Goal: Task Accomplishment & Management: Use online tool/utility

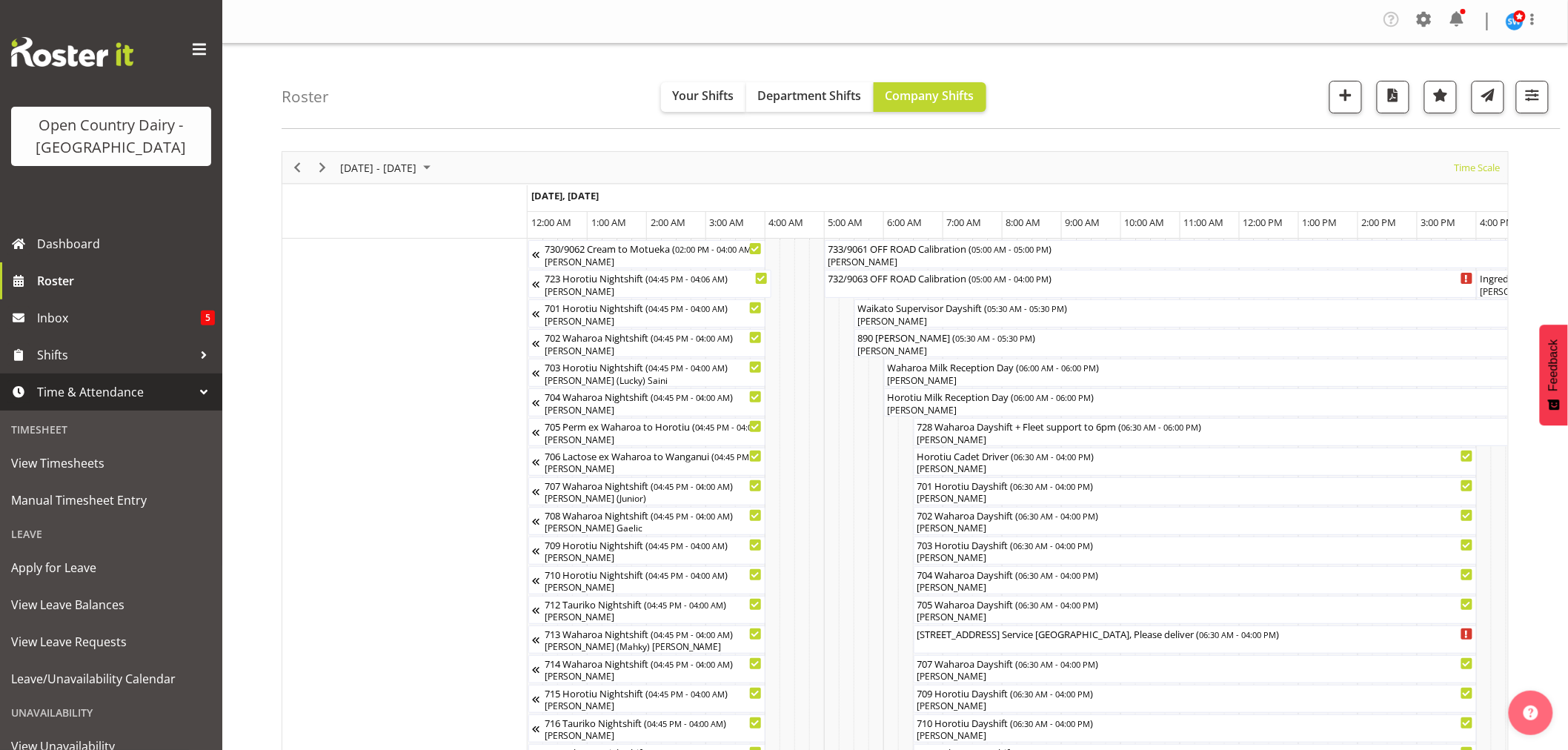
scroll to position [0, 2148]
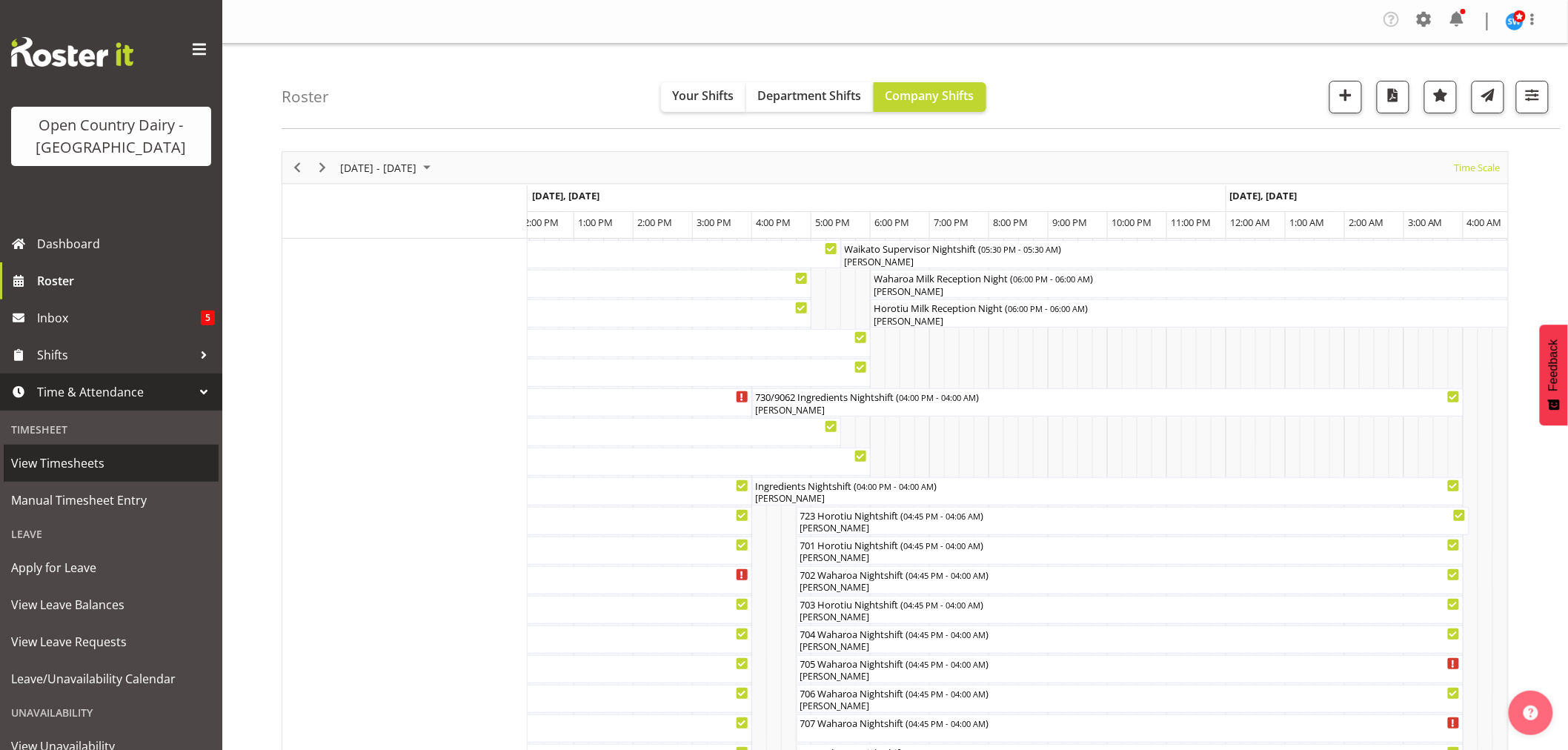
click at [69, 469] on span "View Timesheets" at bounding box center [111, 463] width 200 height 22
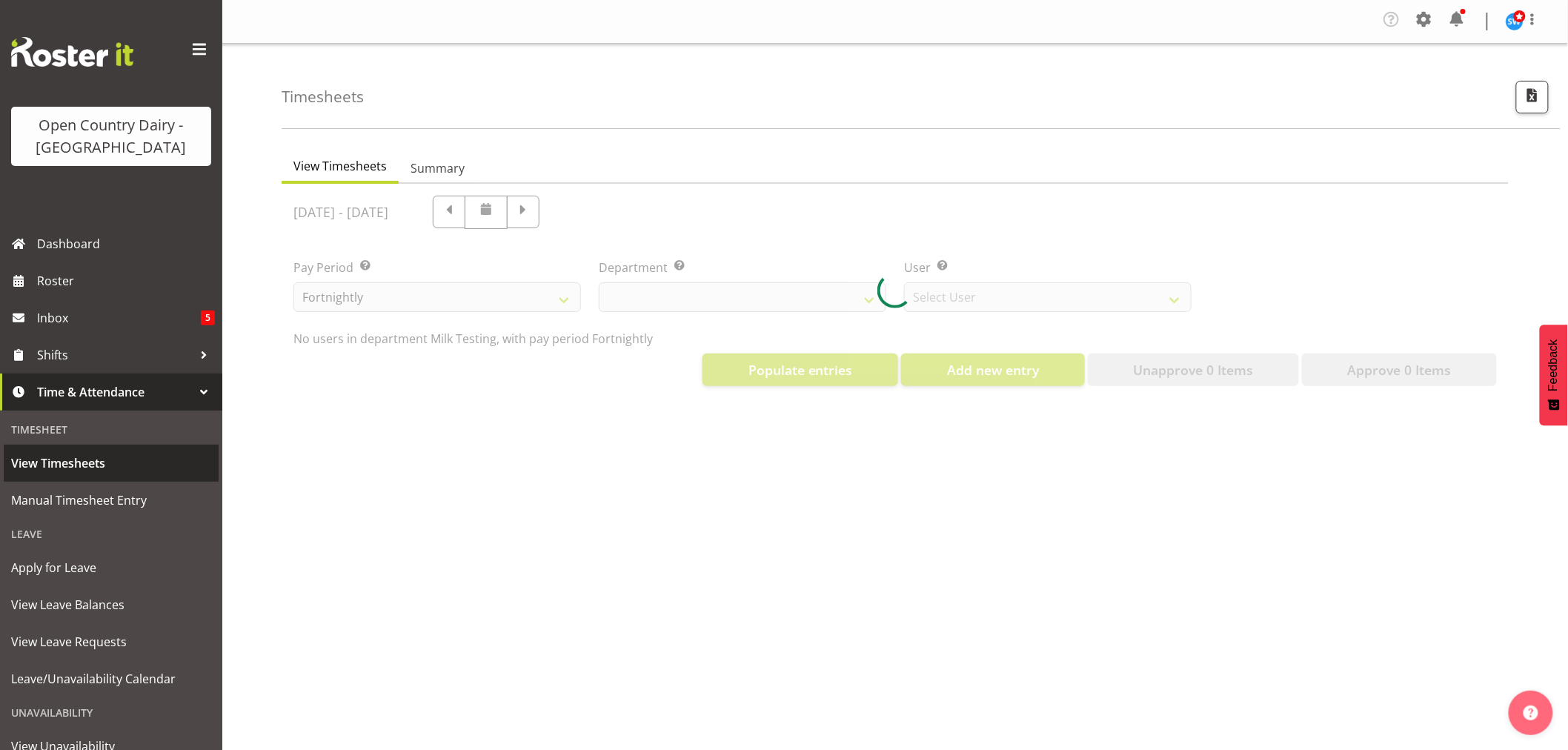
select select "733"
select select "7414"
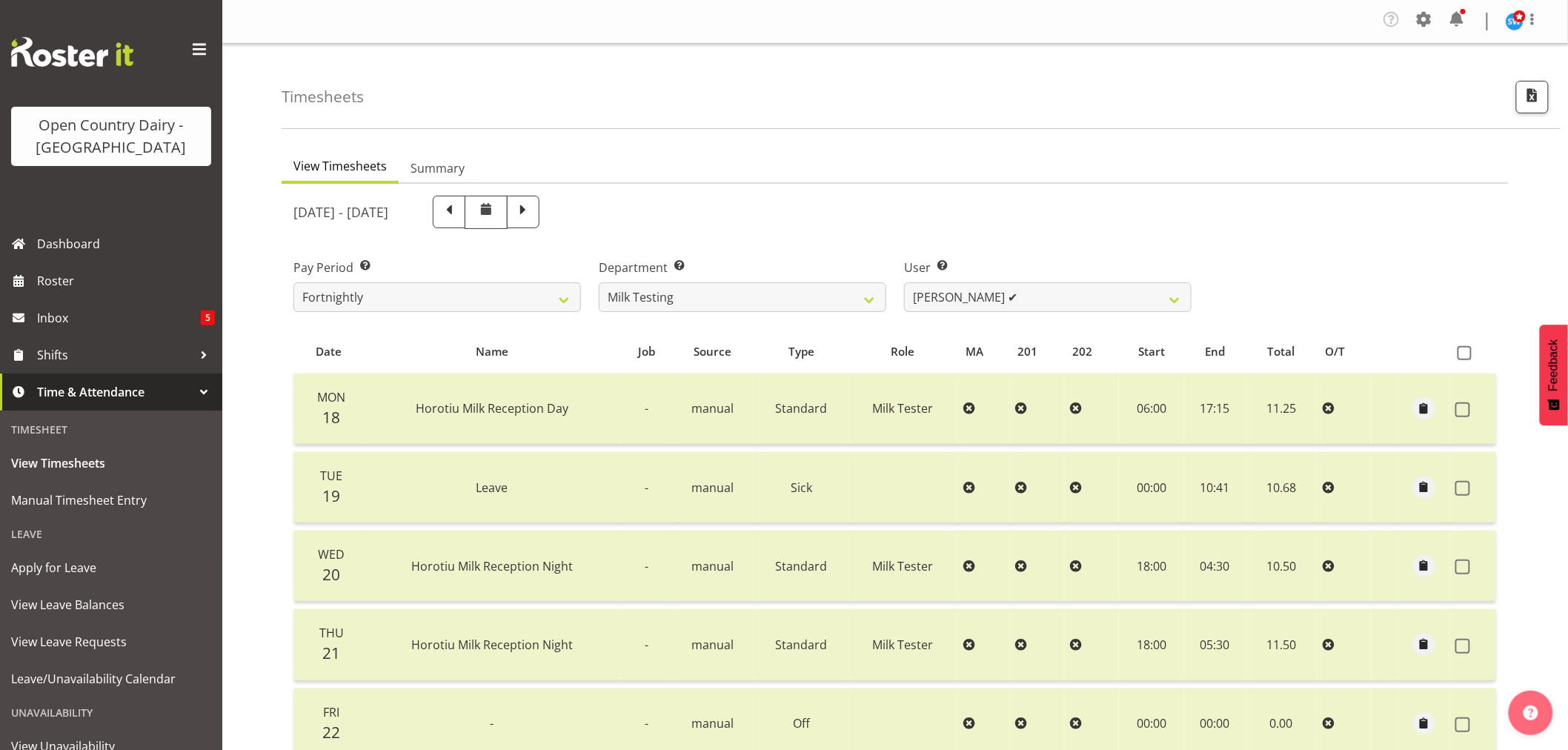
click at [533, 213] on span at bounding box center [522, 210] width 19 height 19
select select
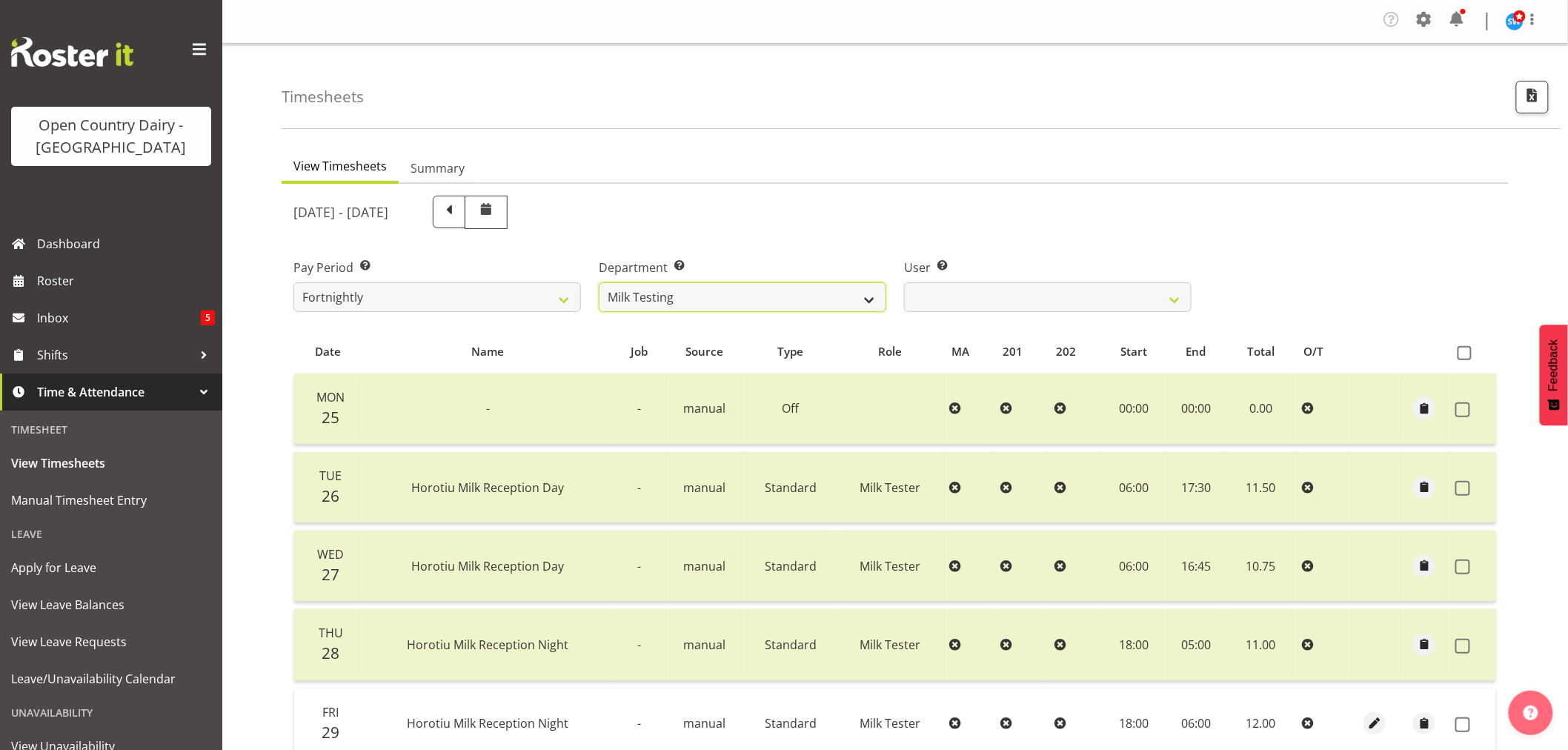
click at [868, 290] on select "701 702 703 704 705 706 707 708 709 710 711 712 713 714 715 716 717 718 719 720" at bounding box center [742, 297] width 287 height 30
select select "875"
click at [599, 282] on select "701 702 703 704 705 706 707 708 709 710 711 712 713 714 715 716 717 718 719 720" at bounding box center [742, 297] width 287 height 30
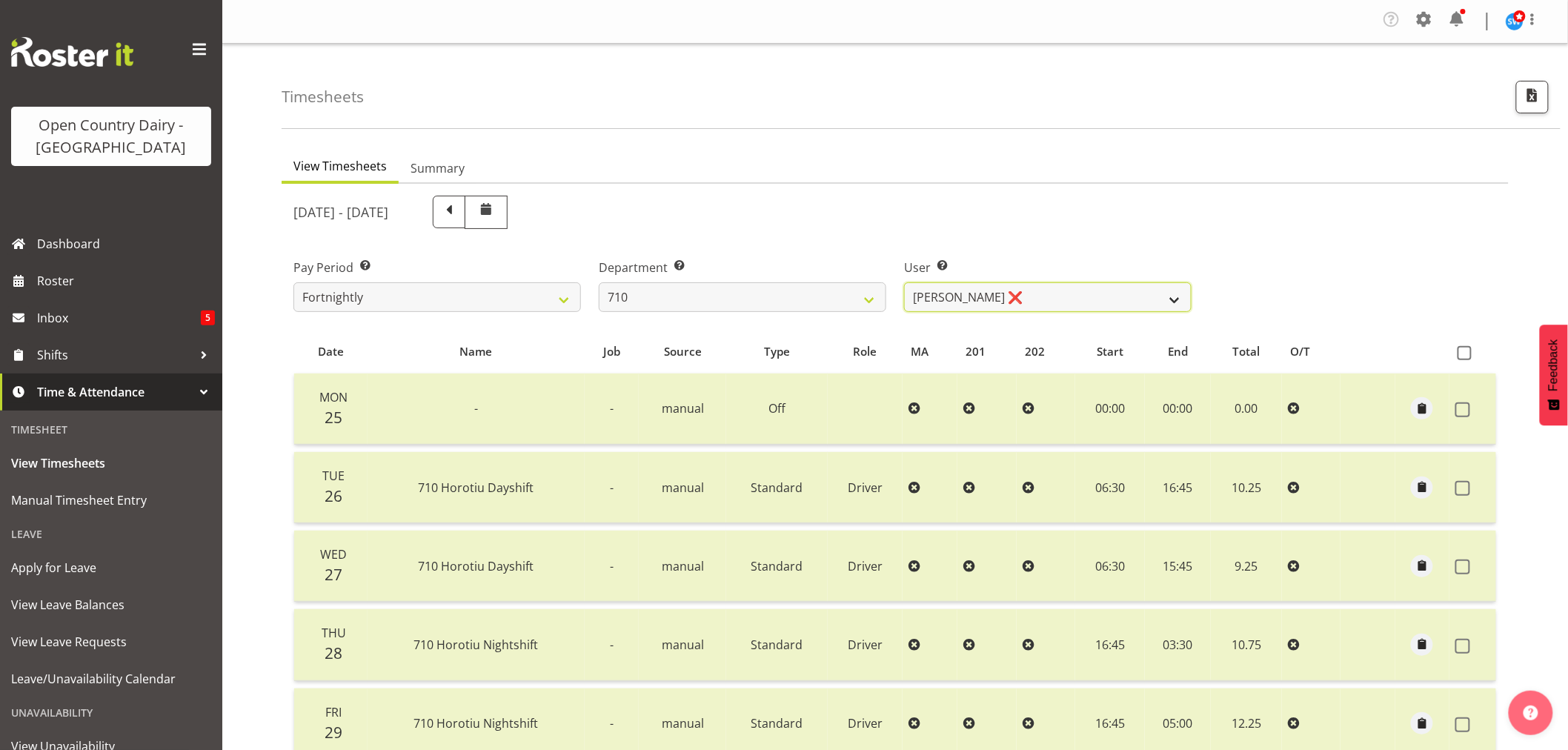
click at [1065, 298] on select "Dean Chapman ❌ George Megchelse ❌ Kris Gambhir ❌ Richie Epere ❌" at bounding box center [1048, 297] width 287 height 30
select select "10216"
click at [904, 282] on select "Dean Chapman ❌ George Megchelse ❌ Kris Gambhir ❌ Richie Epere ❌" at bounding box center [1048, 297] width 287 height 30
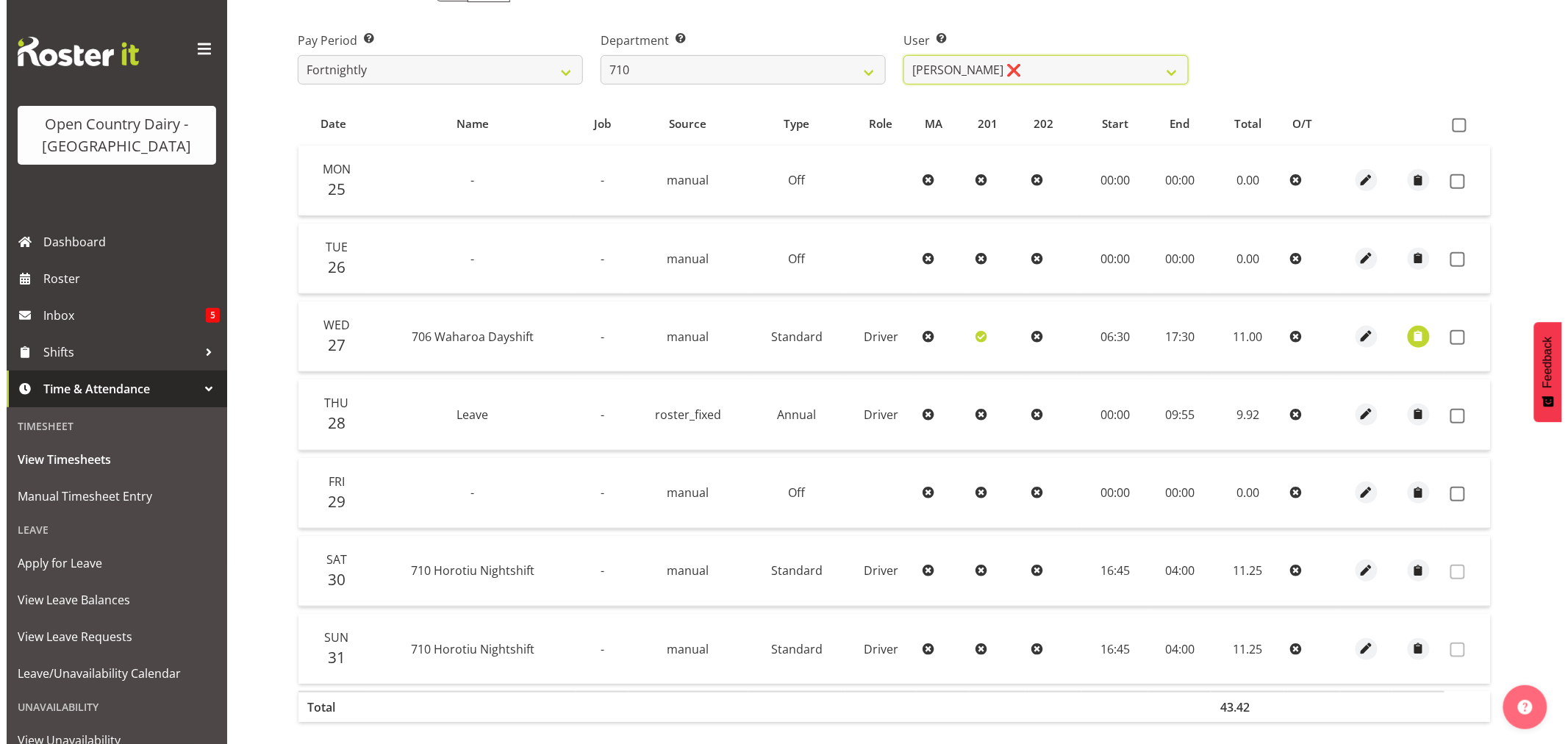
scroll to position [296, 0]
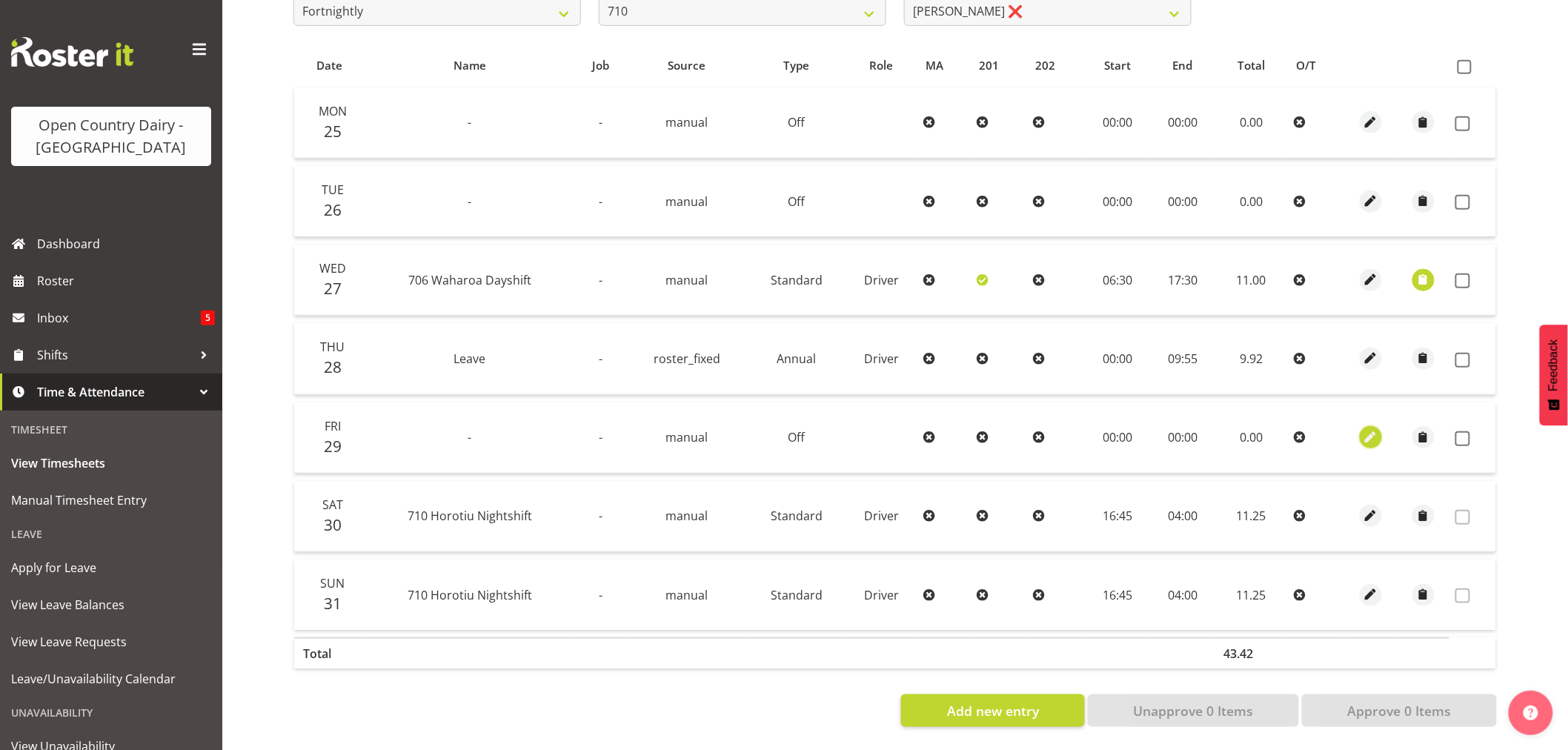
click at [1372, 429] on span "button" at bounding box center [1371, 437] width 17 height 17
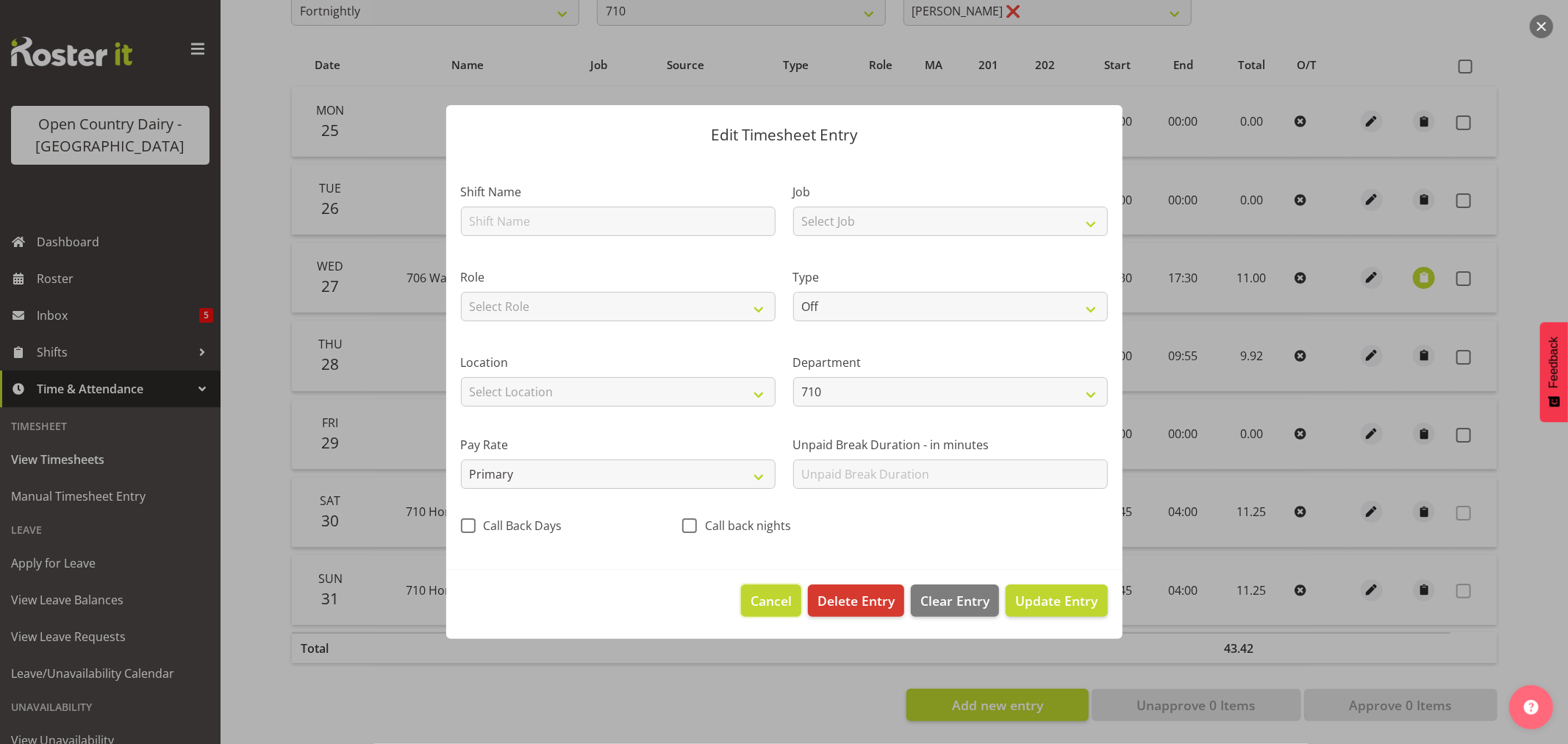
click at [761, 596] on span "Cancel" at bounding box center [772, 600] width 41 height 19
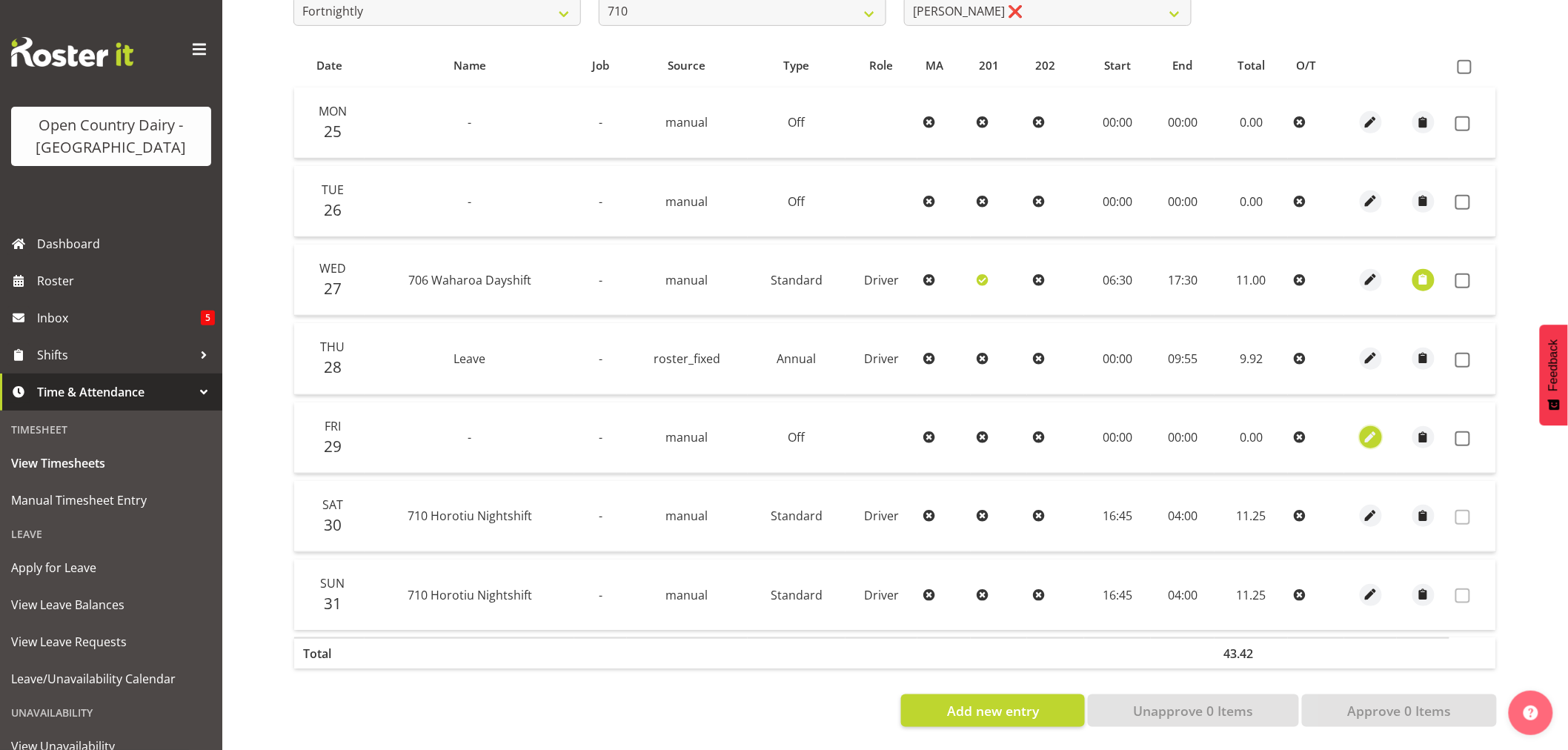
click at [1366, 429] on span "button" at bounding box center [1371, 437] width 17 height 17
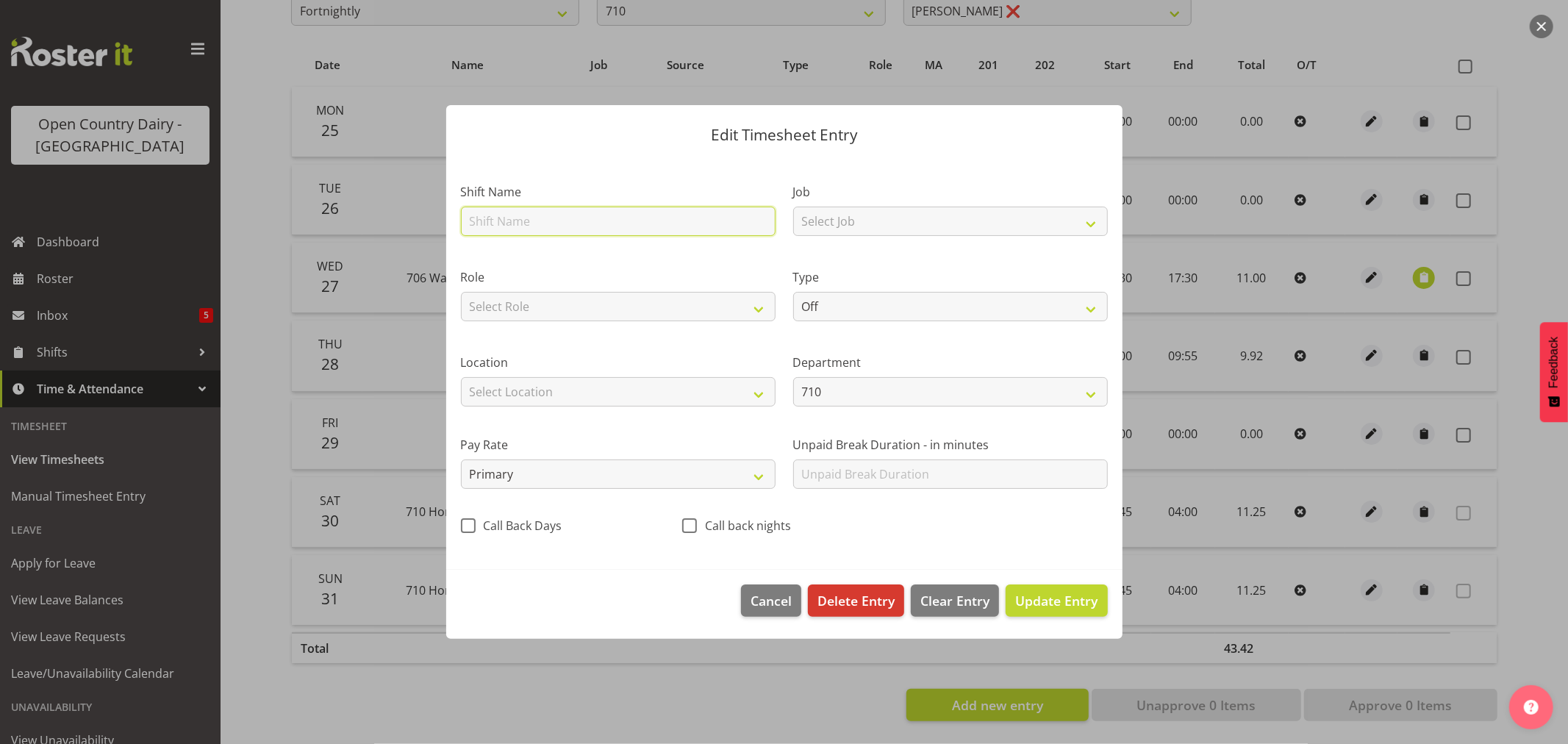
click at [519, 217] on input "text" at bounding box center [618, 221] width 315 height 29
type input "Leave"
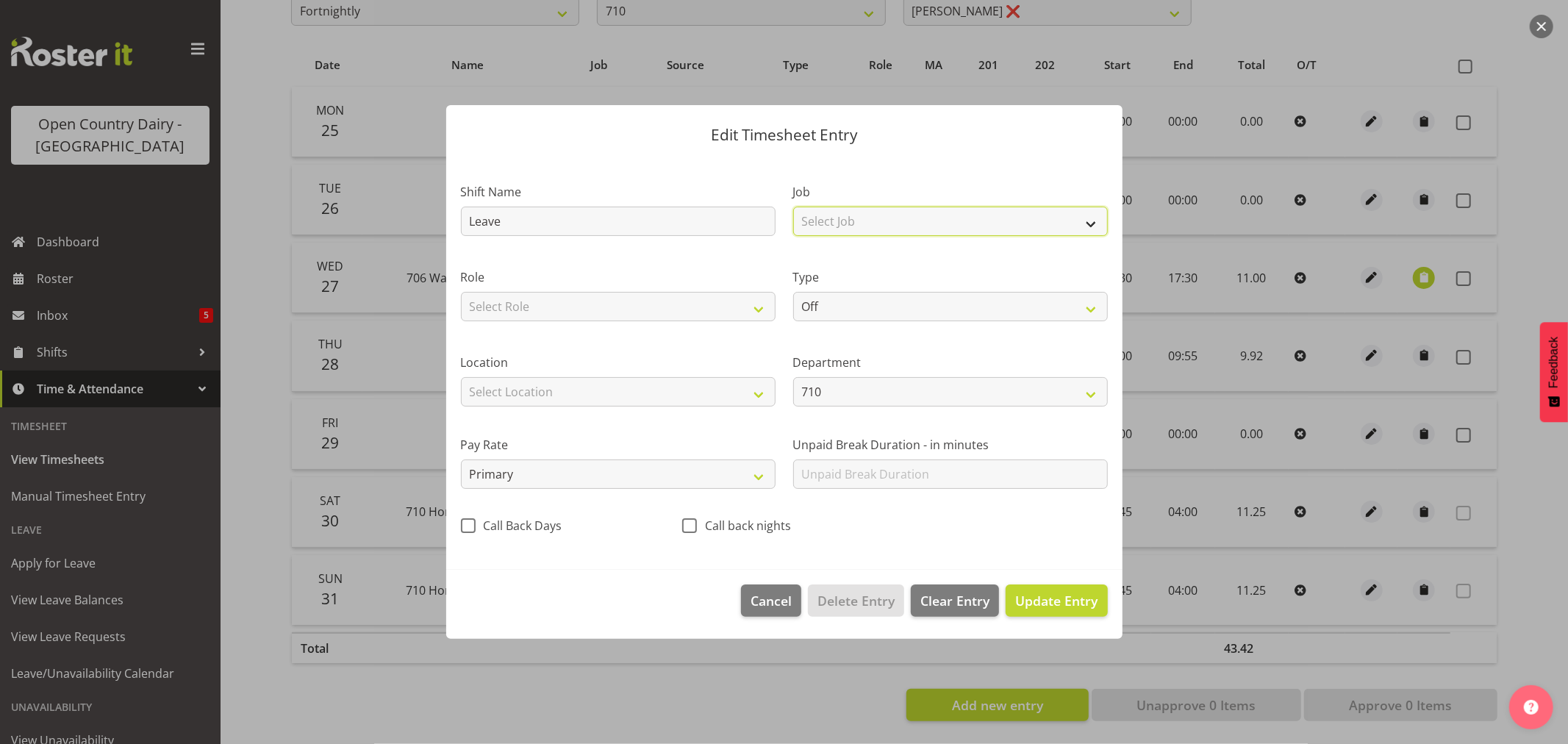
click at [854, 226] on select "Select Job Driver Driver supervisor Support" at bounding box center [951, 221] width 315 height 29
select select "9052"
click at [793, 206] on select "Select Job Driver Driver supervisor Support" at bounding box center [951, 221] width 315 height 29
click at [855, 305] on select "Off Standard Public Holiday Public Holiday (Worked) Day In Lieu Annual Leave Si…" at bounding box center [951, 307] width 315 height 29
select select "Standard"
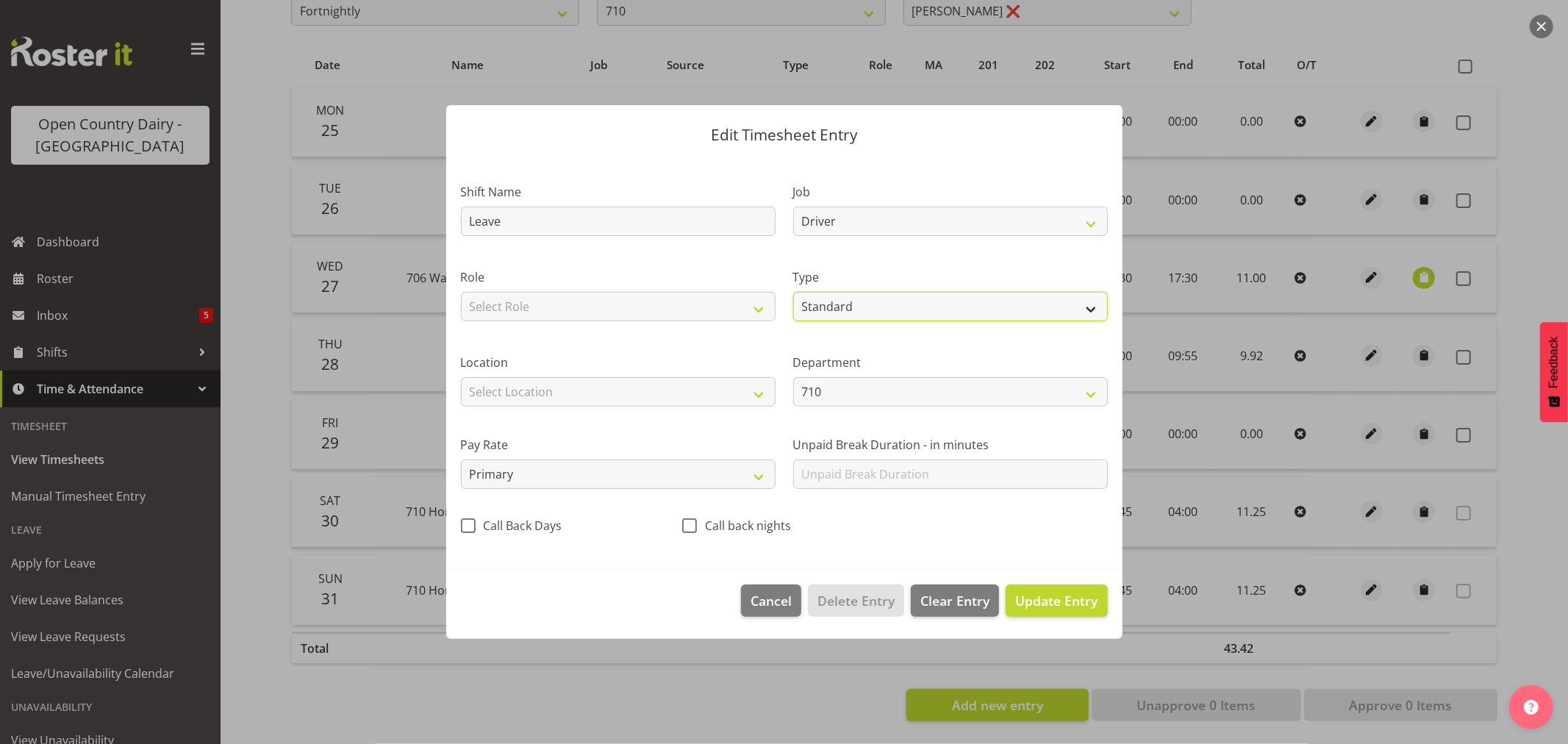
click at [793, 292] on select "Off Standard Public Holiday Public Holiday (Worked) Day In Lieu Annual Leave Si…" at bounding box center [951, 307] width 315 height 29
select select "7"
select select "2025"
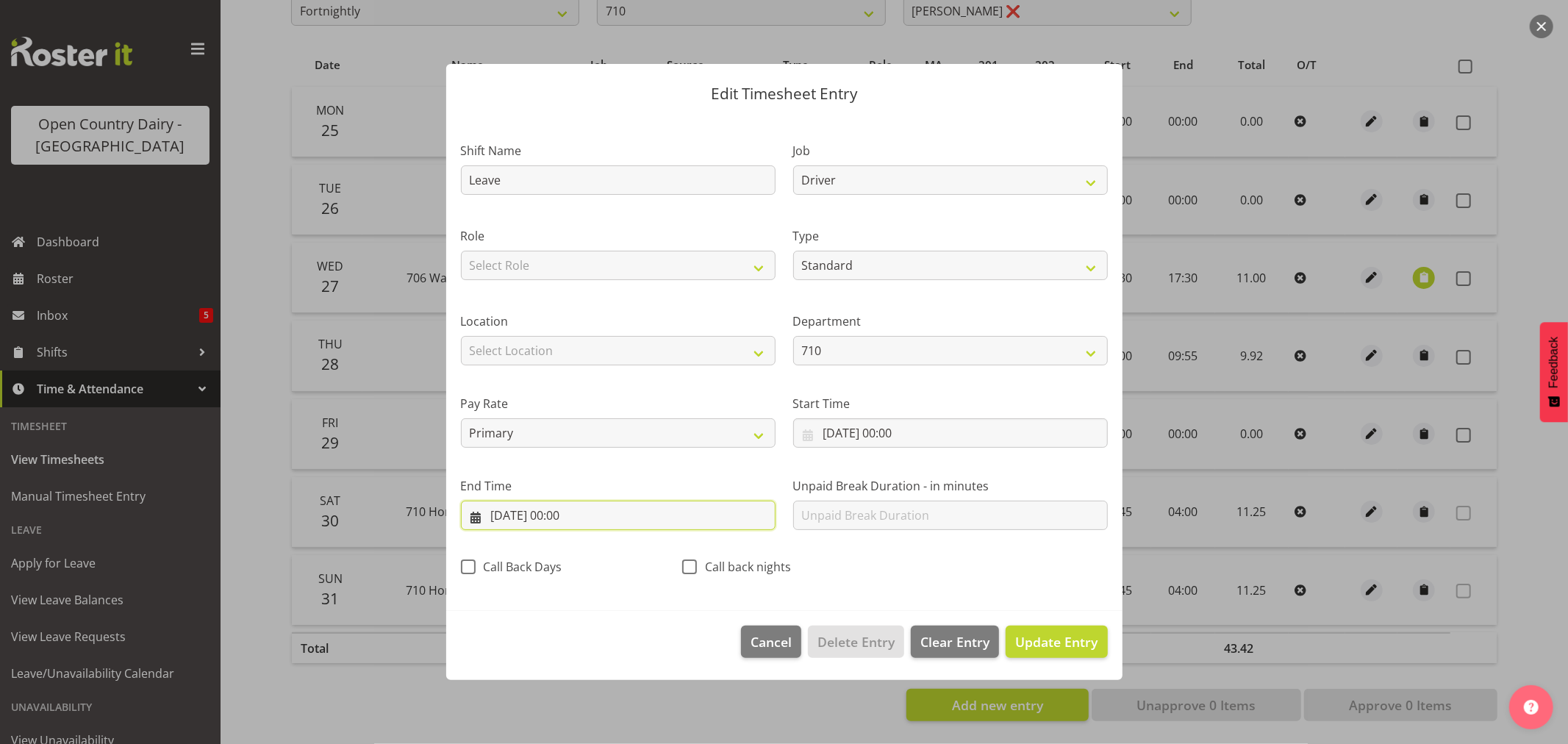
click at [569, 512] on input "29/08/2025, 00:00" at bounding box center [618, 515] width 315 height 29
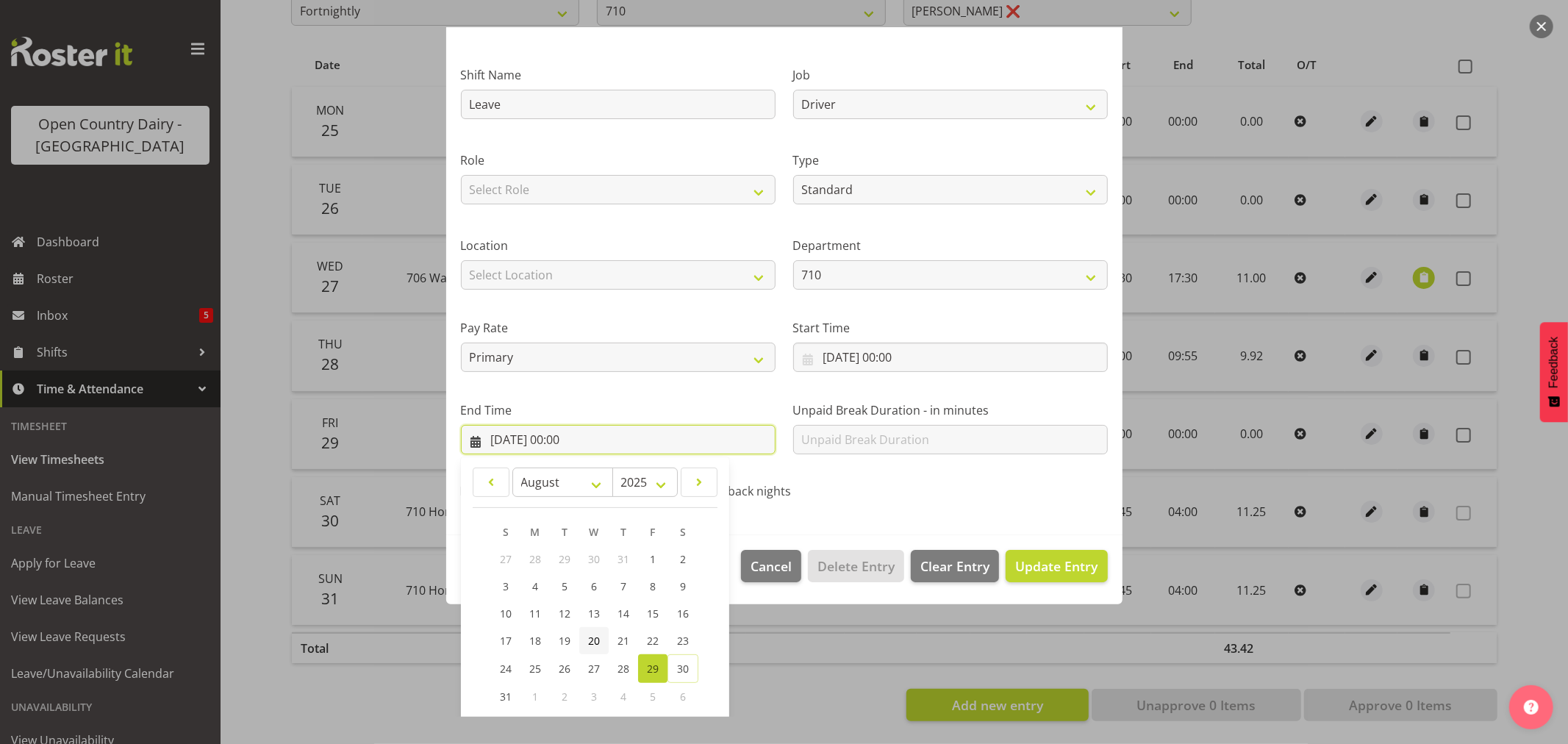
scroll to position [149, 0]
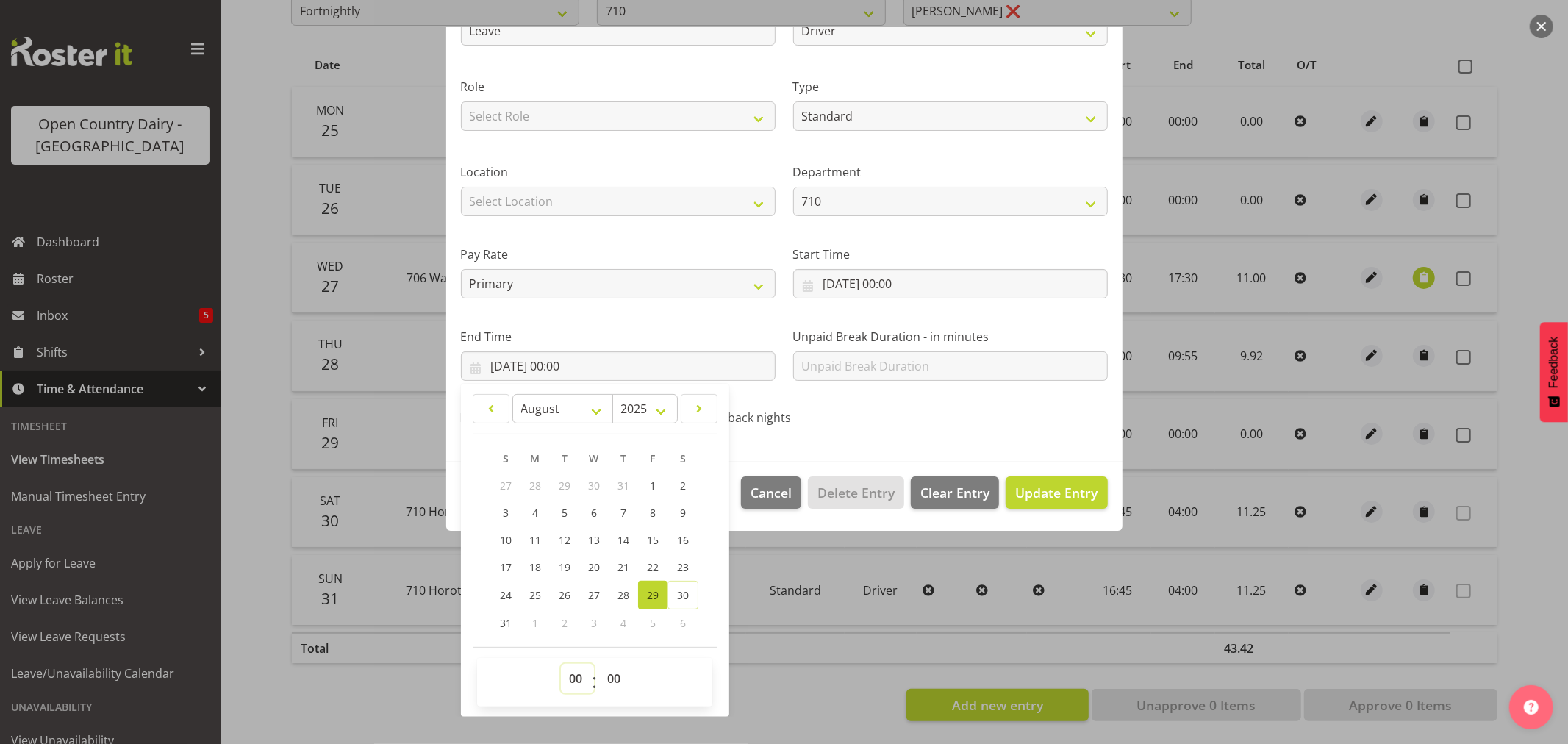
click at [574, 675] on select "00 01 02 03 04 05 06 07 08 09 10 11 12 13 14 15 16 17 18 19 20 21 22 23" at bounding box center [578, 678] width 33 height 29
select select "9"
click at [561, 663] on select "00 01 02 03 04 05 06 07 08 09 10 11 12 13 14 15 16 17 18 19 20 21 22 23" at bounding box center [578, 678] width 33 height 29
type input "29/08/2025, 09:00"
click at [608, 678] on select "00 01 02 03 04 05 06 07 08 09 10 11 12 13 14 15 16 17 18 19 20 21 22 23 24 25 2…" at bounding box center [616, 678] width 33 height 29
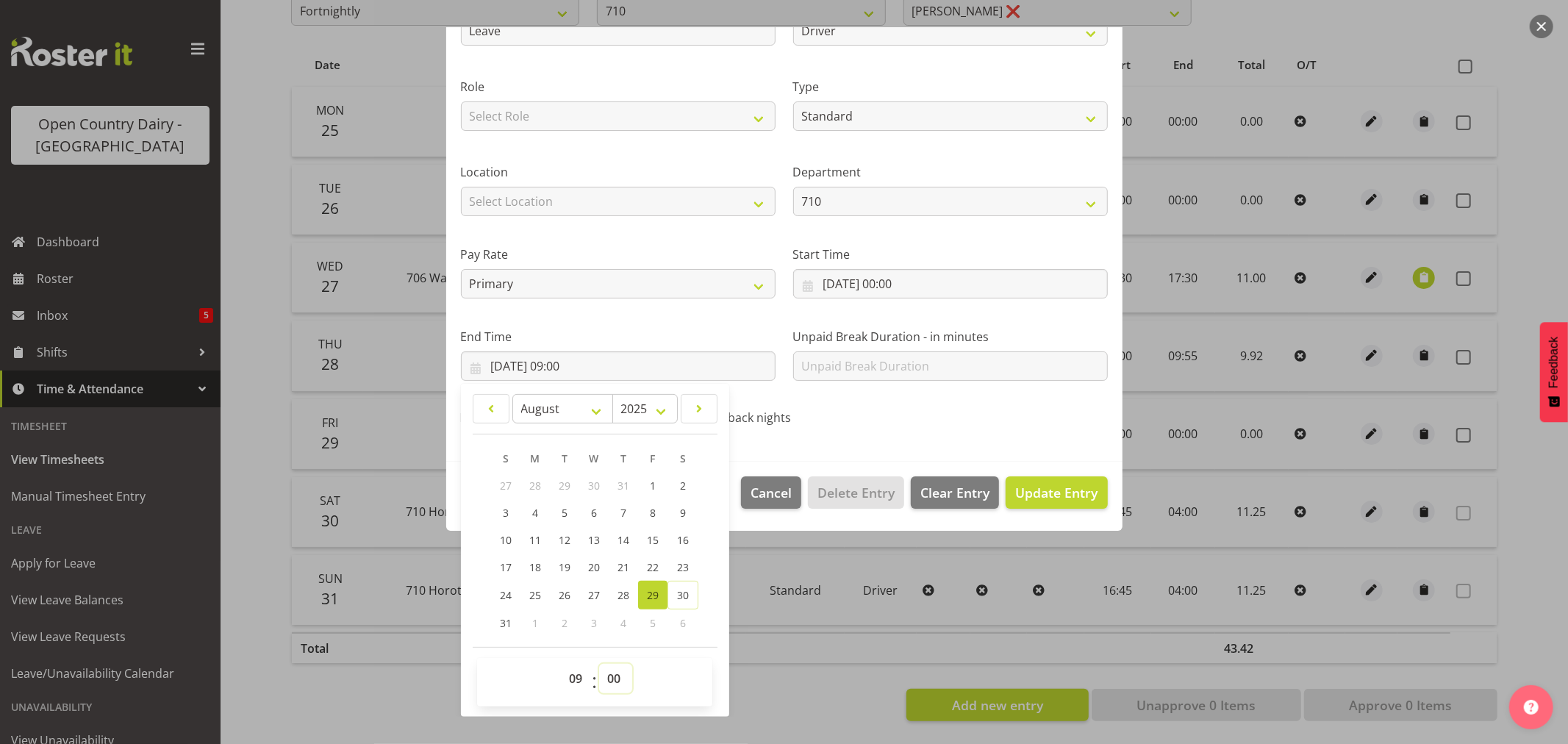
select select "55"
click at [600, 663] on select "00 01 02 03 04 05 06 07 08 09 10 11 12 13 14 15 16 17 18 19 20 21 22 23 24 25 2…" at bounding box center [616, 678] width 33 height 29
type input "29/08/2025, 09:55"
click at [1028, 488] on span "Update Entry" at bounding box center [1057, 492] width 83 height 18
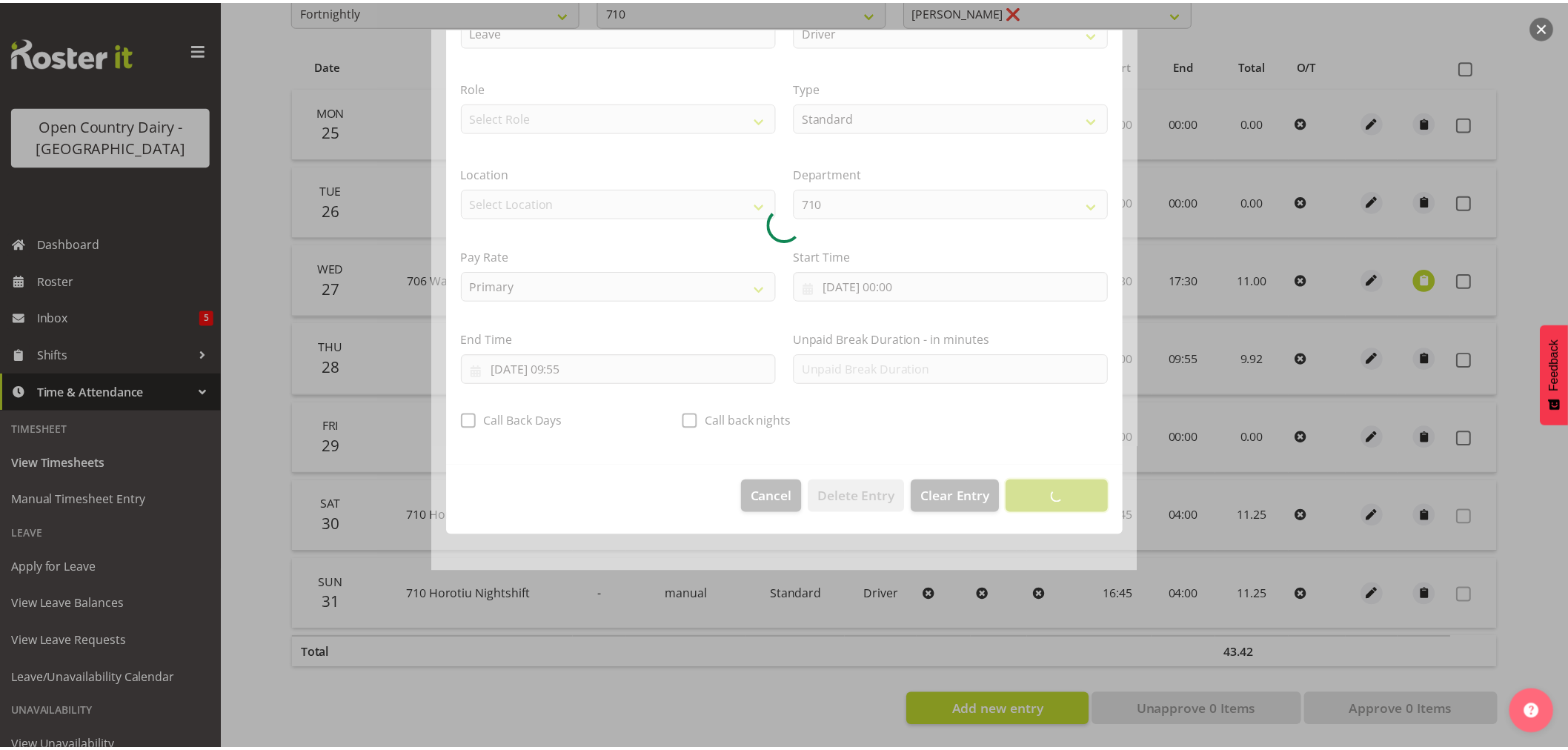
scroll to position [0, 0]
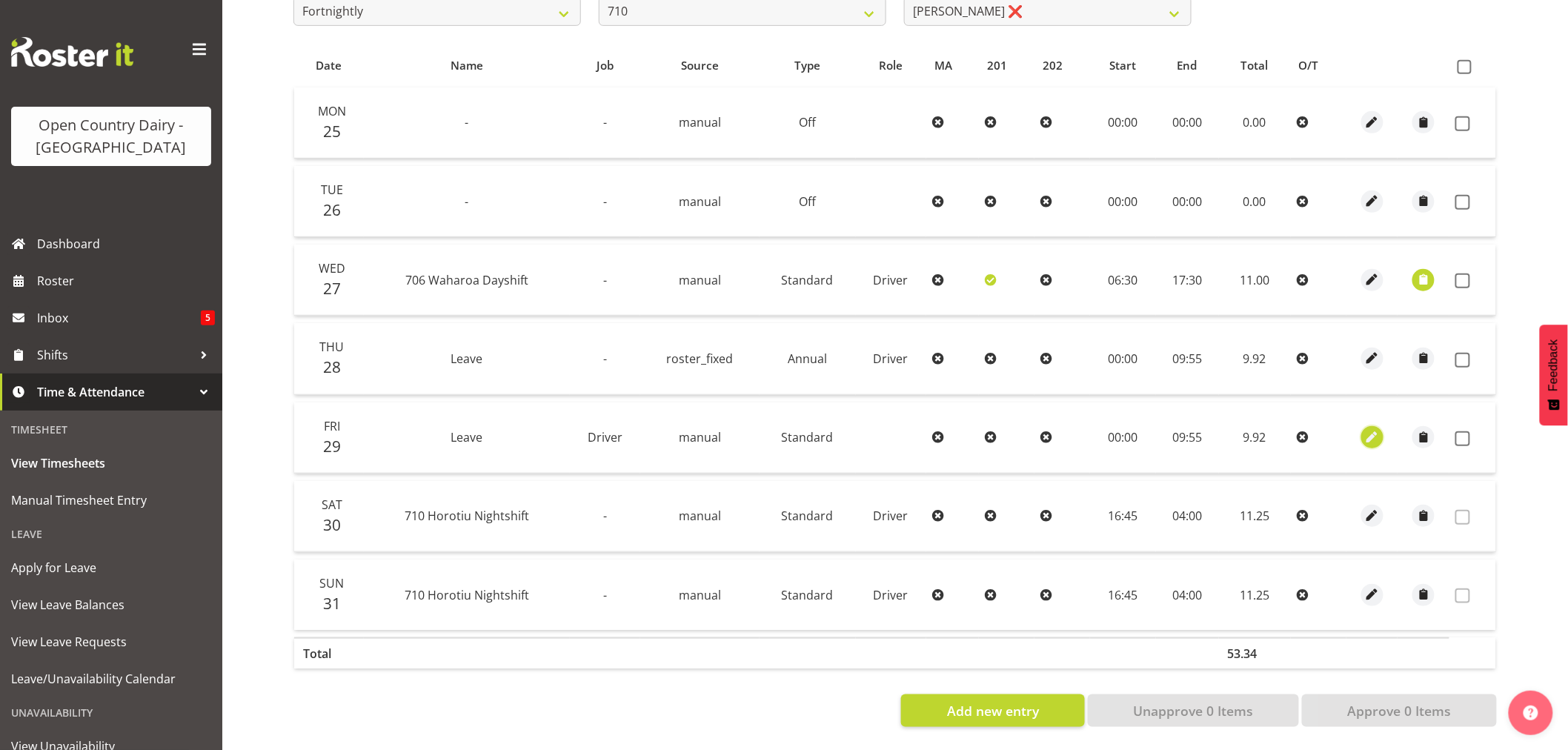
click at [1366, 429] on span "button" at bounding box center [1372, 437] width 17 height 17
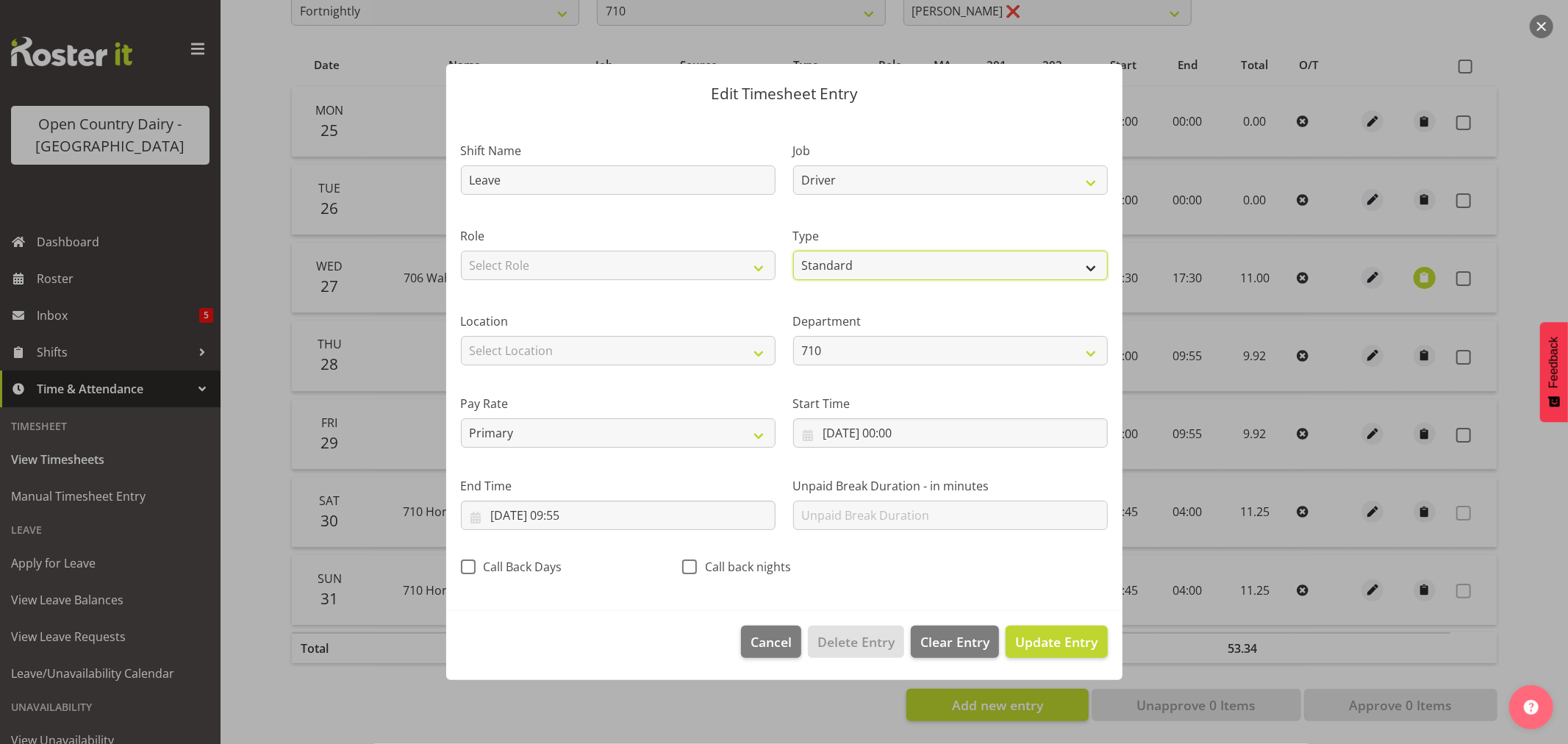
click at [856, 258] on select "Off Standard Public Holiday Public Holiday (Worked) Day In Lieu Annual Leave Si…" at bounding box center [951, 265] width 315 height 29
select select "Day In Lieu"
click at [793, 251] on select "Off Standard Public Holiday Public Holiday (Worked) Day In Lieu Annual Leave Si…" at bounding box center [951, 265] width 315 height 29
click at [1038, 633] on span "Update Entry" at bounding box center [1057, 642] width 83 height 18
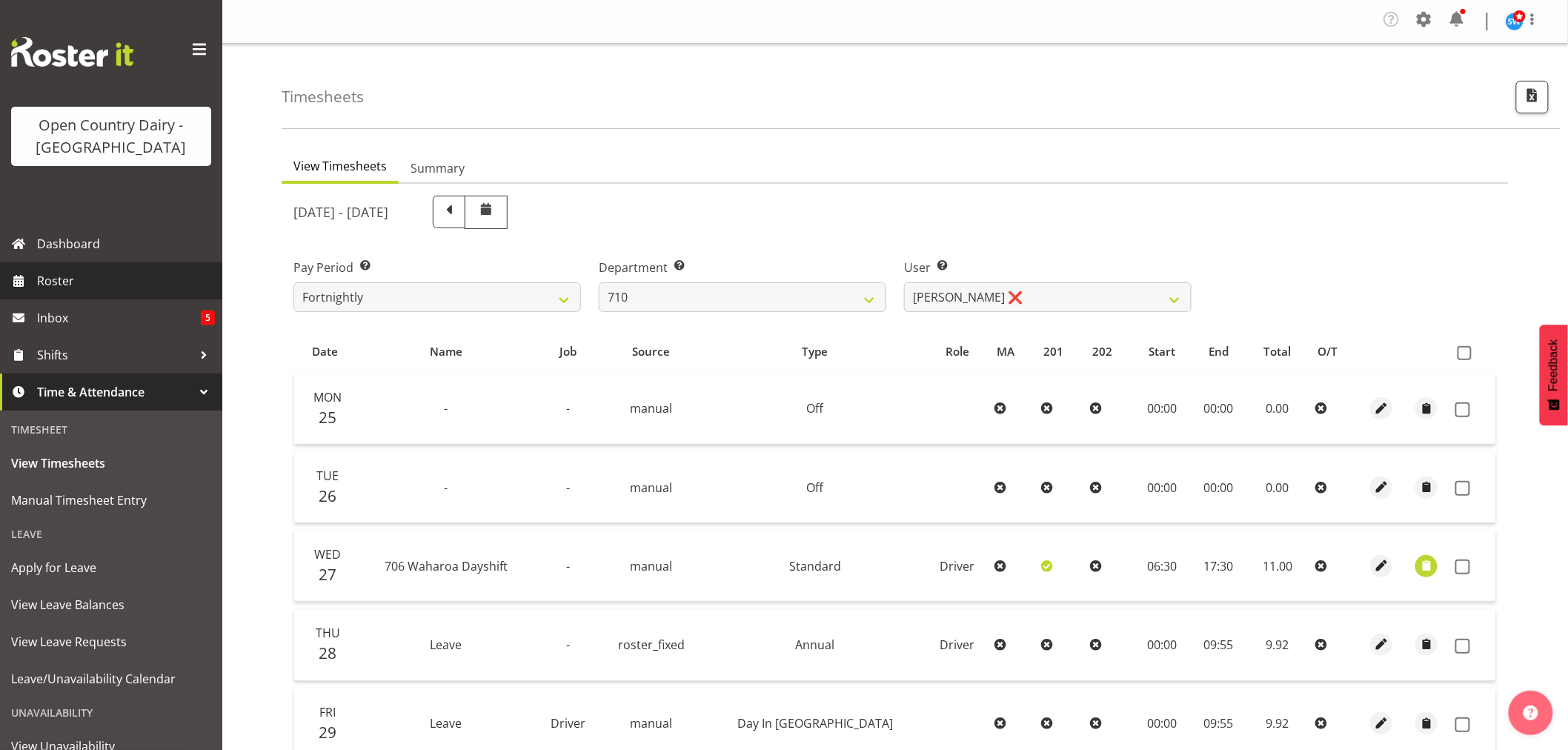
click at [34, 272] on link "Roster" at bounding box center [111, 280] width 222 height 37
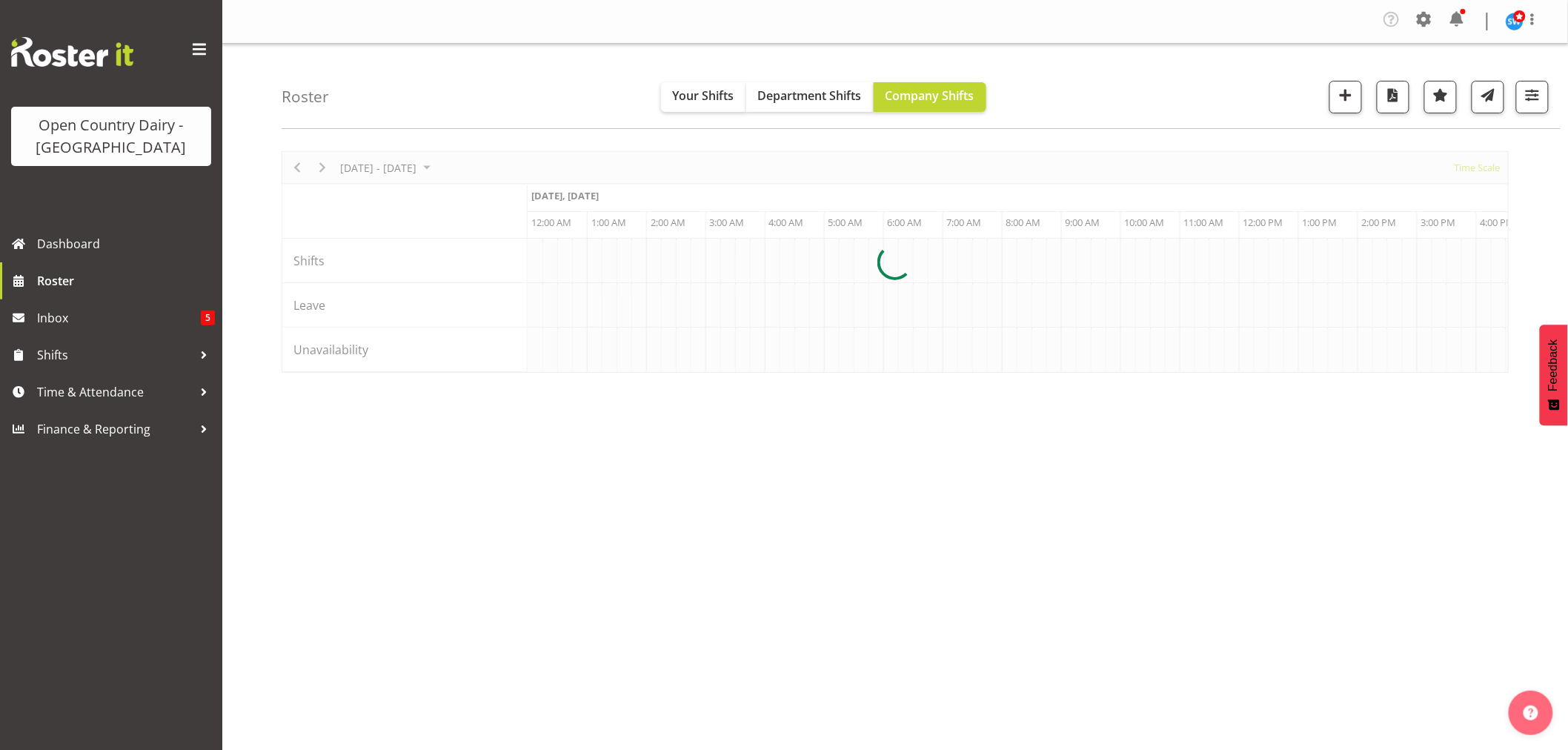
scroll to position [0, 7116]
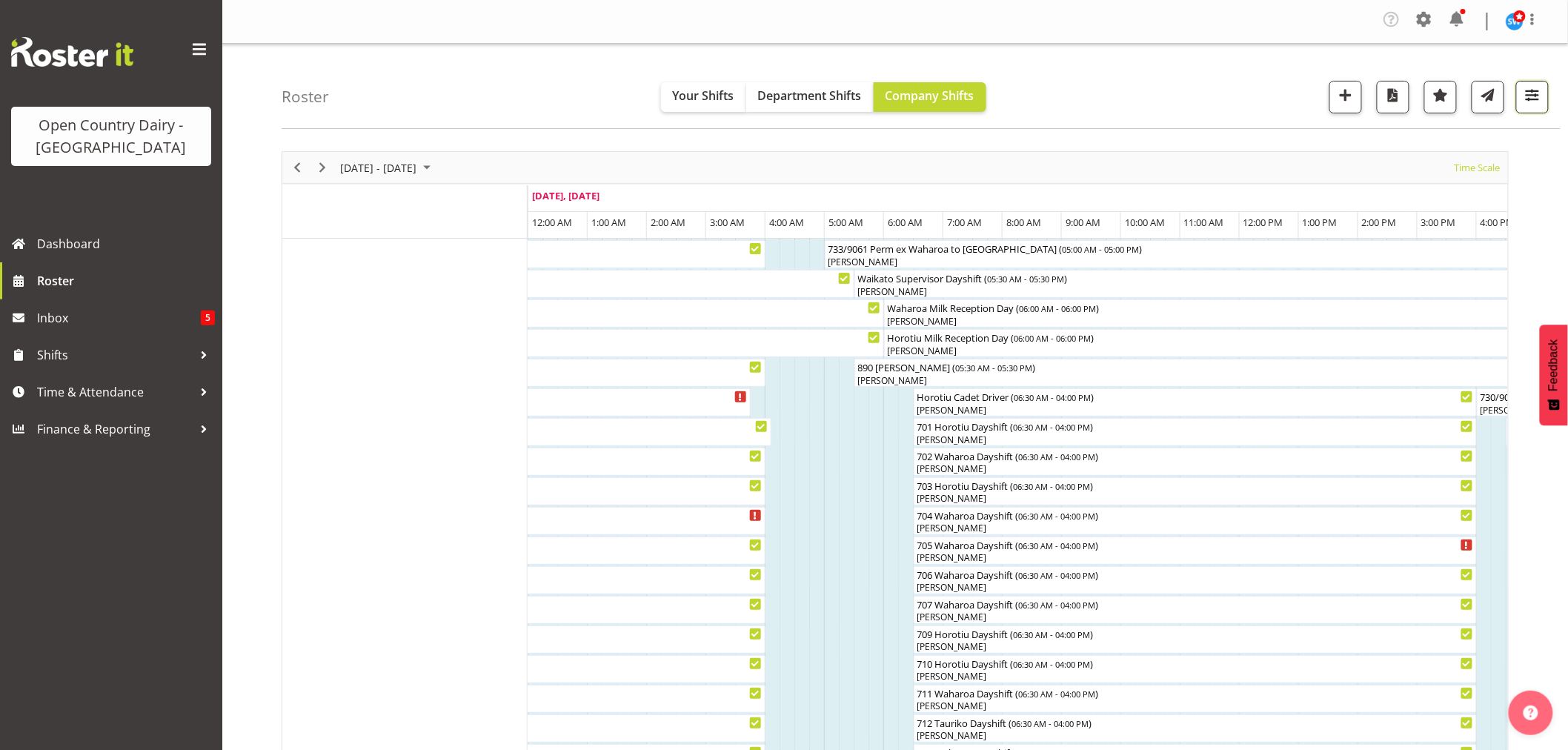
click at [1525, 89] on span "button" at bounding box center [1532, 94] width 19 height 19
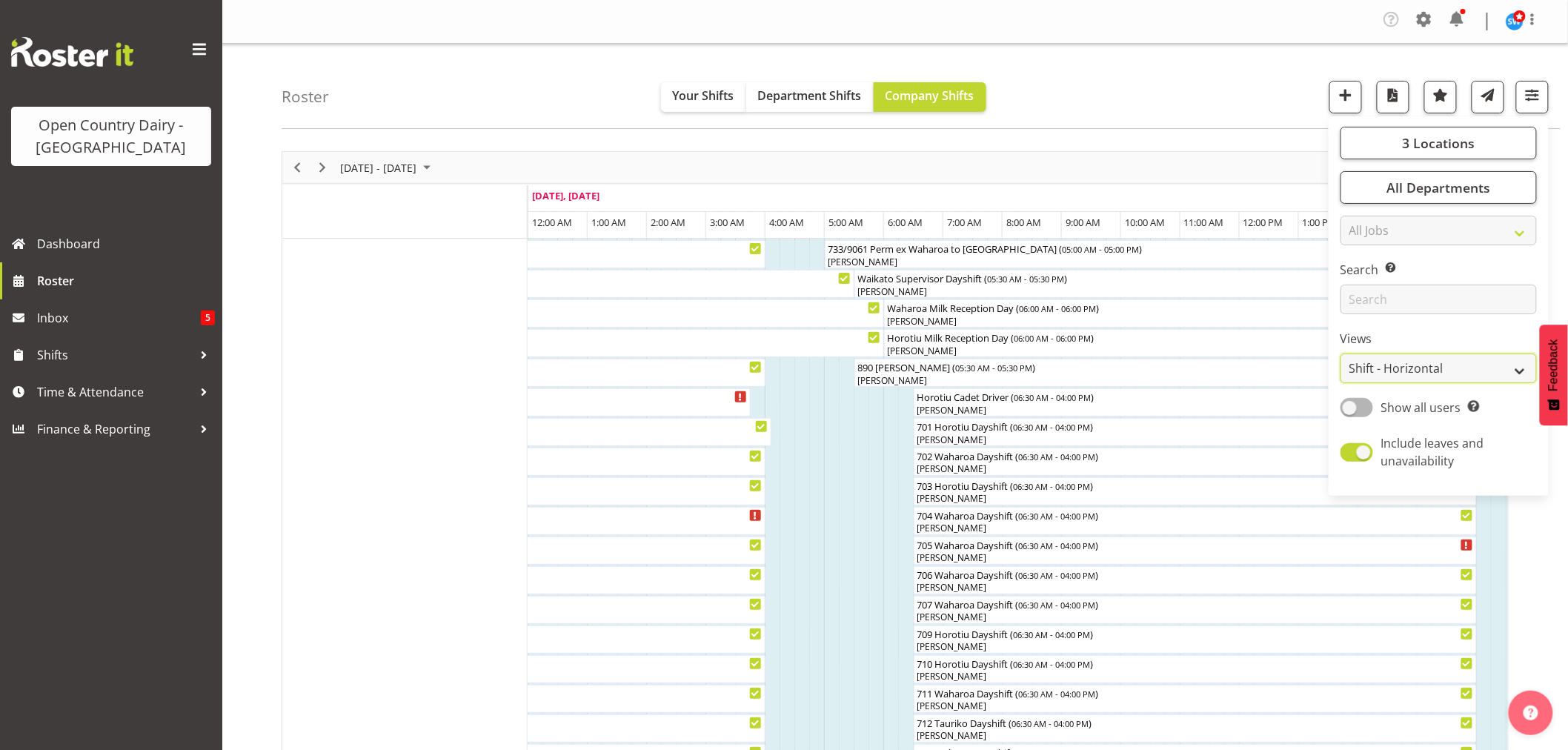
click at [1486, 365] on select "Staff Role Shift - Horizontal Shift - Vertical Staff - Location" at bounding box center [1439, 369] width 196 height 30
select select "staff"
click at [1342, 354] on select "Staff Role Shift - Horizontal Shift - Vertical Staff - Location" at bounding box center [1439, 369] width 196 height 30
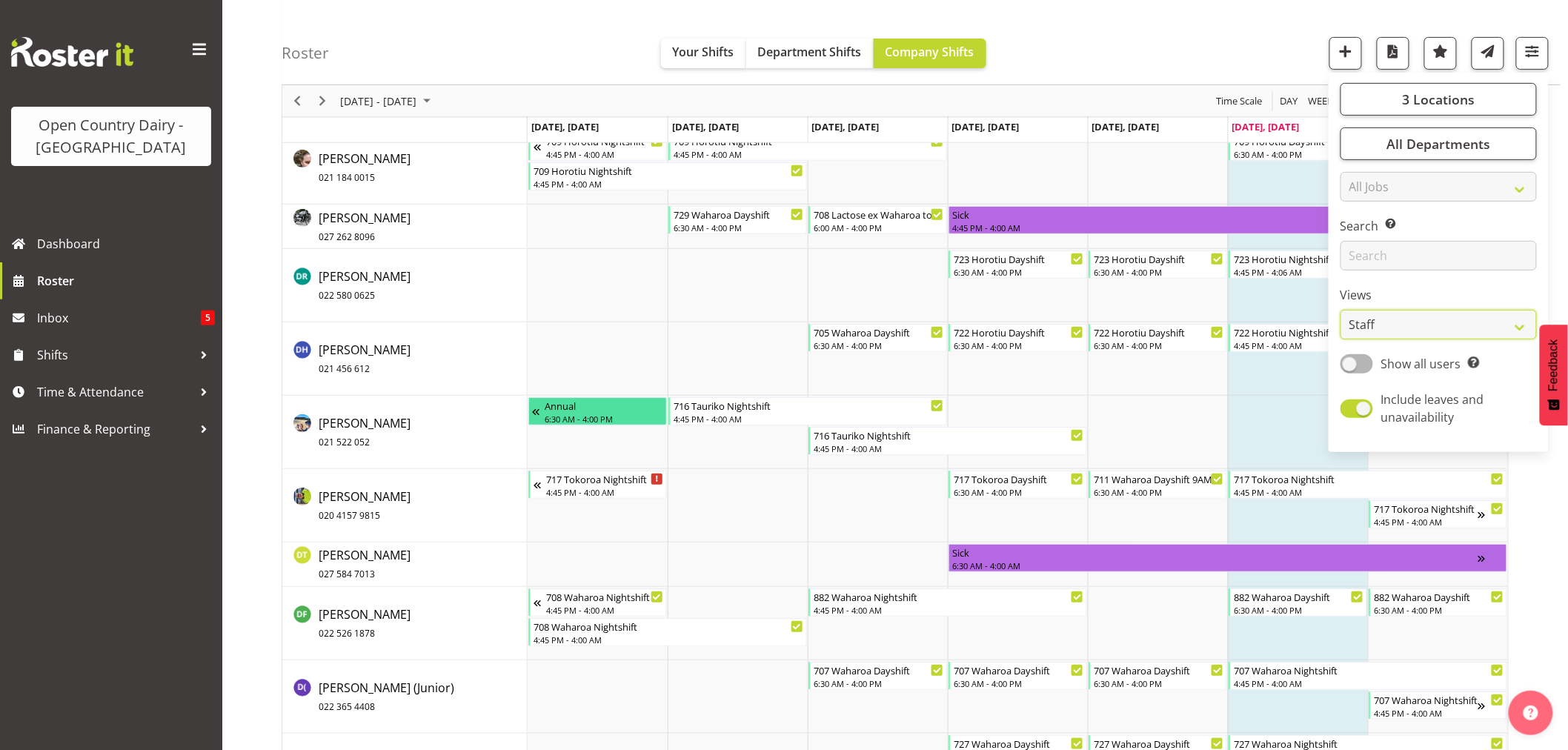
scroll to position [2713, 0]
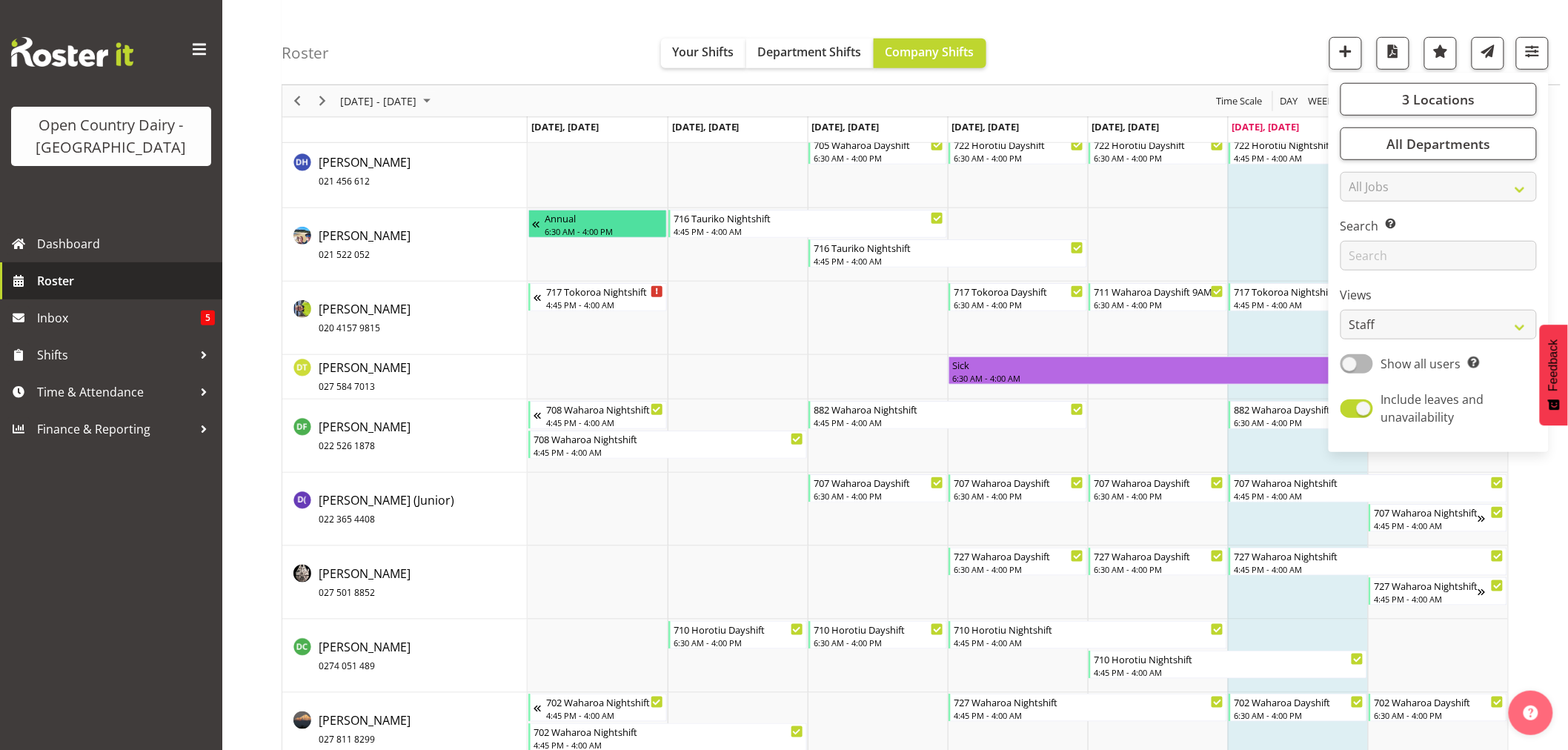
click at [54, 272] on span "Roster" at bounding box center [125, 280] width 177 height 22
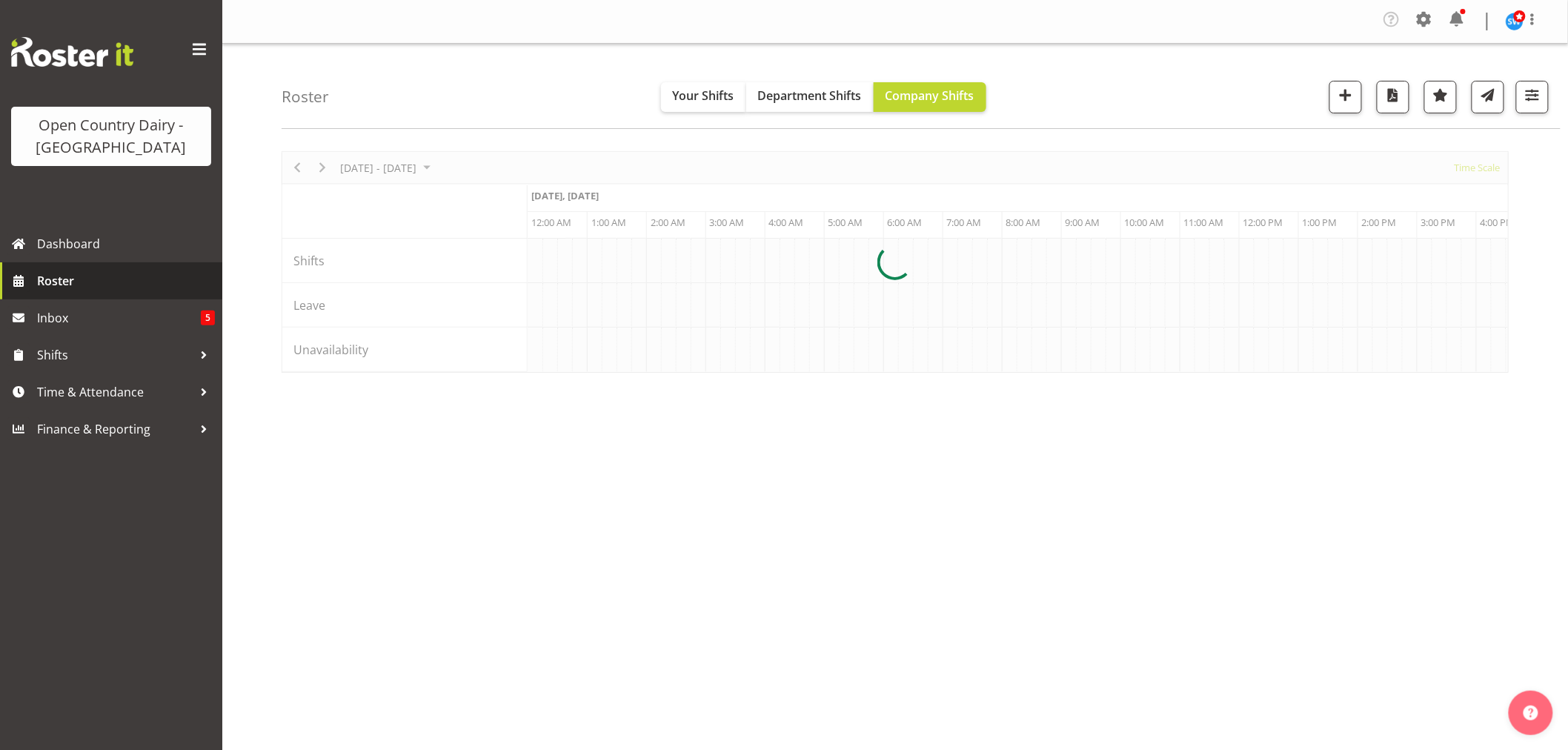
scroll to position [0, 7116]
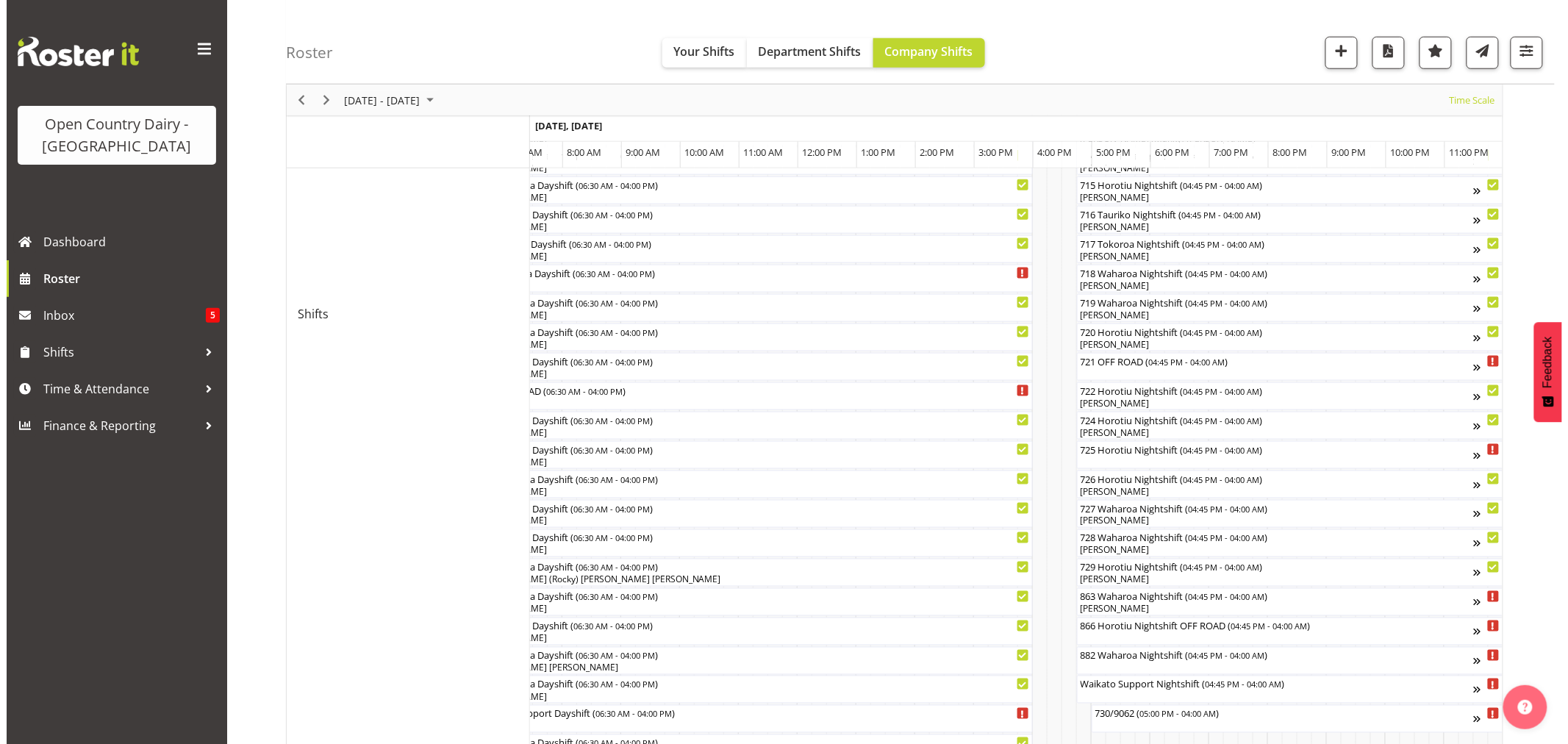
scroll to position [735, 0]
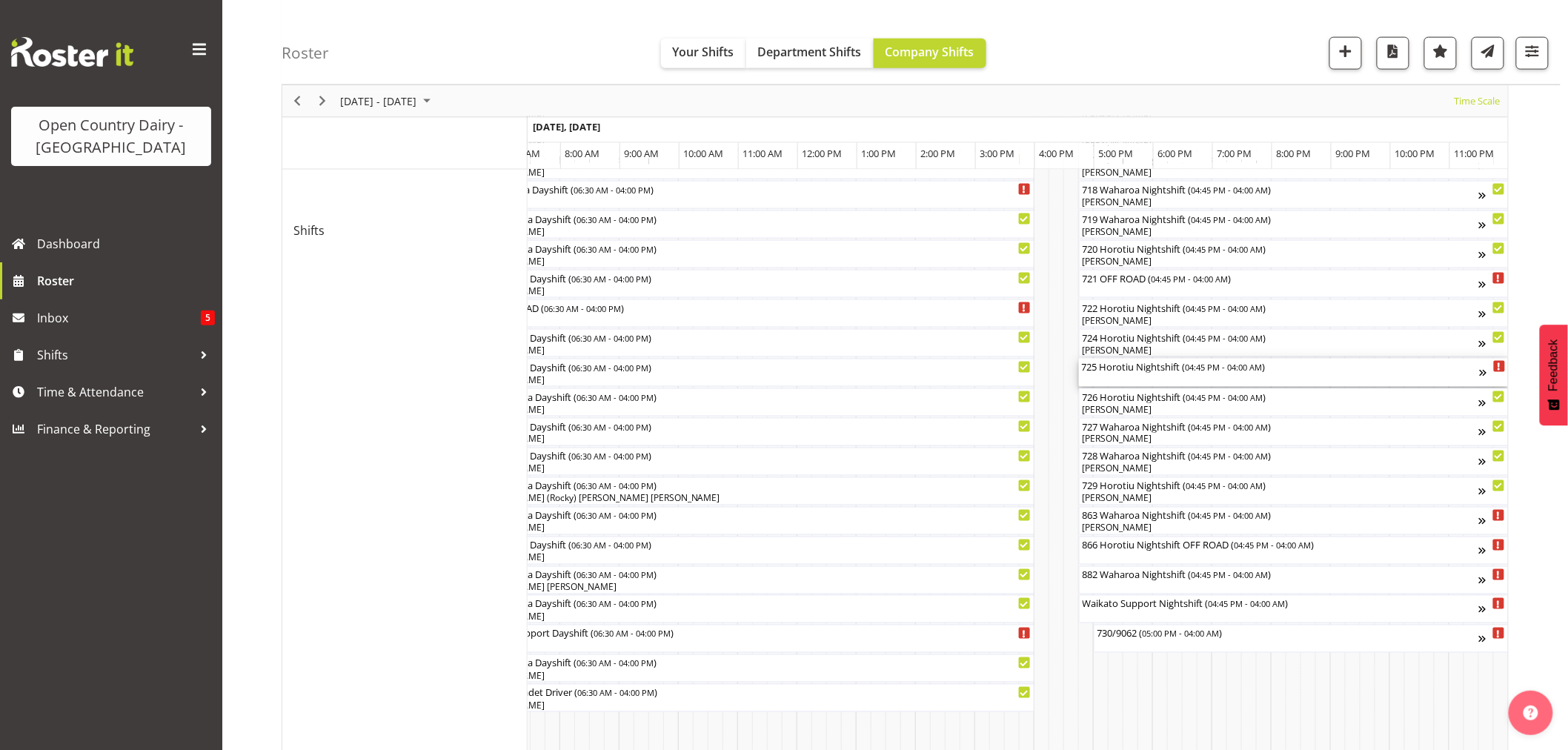
click at [1113, 380] on div "725 Horotiu Nightshift ( 04:45 PM - 04:00 AM )" at bounding box center [1282, 373] width 398 height 28
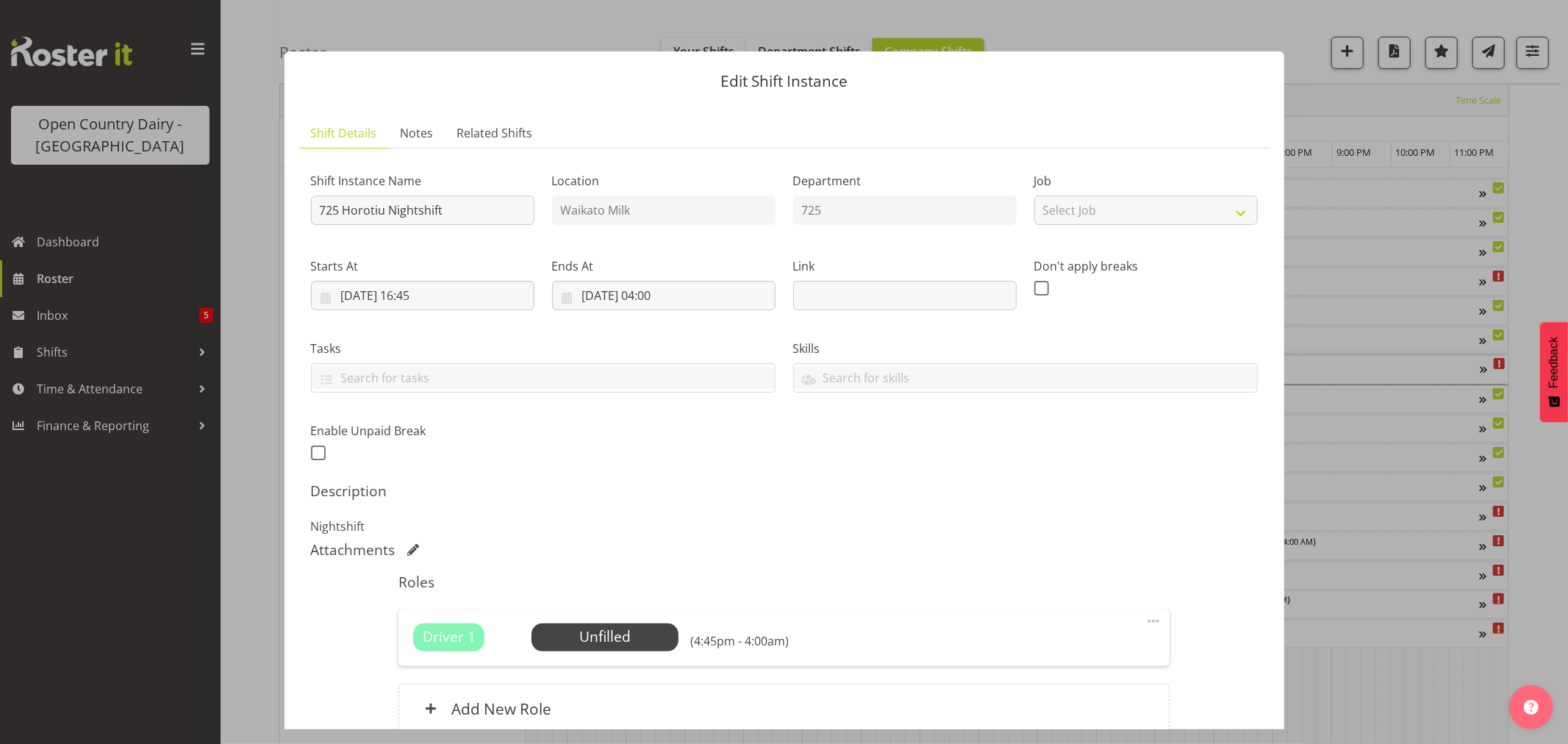
scroll to position [0, 8899]
click at [619, 632] on span "Select Employee" at bounding box center [605, 637] width 109 height 22
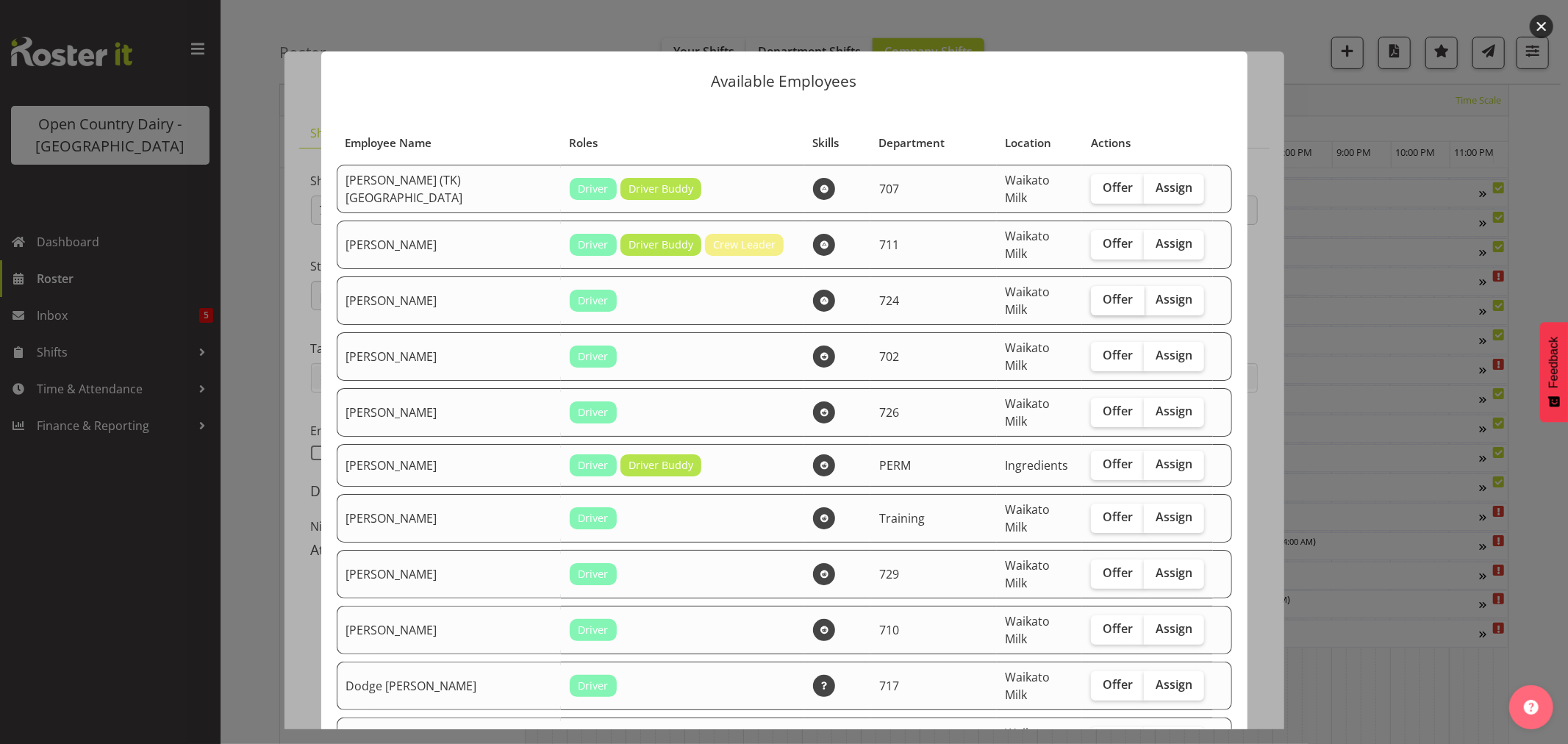
click at [1103, 292] on span "Offer" at bounding box center [1118, 299] width 30 height 15
click at [1091, 295] on input "Offer" at bounding box center [1096, 300] width 10 height 10
click at [1091, 290] on label "Offer" at bounding box center [1118, 301] width 54 height 29
click at [1091, 295] on input "Offer" at bounding box center [1096, 300] width 10 height 10
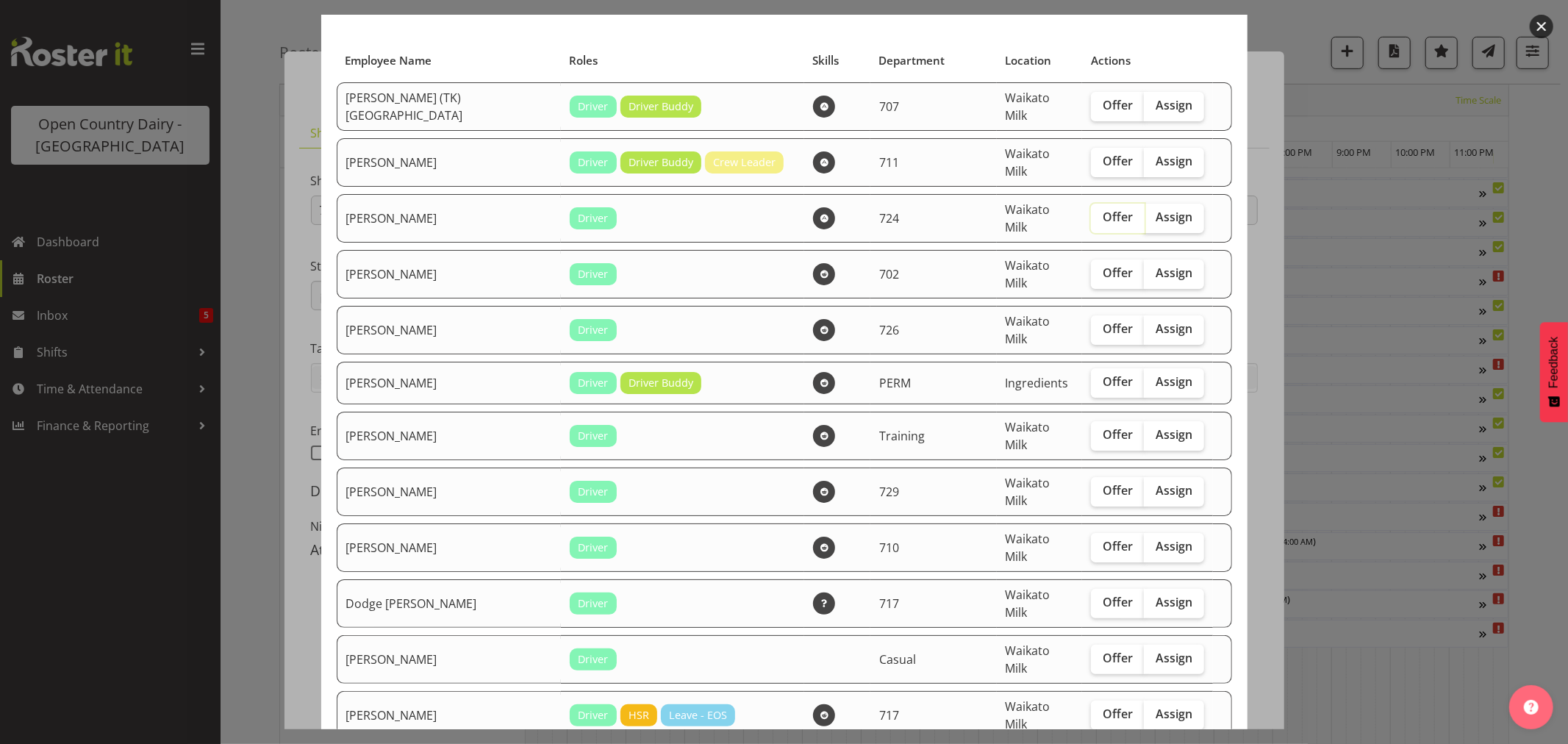
scroll to position [0, 0]
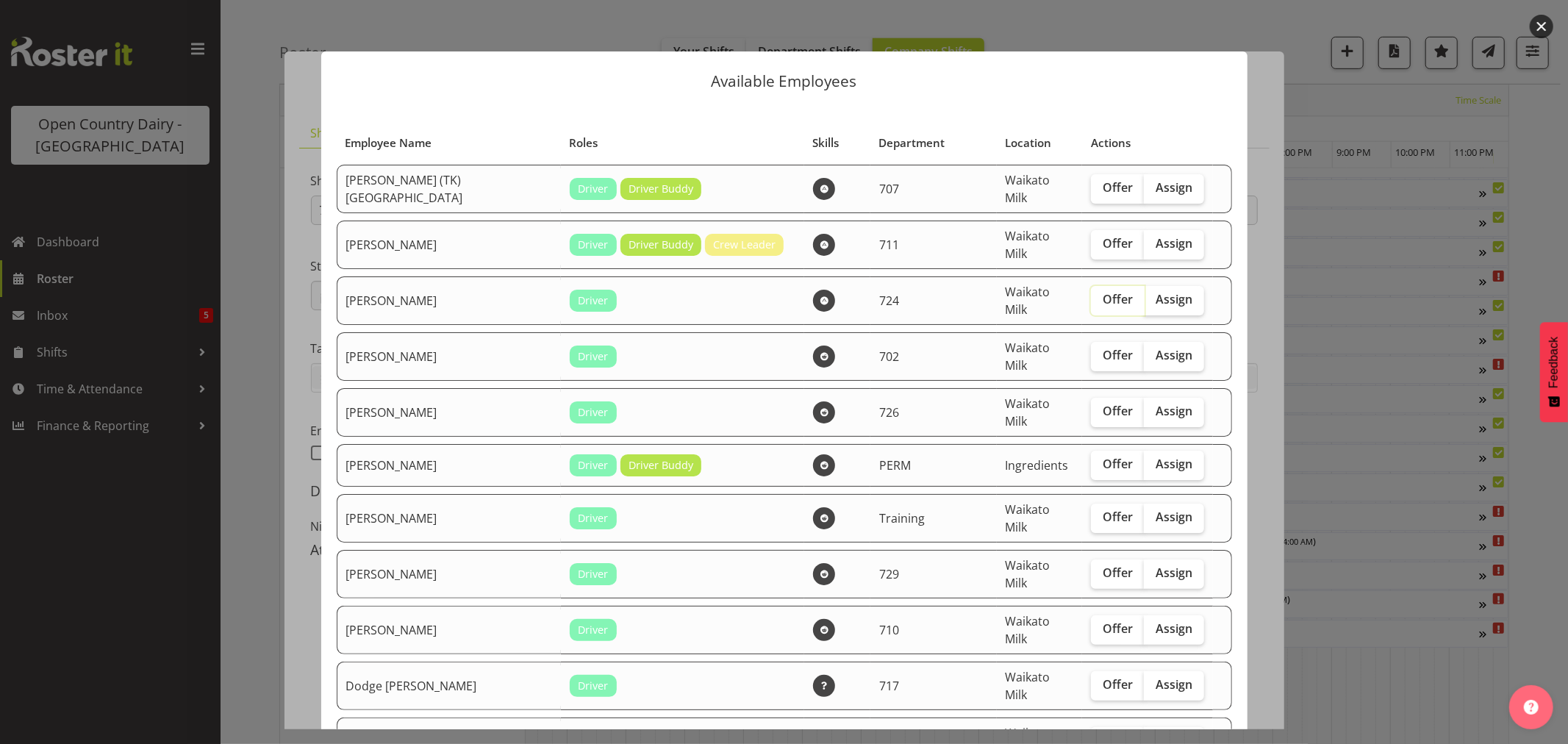
click at [1103, 292] on span "Offer" at bounding box center [1118, 299] width 30 height 15
click at [1091, 295] on input "Offer" at bounding box center [1096, 300] width 10 height 10
checkbox input "true"
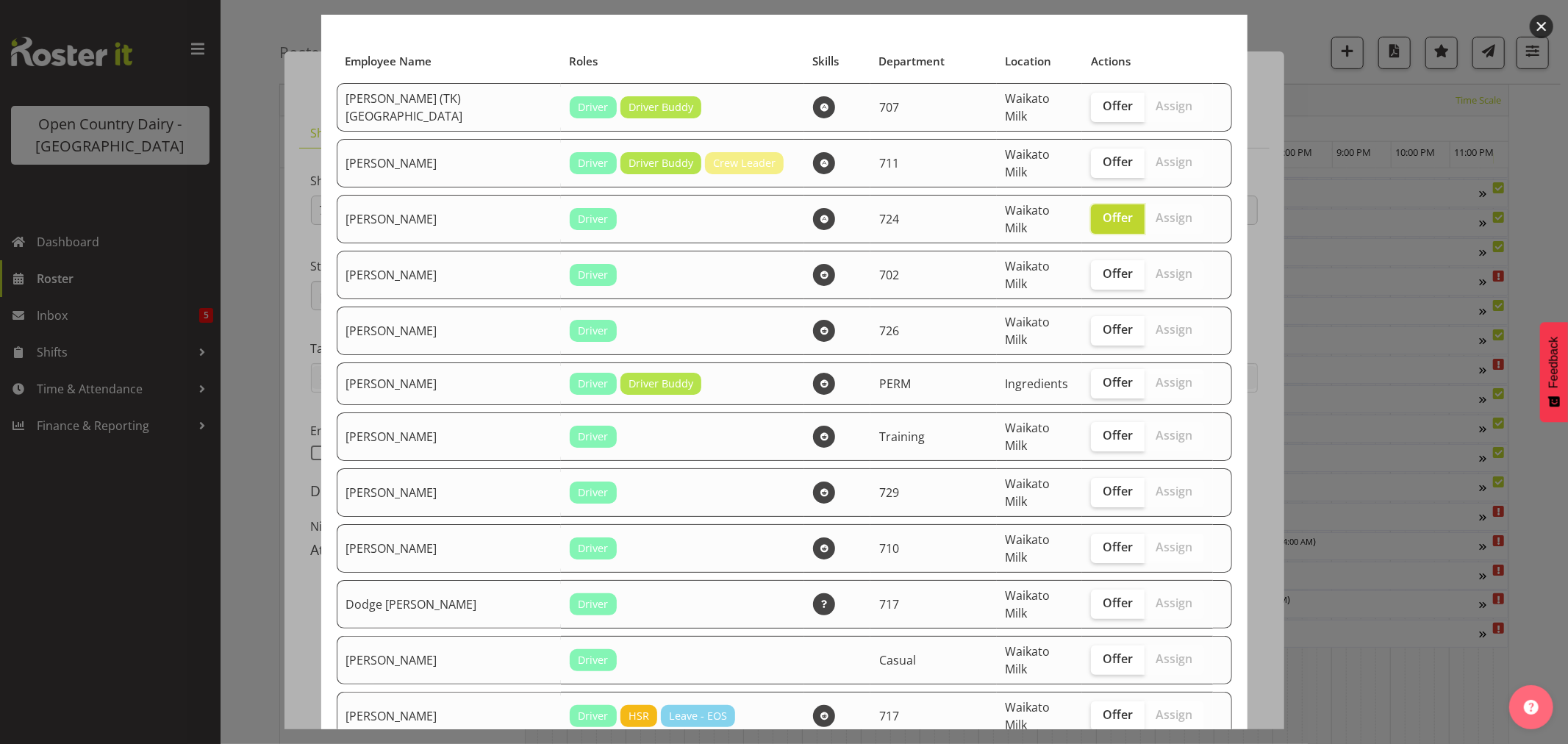
scroll to position [163, 0]
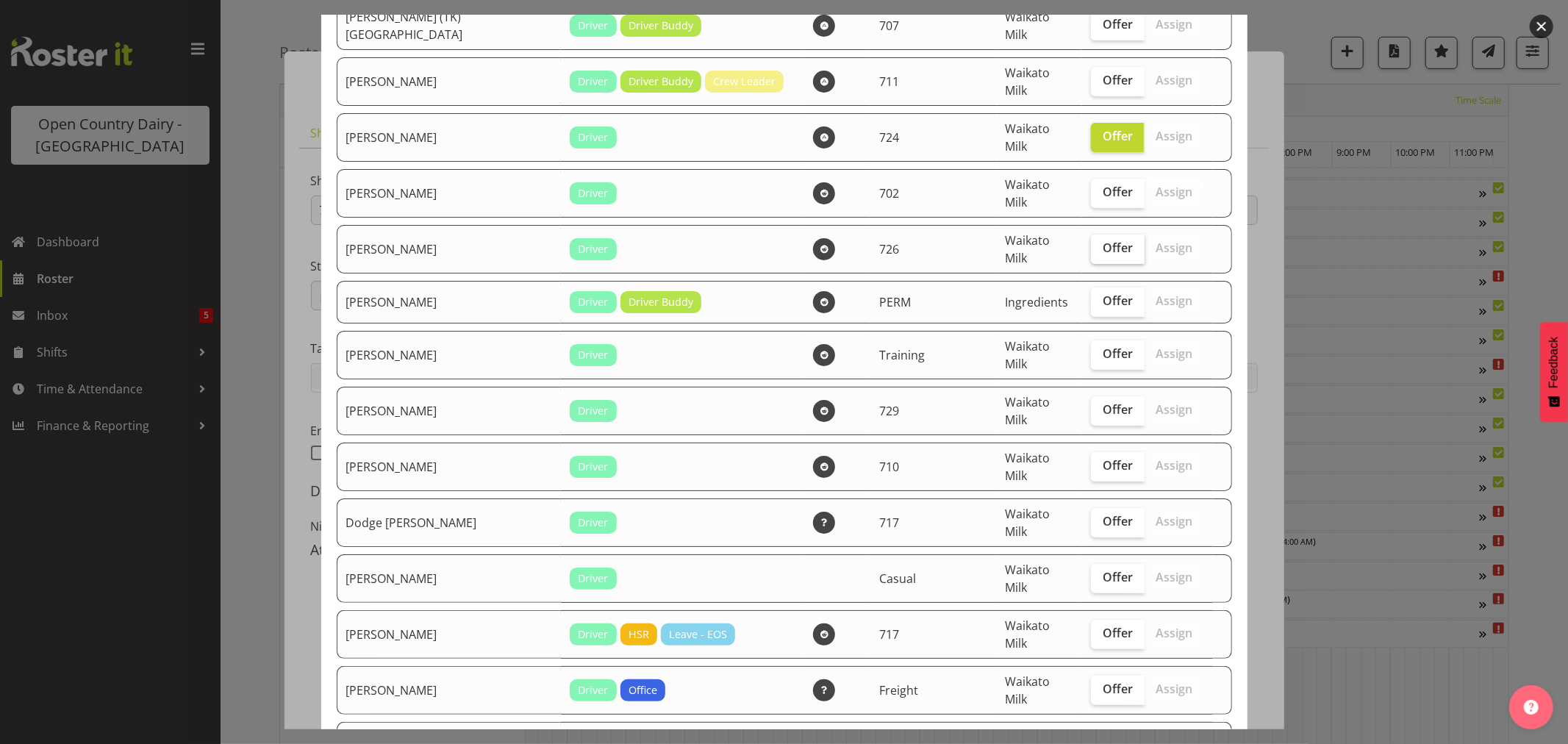
click at [1103, 241] on span "Offer" at bounding box center [1118, 248] width 30 height 15
click at [1091, 244] on input "Offer" at bounding box center [1096, 249] width 10 height 10
checkbox input "true"
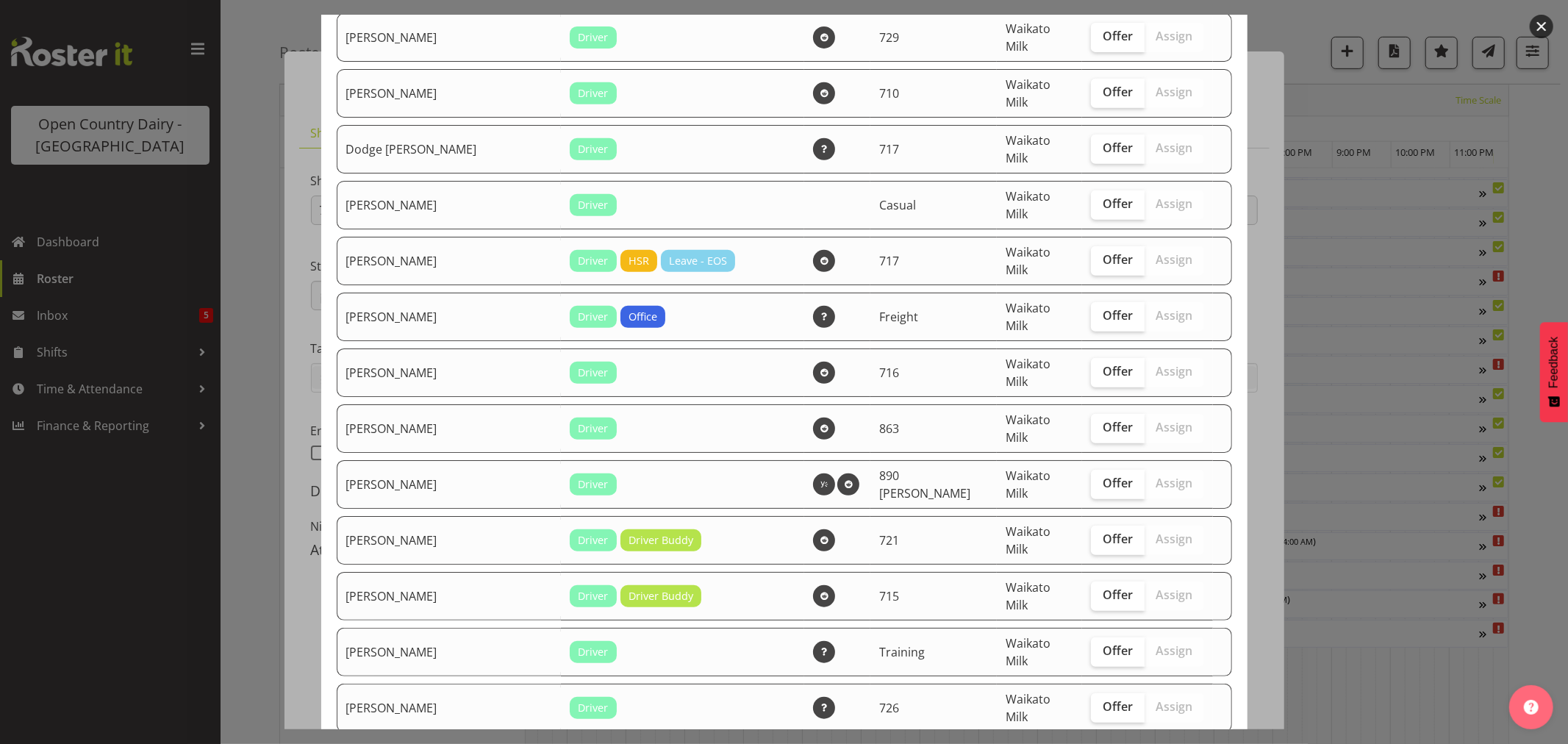
scroll to position [571, 0]
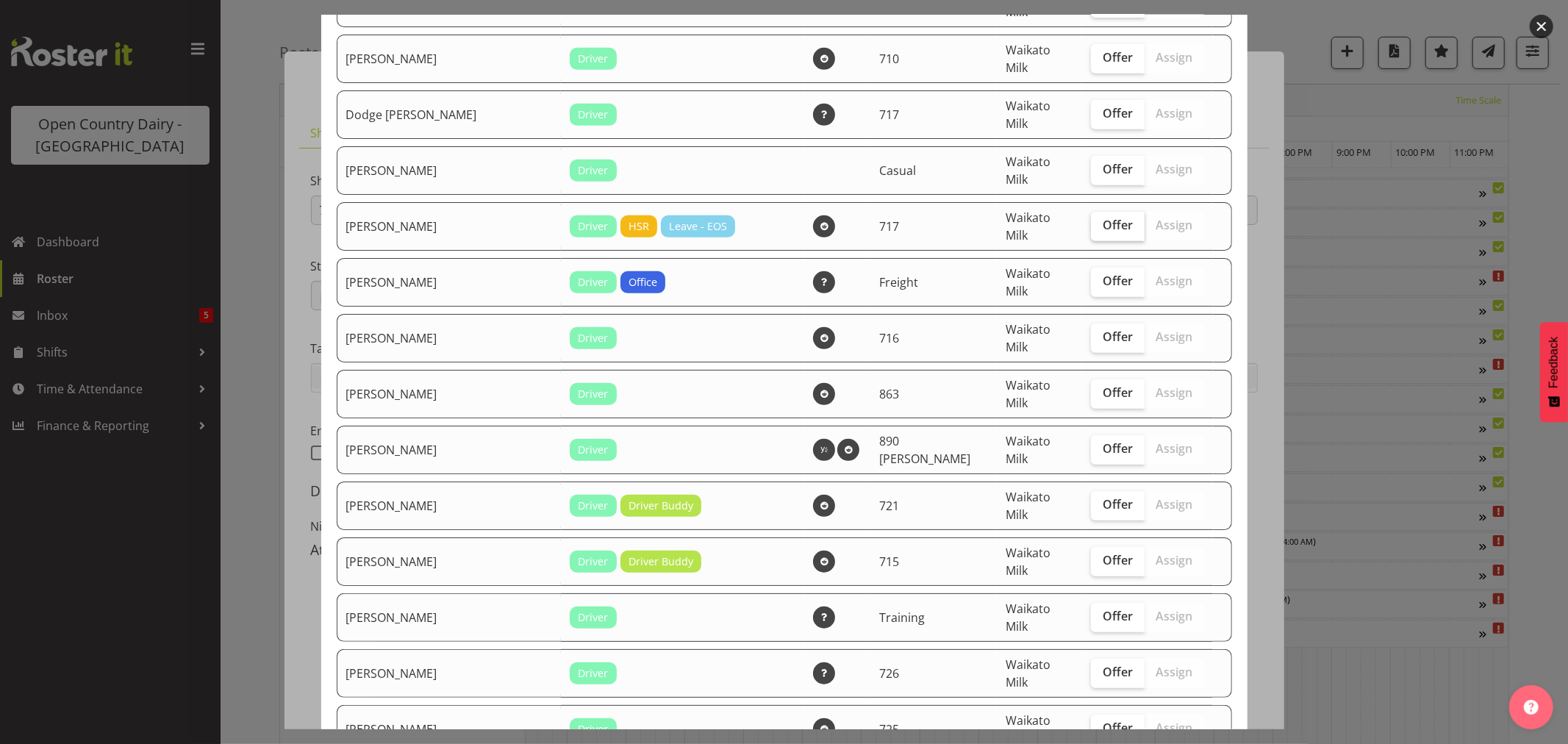
click at [1103, 217] on span "Offer" at bounding box center [1118, 224] width 30 height 15
click at [1091, 220] on input "Offer" at bounding box center [1096, 225] width 10 height 10
checkbox input "true"
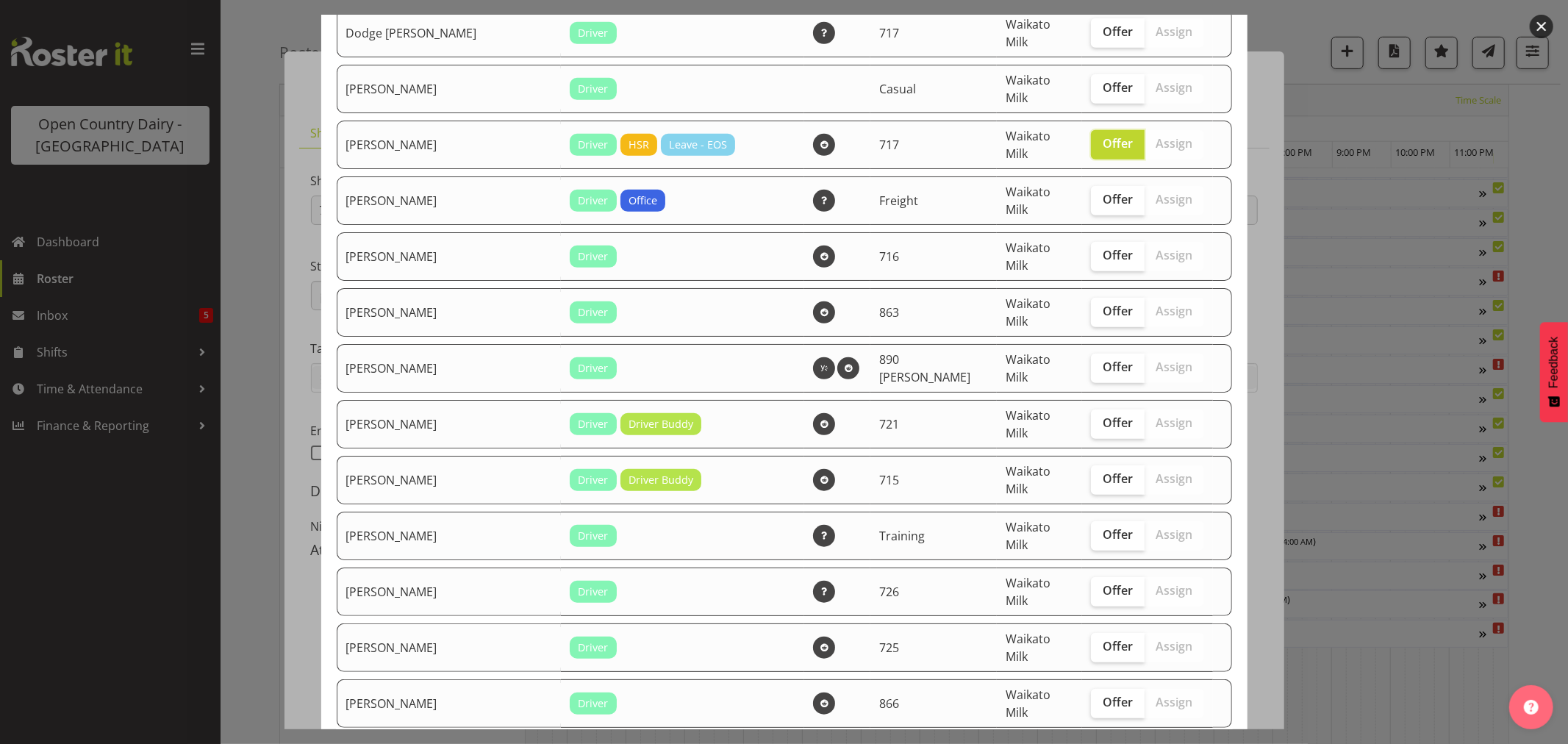
scroll to position [735, 0]
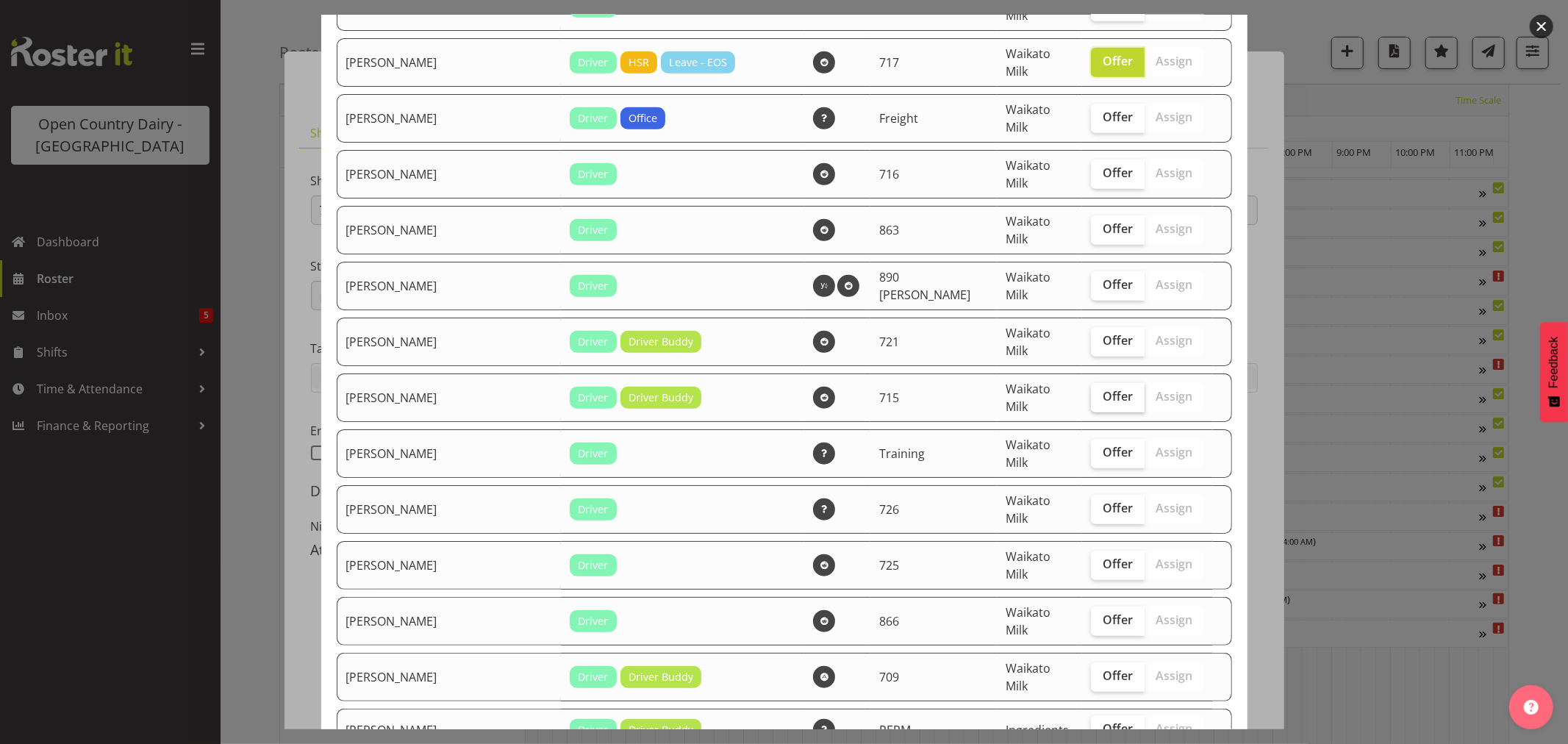
click at [1103, 389] on span "Offer" at bounding box center [1118, 396] width 30 height 15
click at [1091, 392] on input "Offer" at bounding box center [1096, 397] width 10 height 10
checkbox input "true"
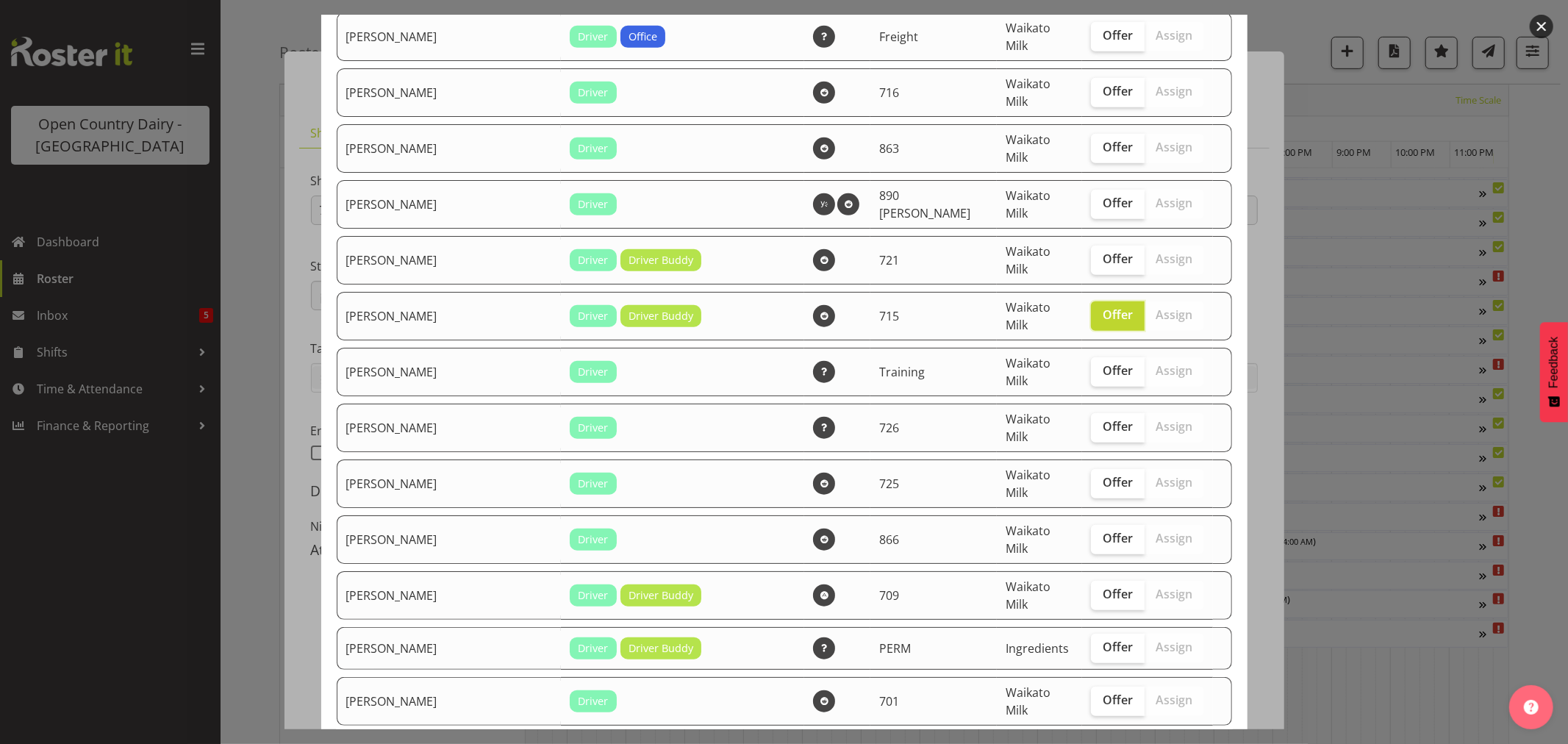
scroll to position [898, 0]
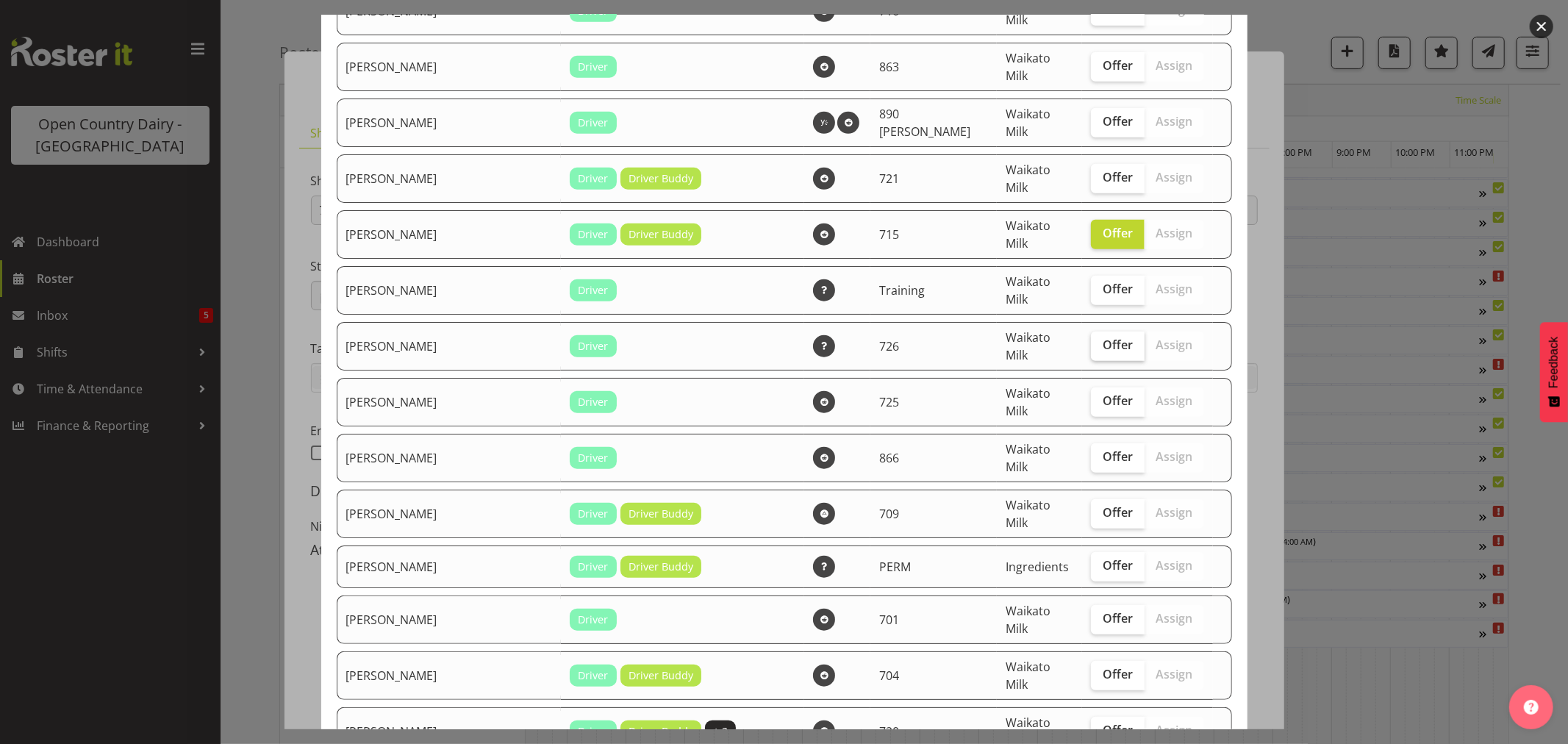
click at [1103, 337] on span "Offer" at bounding box center [1118, 344] width 30 height 15
click at [1091, 340] on input "Offer" at bounding box center [1096, 345] width 10 height 10
checkbox input "true"
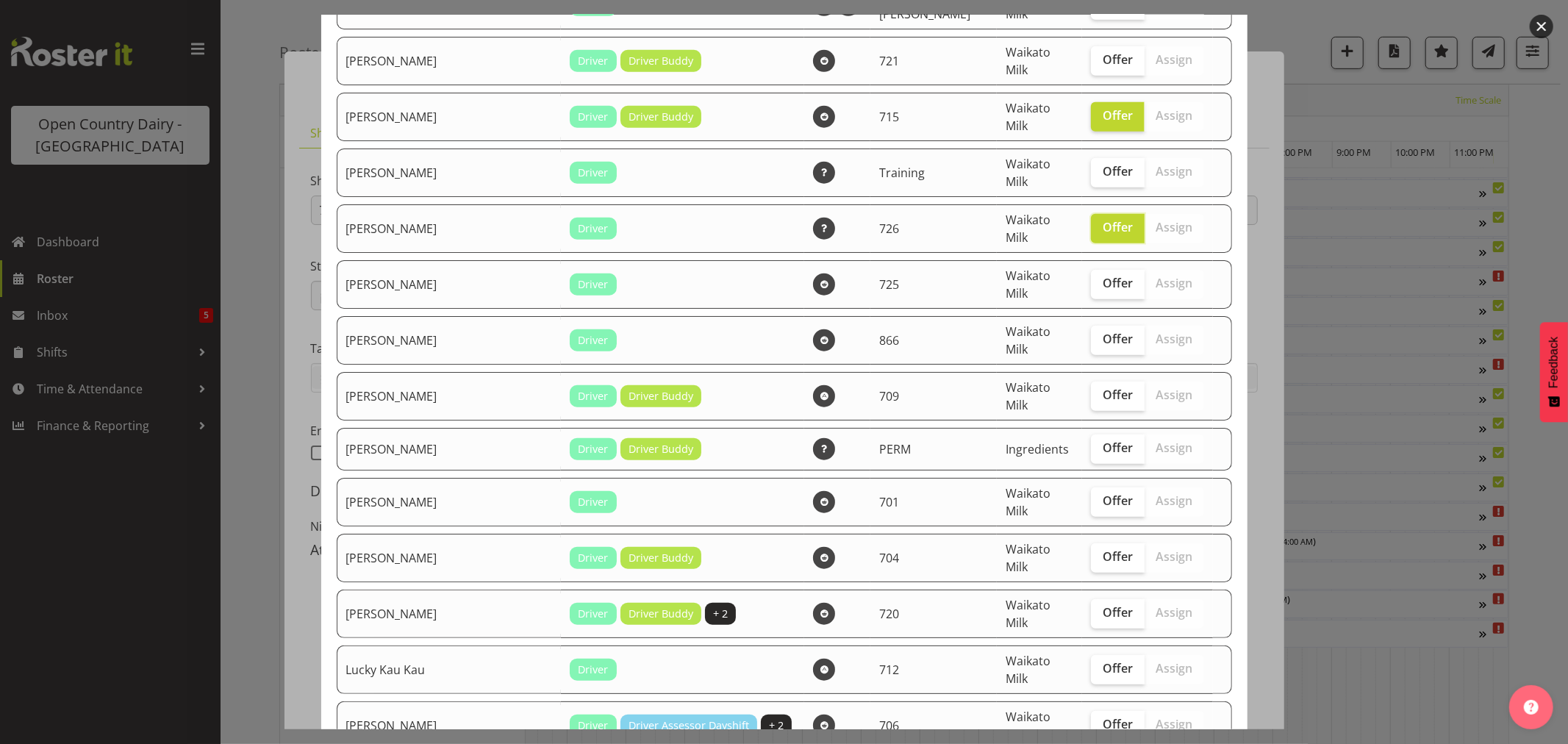
scroll to position [1061, 0]
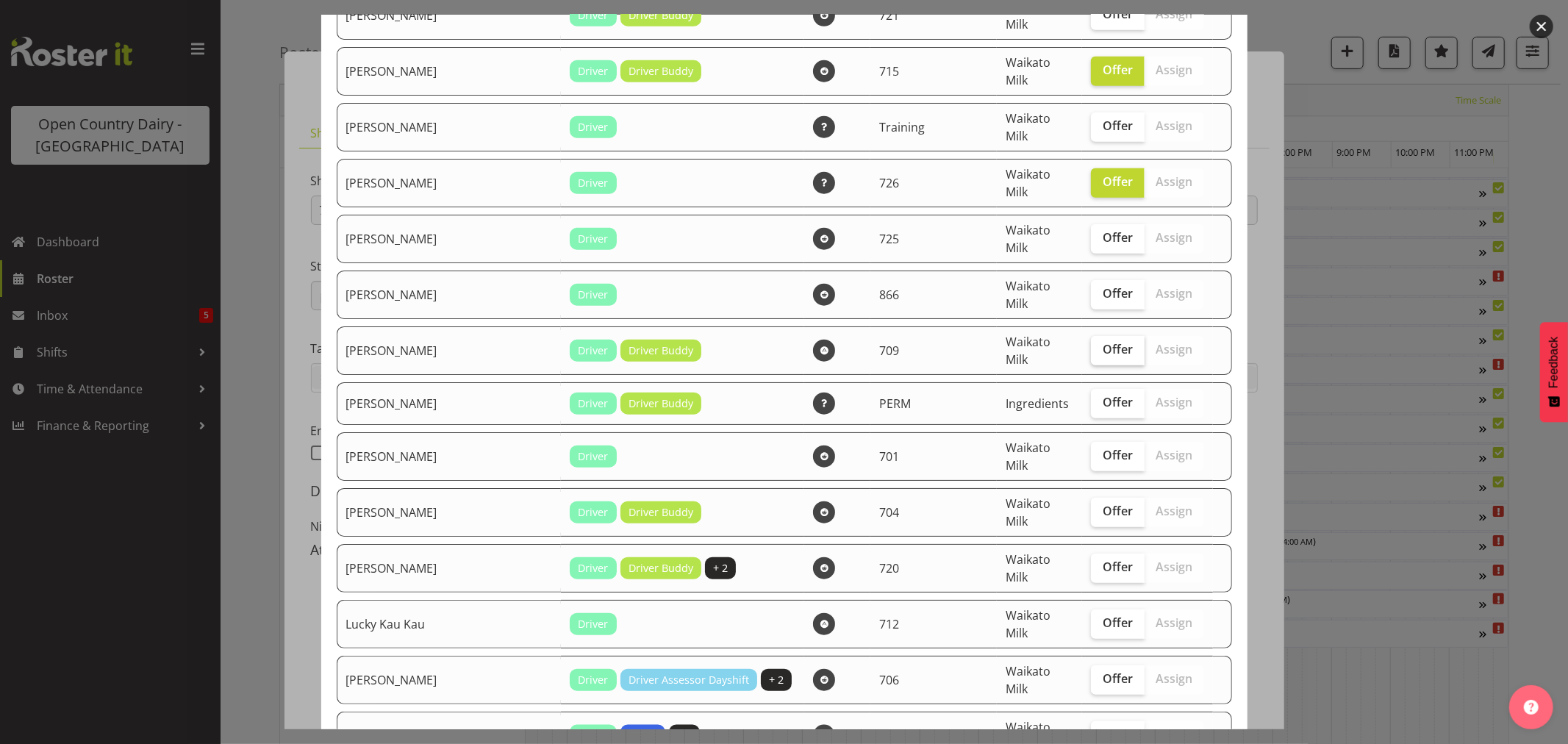
click at [1103, 342] on span "Offer" at bounding box center [1118, 349] width 30 height 15
click at [1091, 345] on input "Offer" at bounding box center [1096, 350] width 10 height 10
checkbox input "true"
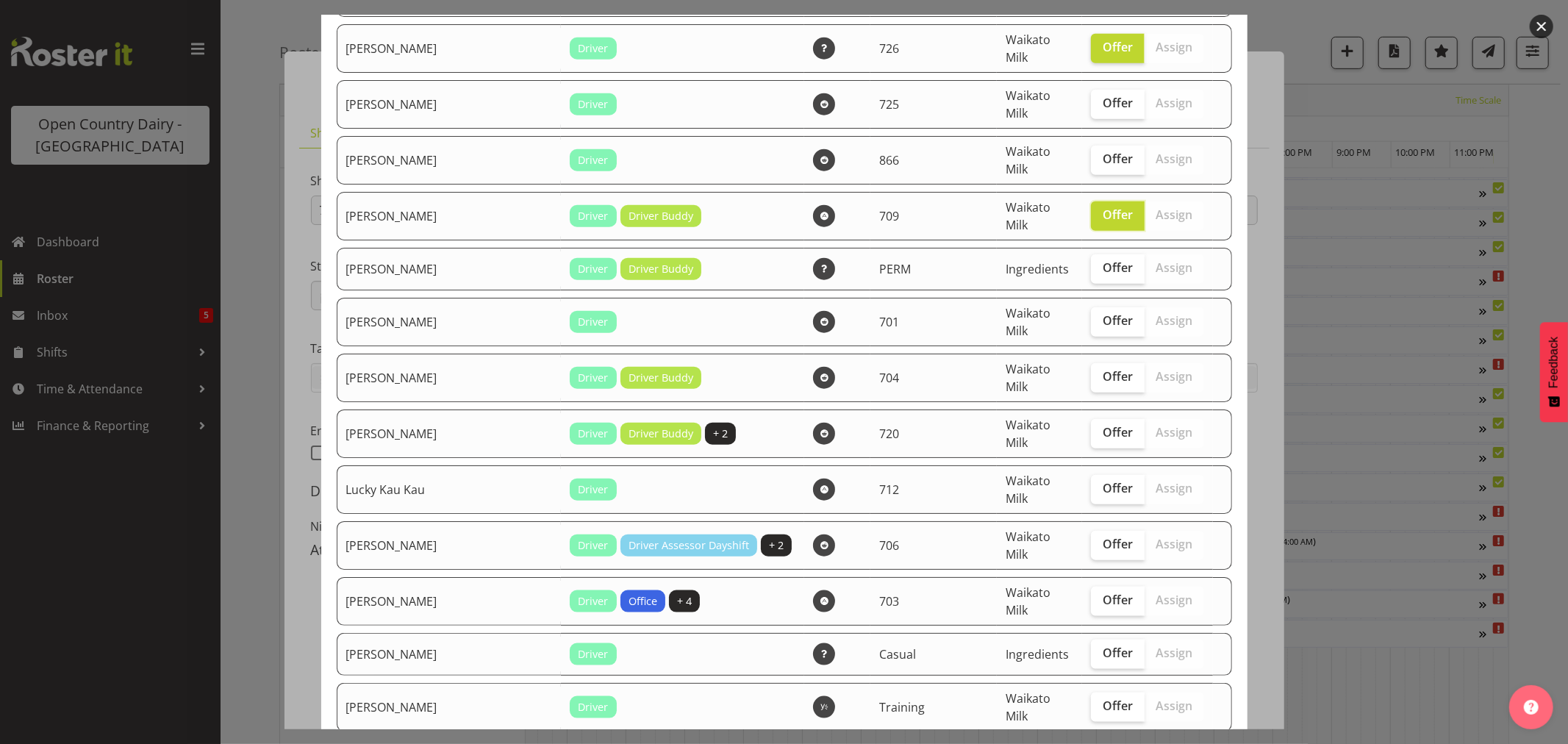
scroll to position [1225, 0]
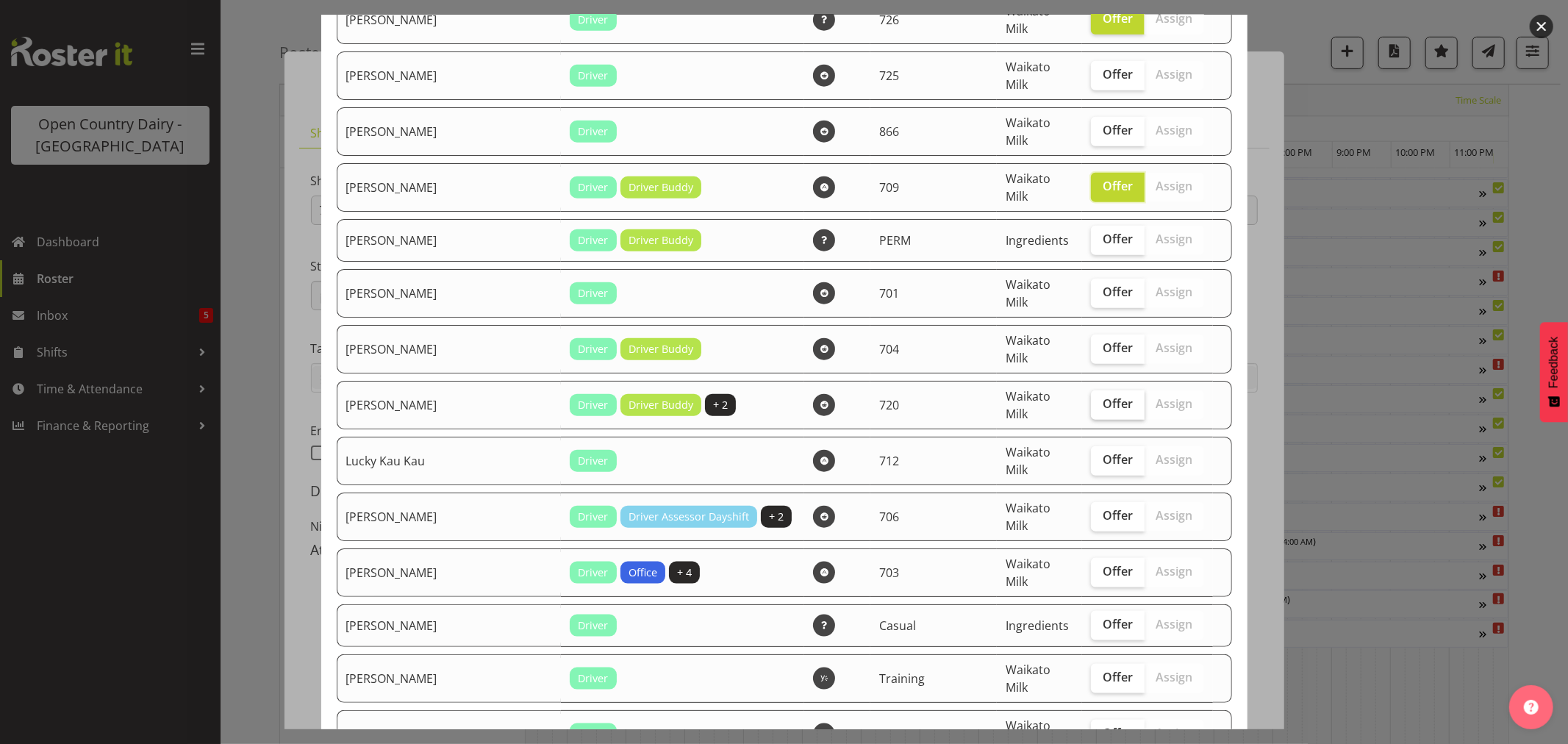
click at [1103, 396] on span "Offer" at bounding box center [1118, 403] width 30 height 15
click at [1095, 399] on input "Offer" at bounding box center [1096, 404] width 10 height 10
checkbox input "true"
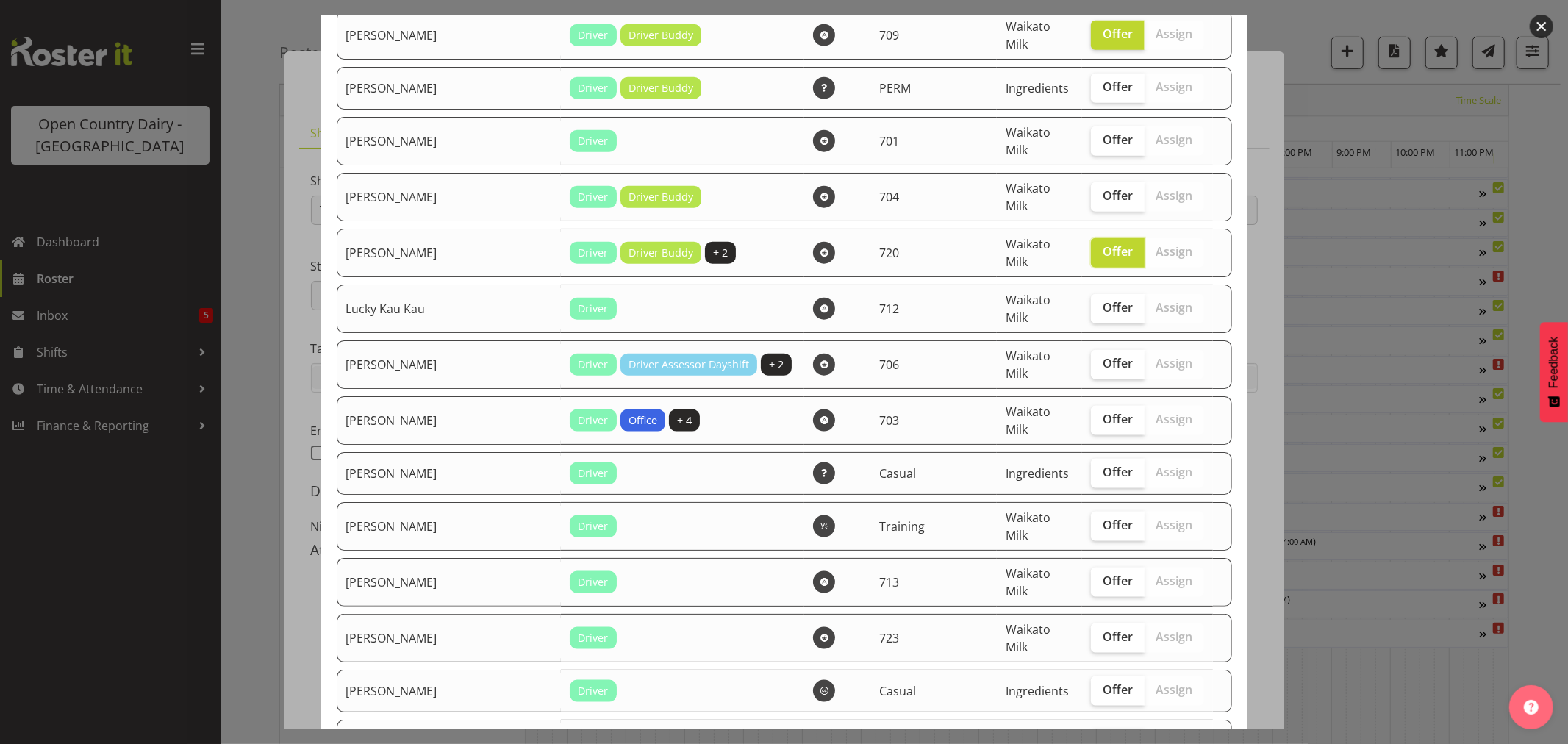
scroll to position [1388, 0]
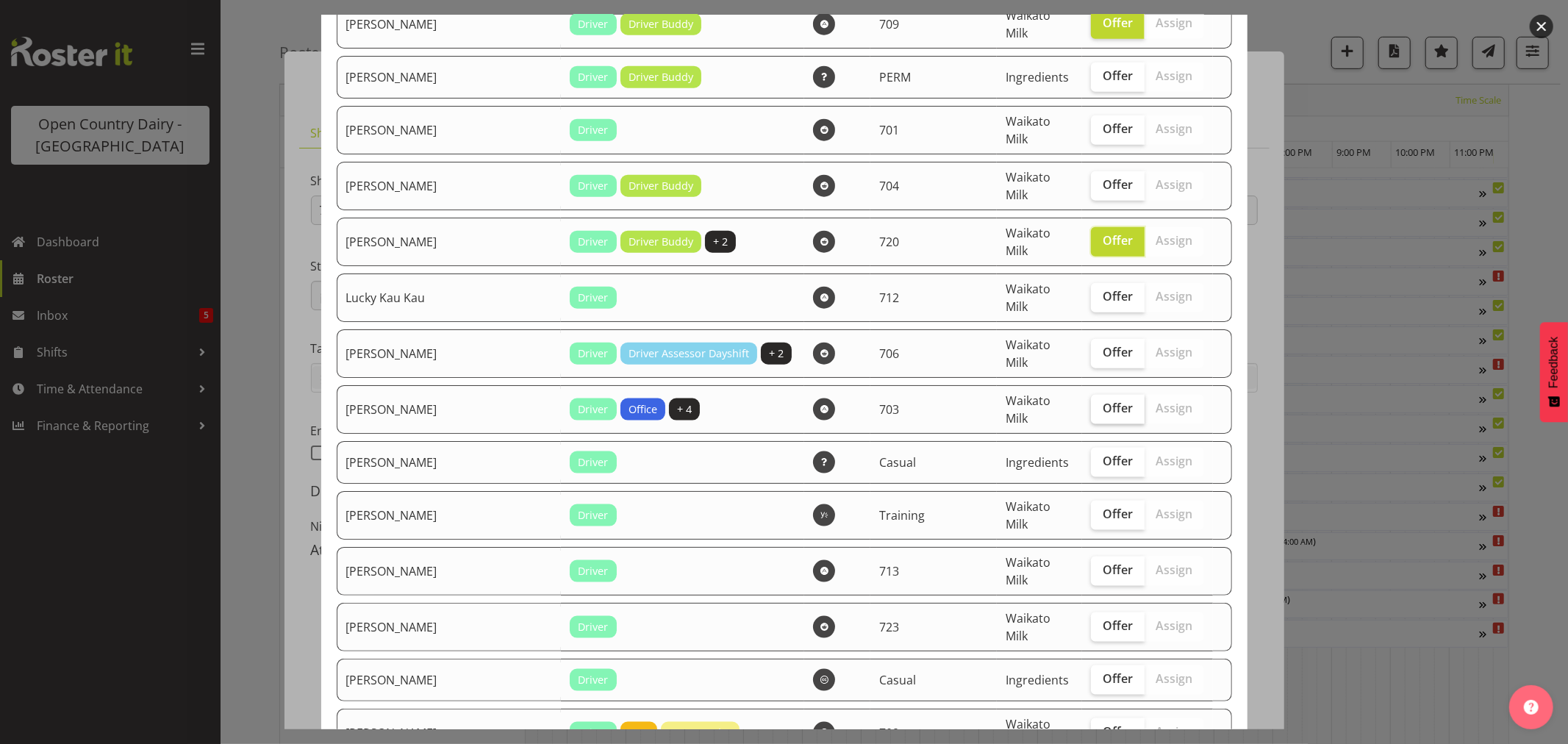
click at [1103, 401] on span "Offer" at bounding box center [1118, 408] width 30 height 15
click at [1092, 404] on input "Offer" at bounding box center [1096, 409] width 10 height 10
checkbox input "true"
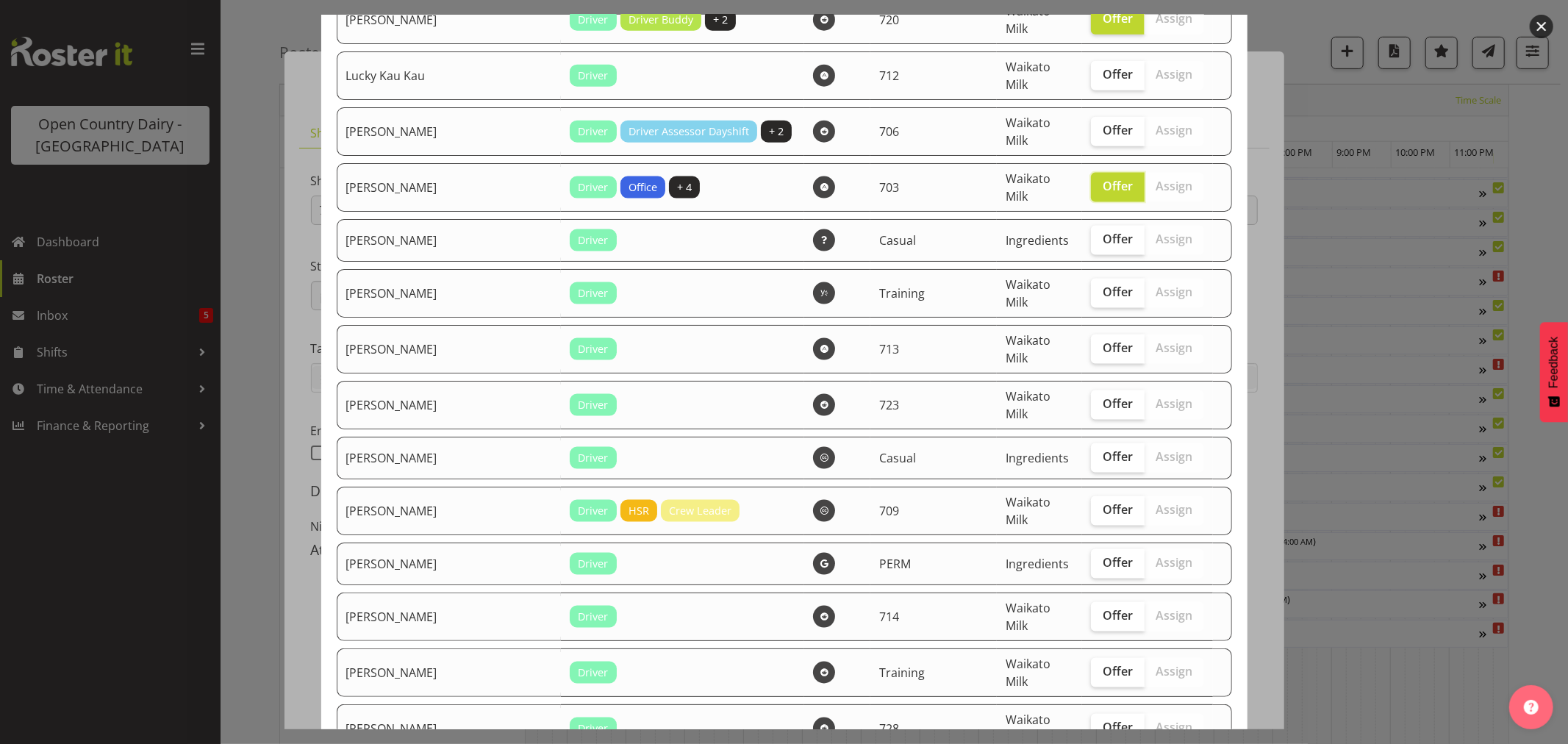
scroll to position [1633, 0]
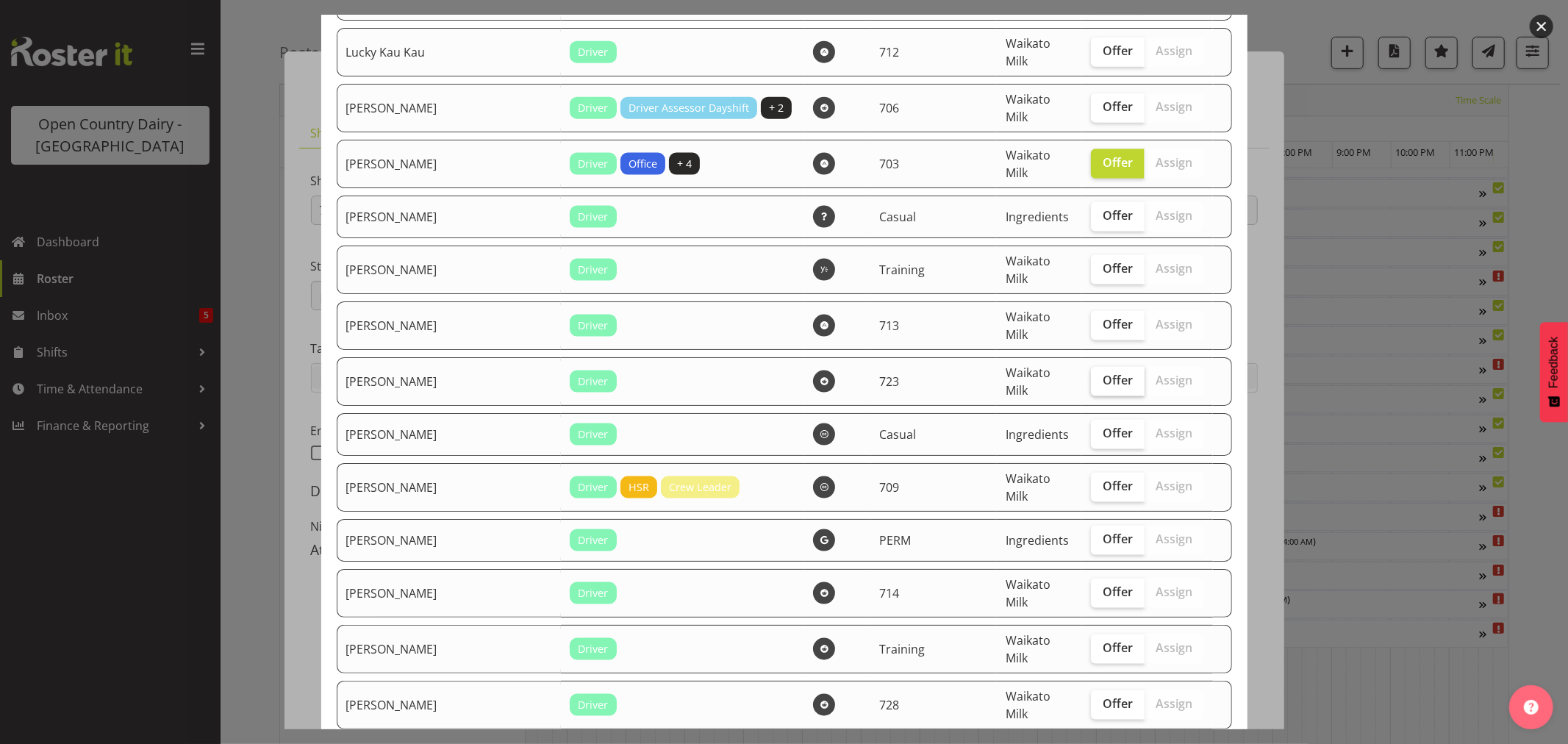
click at [1103, 372] on span "Offer" at bounding box center [1118, 379] width 30 height 15
click at [1091, 375] on input "Offer" at bounding box center [1096, 380] width 10 height 10
checkbox input "true"
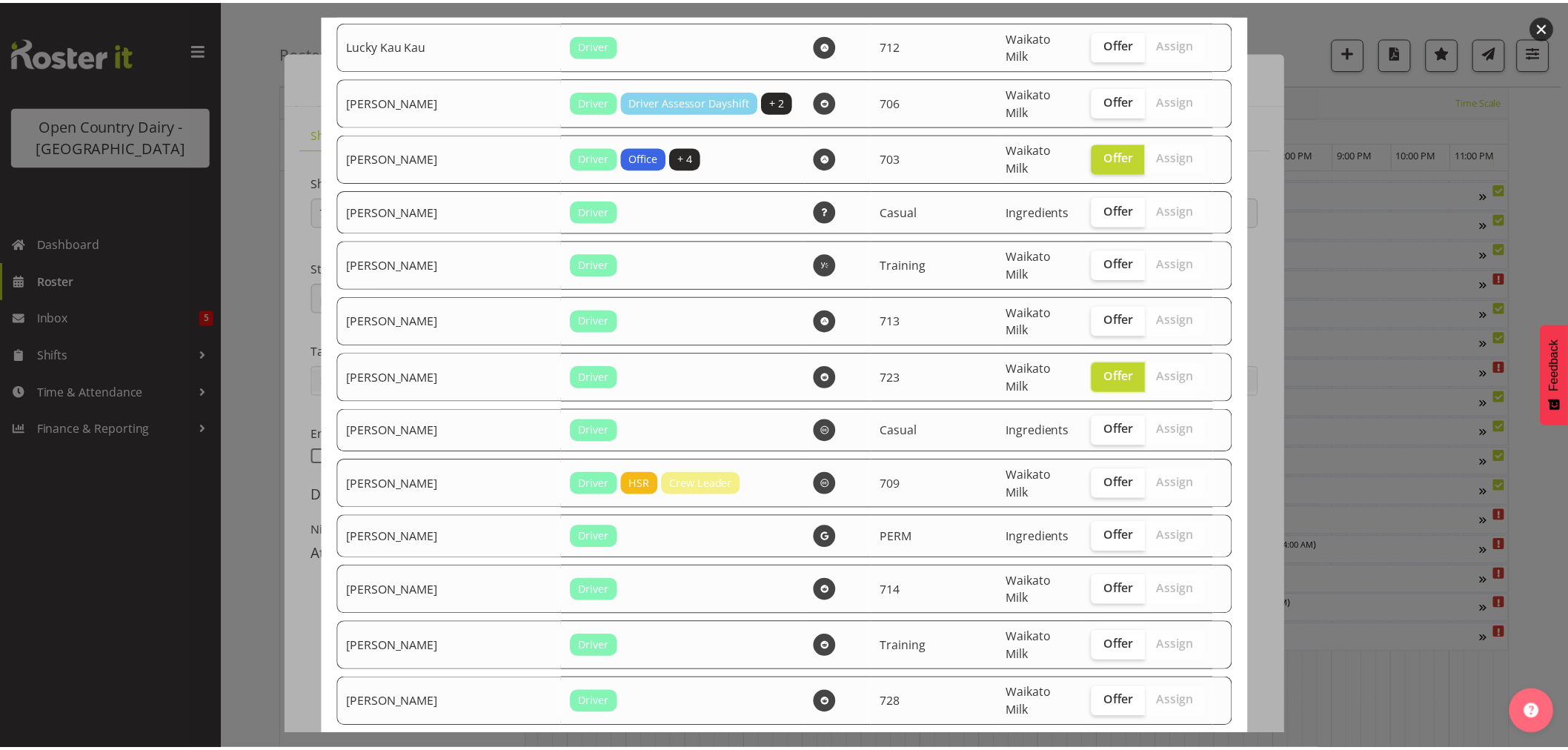
scroll to position [1656, 0]
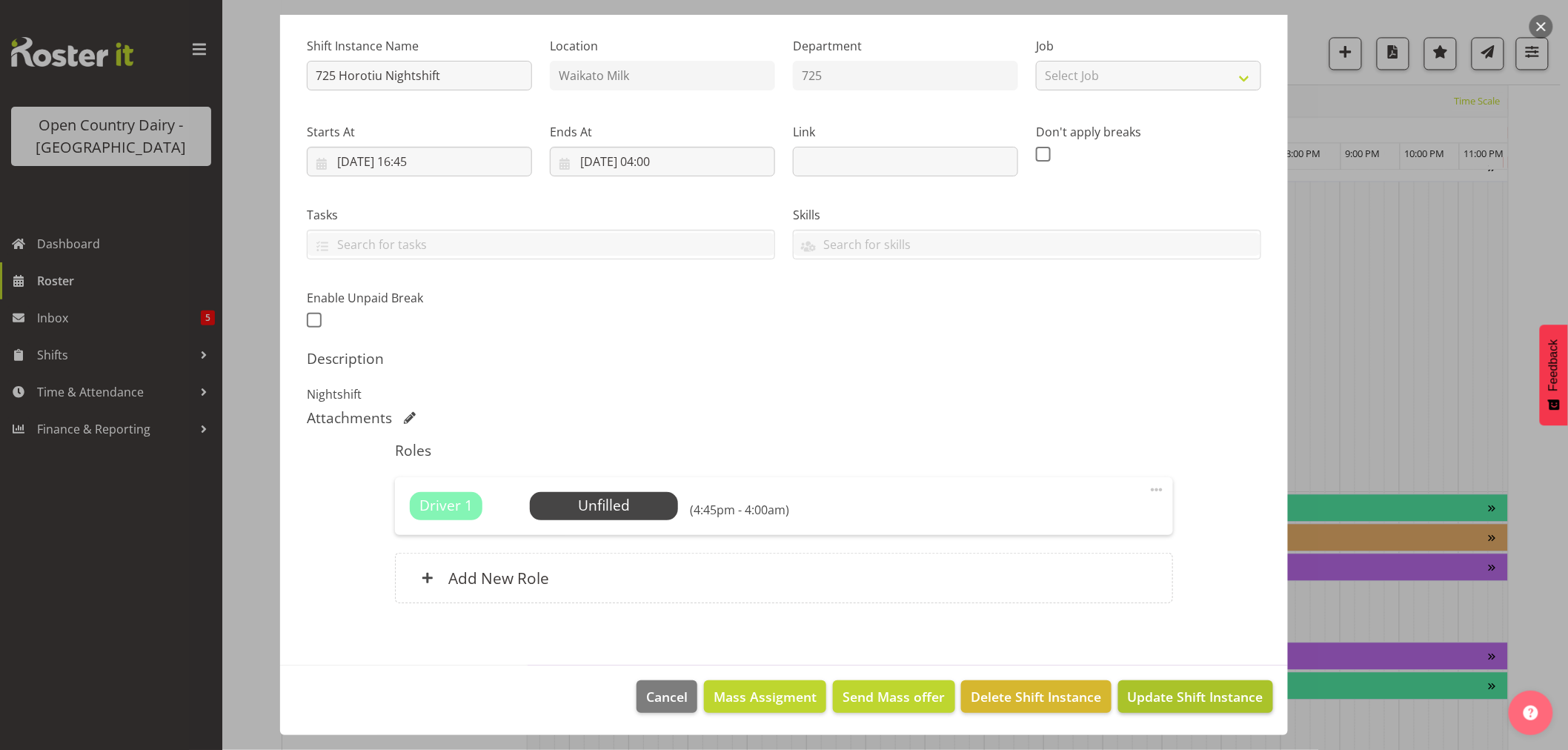
scroll to position [1317, 0]
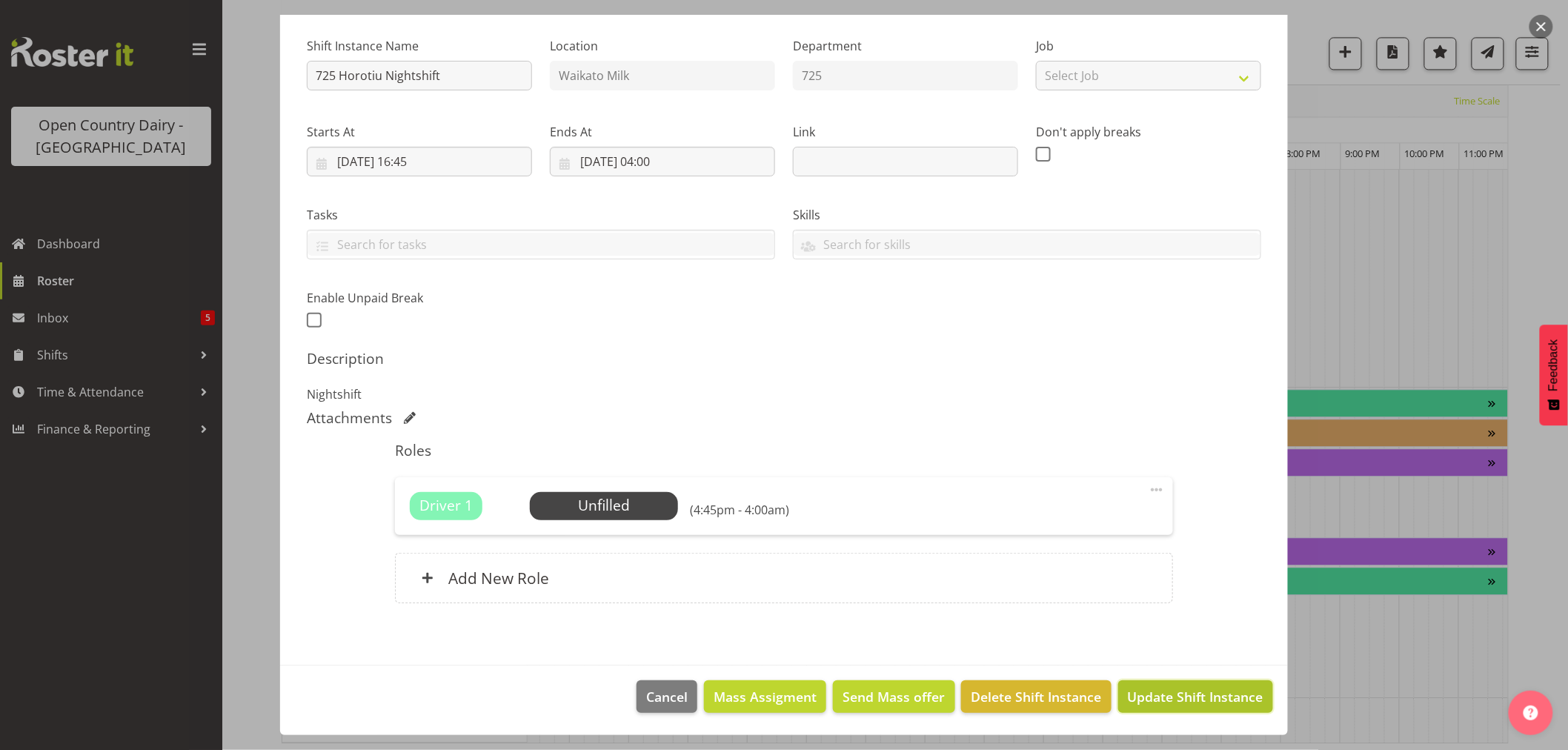
click at [1183, 695] on span "Update Shift Instance" at bounding box center [1195, 696] width 136 height 19
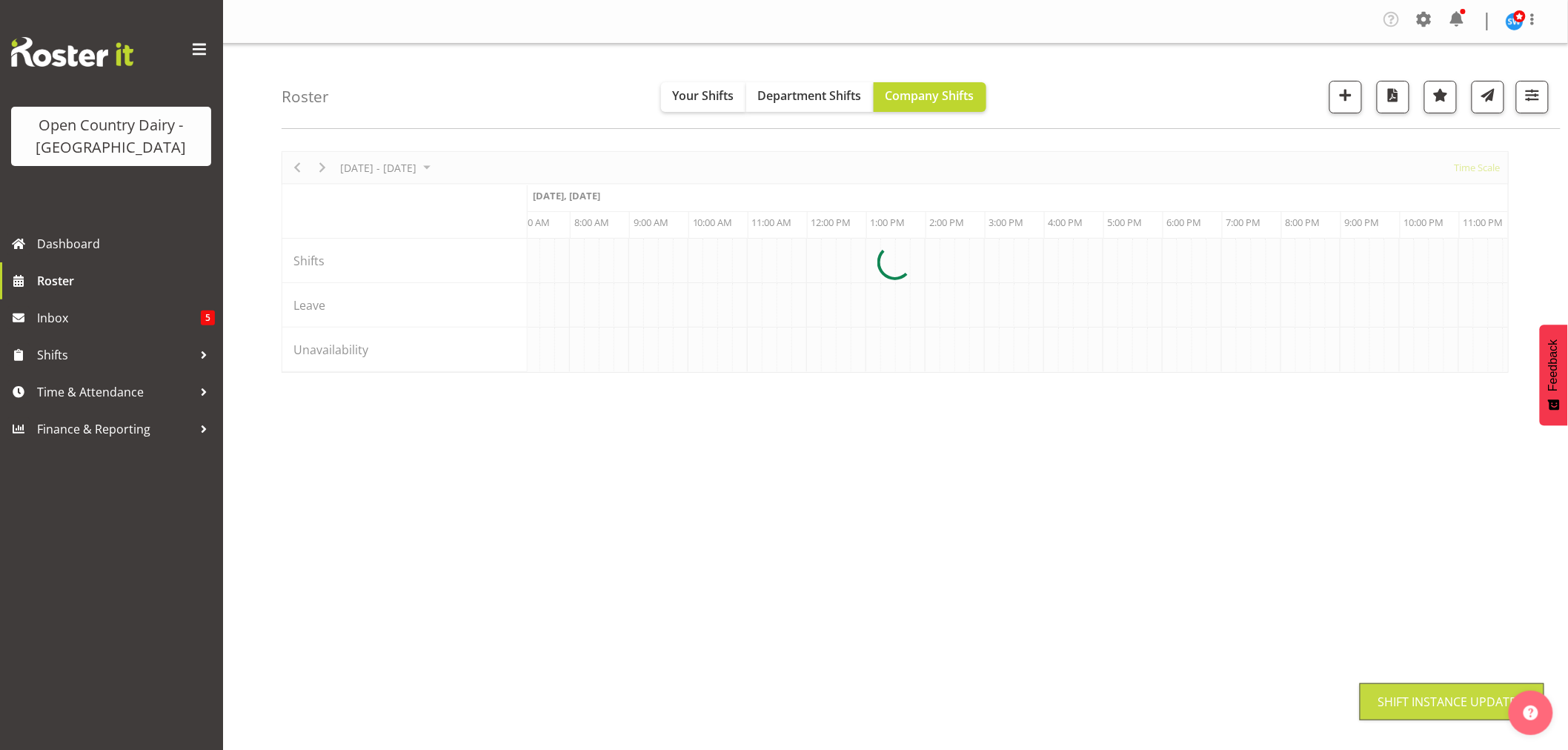
scroll to position [0, 0]
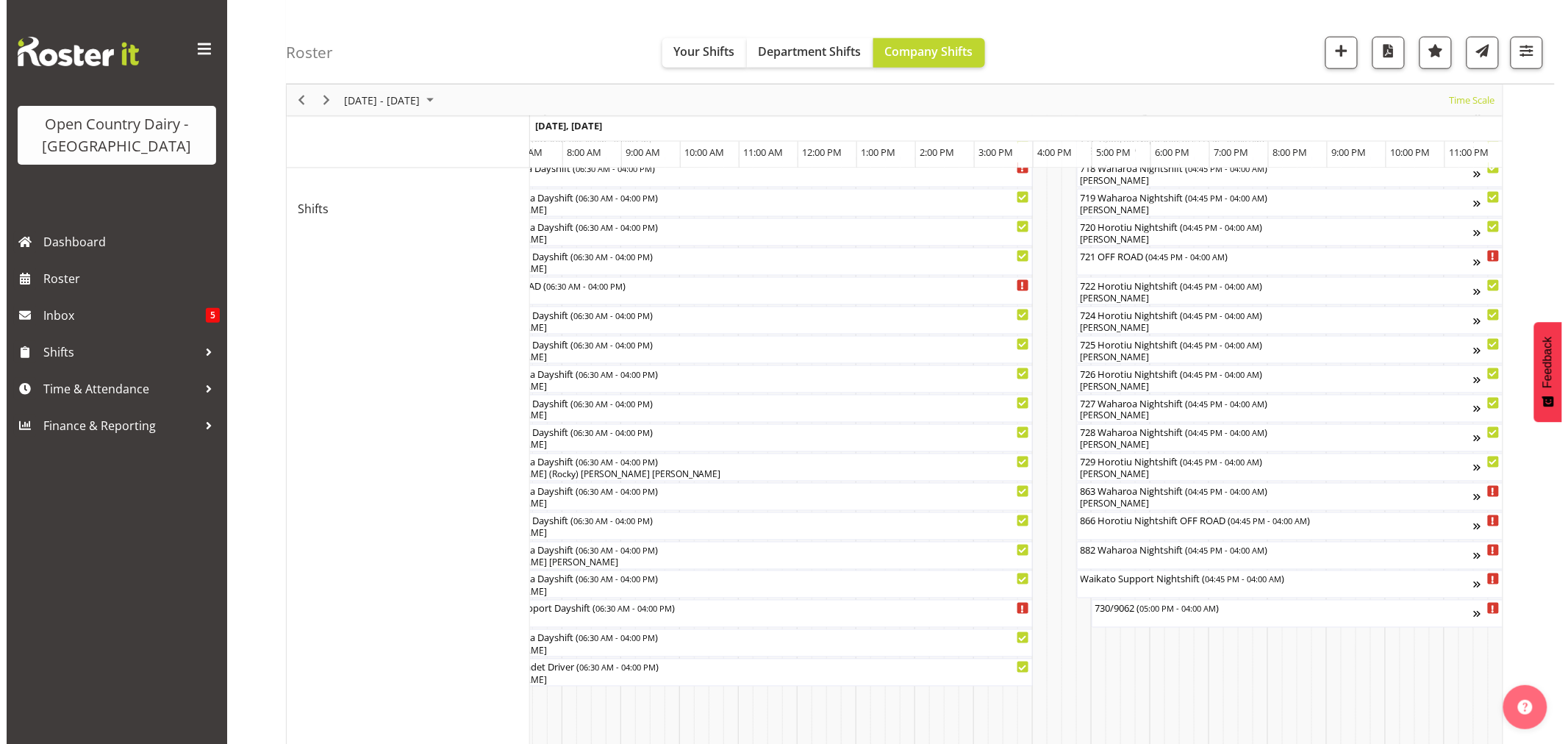
scroll to position [898, 0]
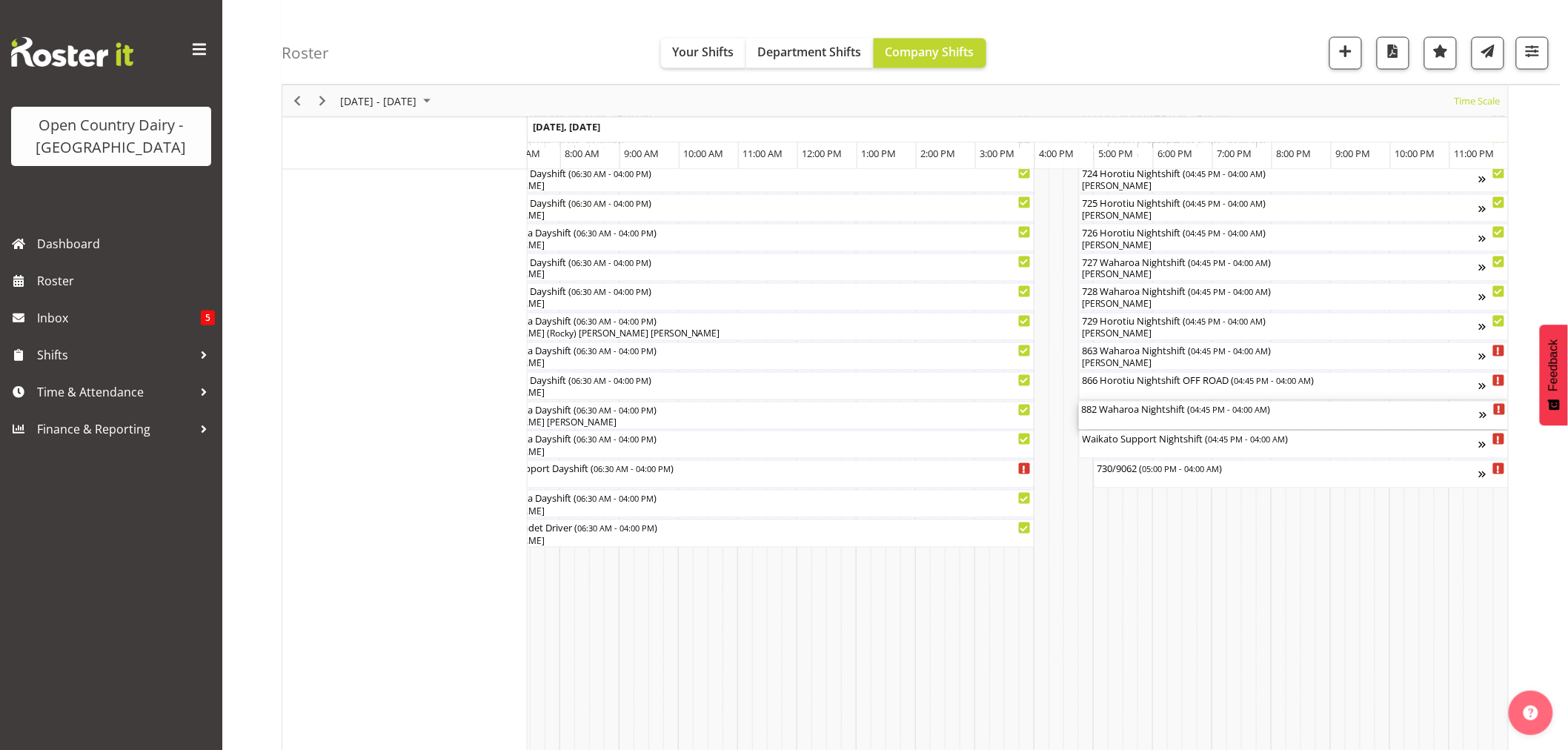
click at [1137, 419] on div "882 Waharoa Nightshift ( 04:45 PM - 04:00 AM )" at bounding box center [1282, 415] width 398 height 28
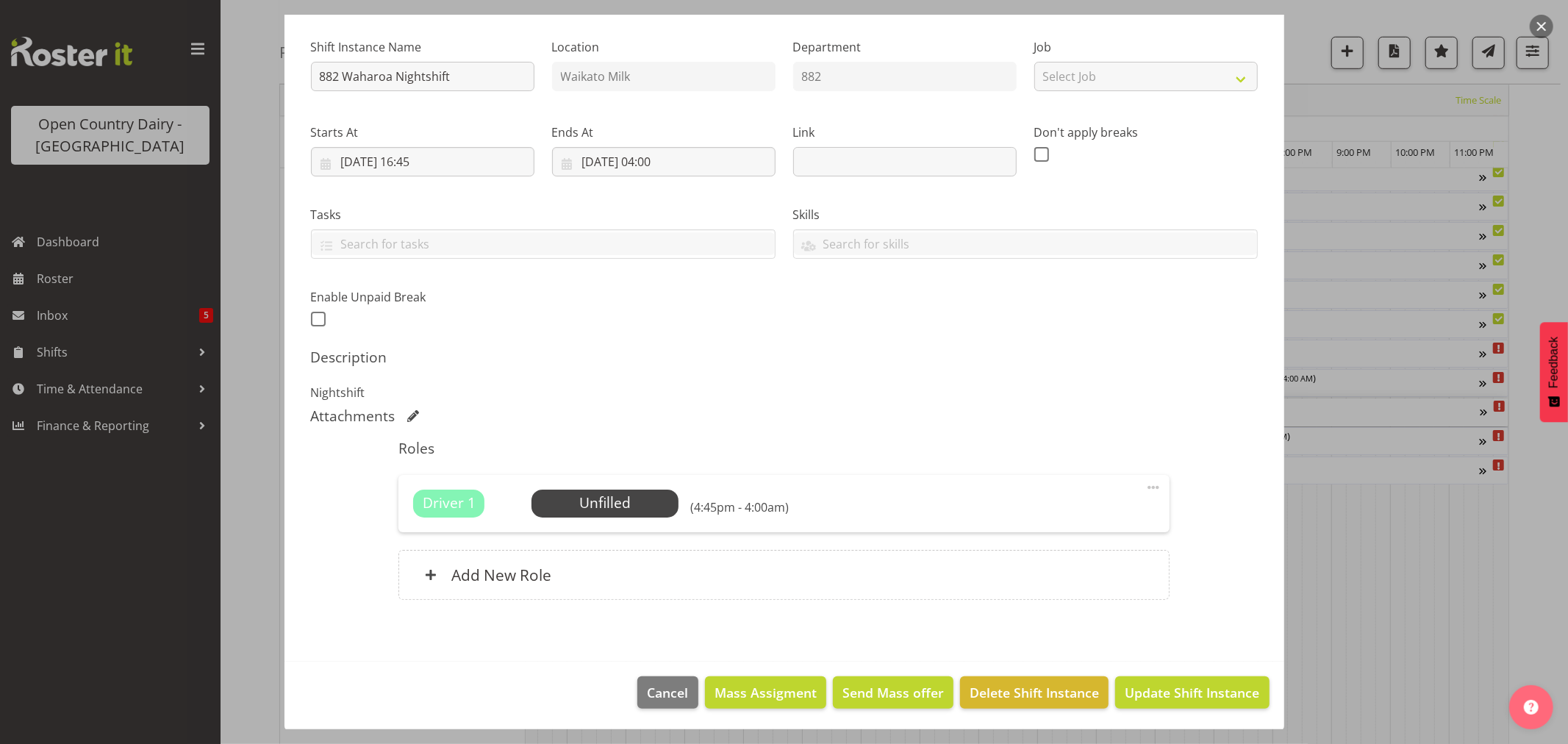
scroll to position [136, 0]
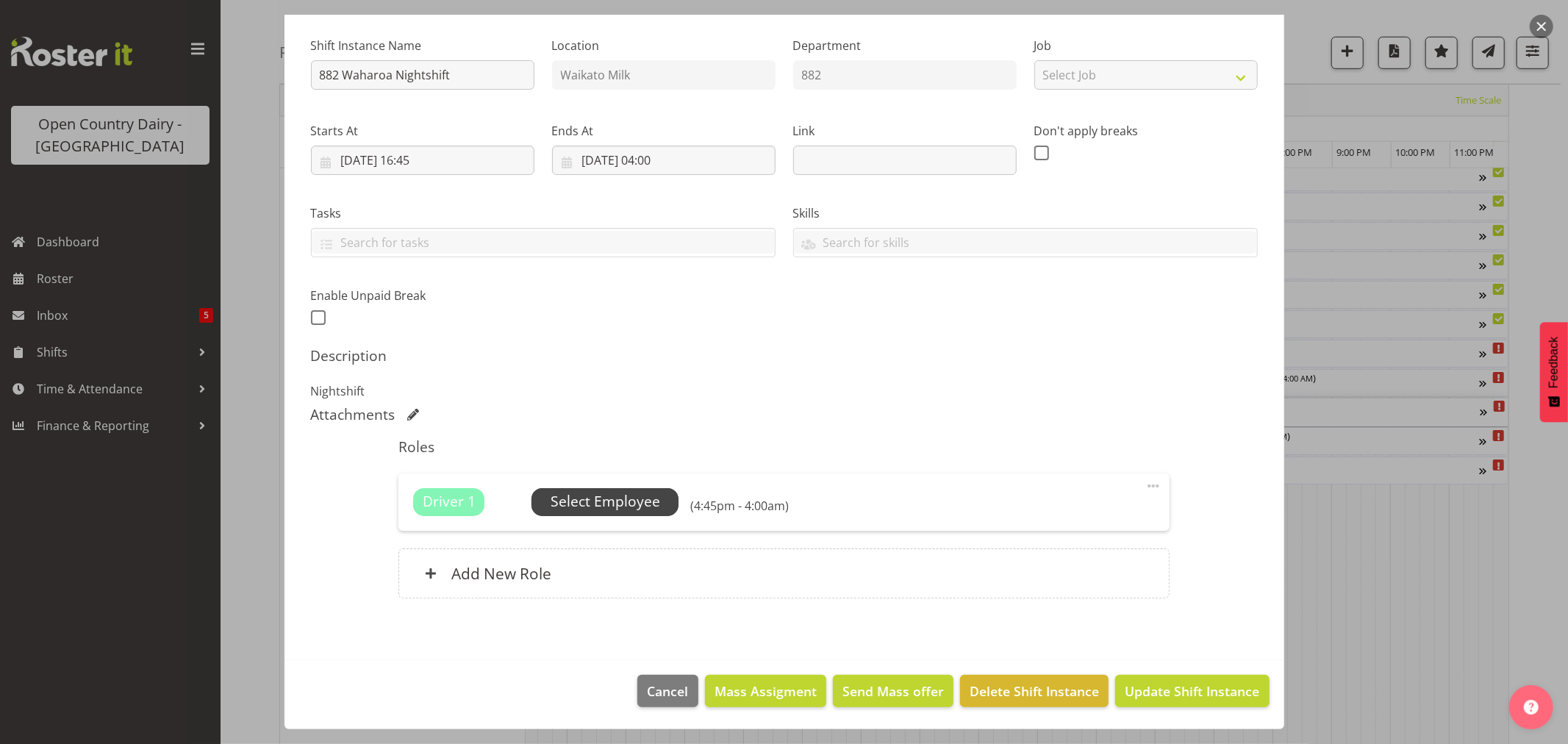
click at [594, 501] on span "Select Employee" at bounding box center [605, 502] width 109 height 22
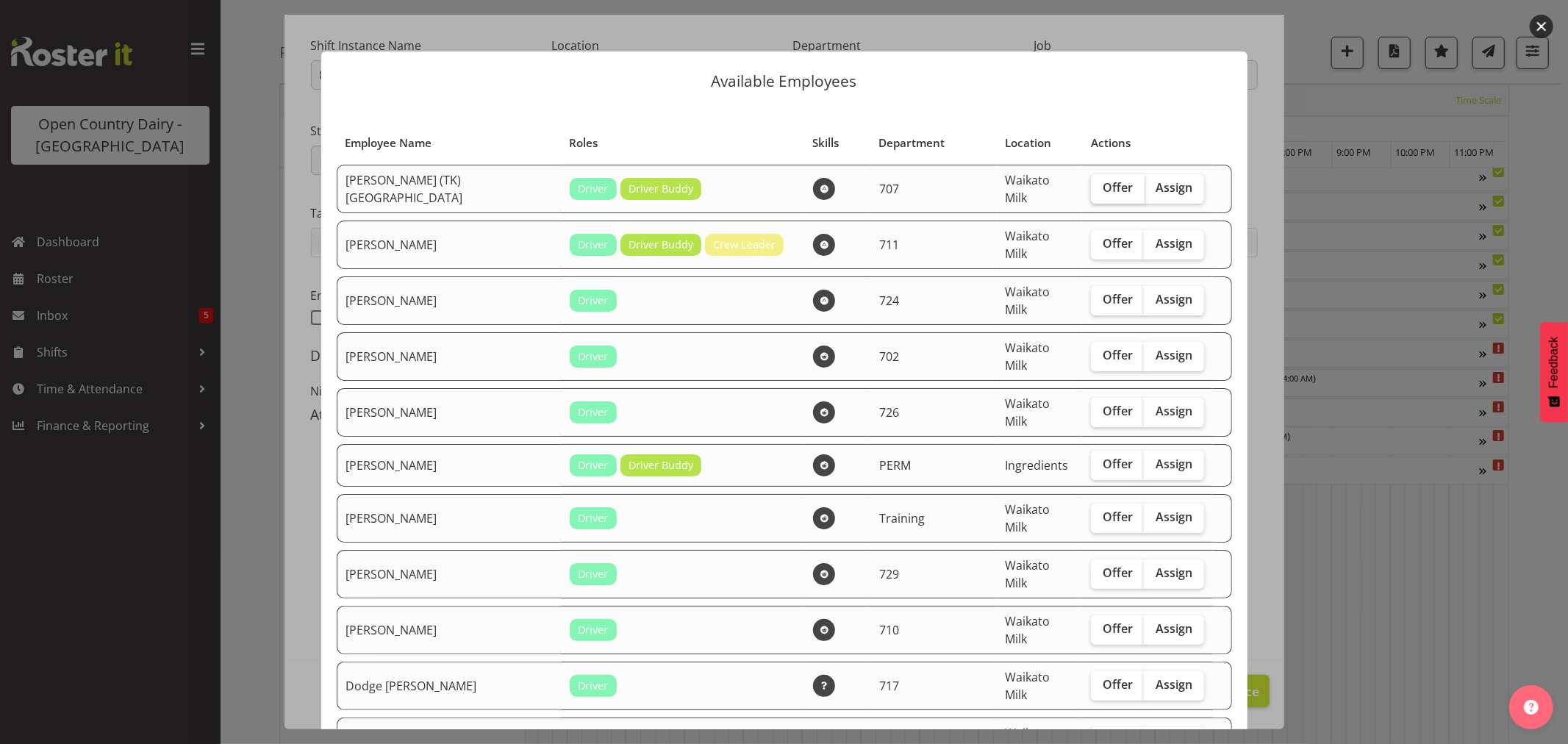
click at [1103, 189] on span "Offer" at bounding box center [1118, 187] width 30 height 15
click at [1091, 189] on input "Offer" at bounding box center [1096, 188] width 10 height 10
checkbox input "true"
click at [1103, 239] on span "Offer" at bounding box center [1118, 243] width 30 height 15
click at [1091, 239] on input "Offer" at bounding box center [1096, 244] width 10 height 10
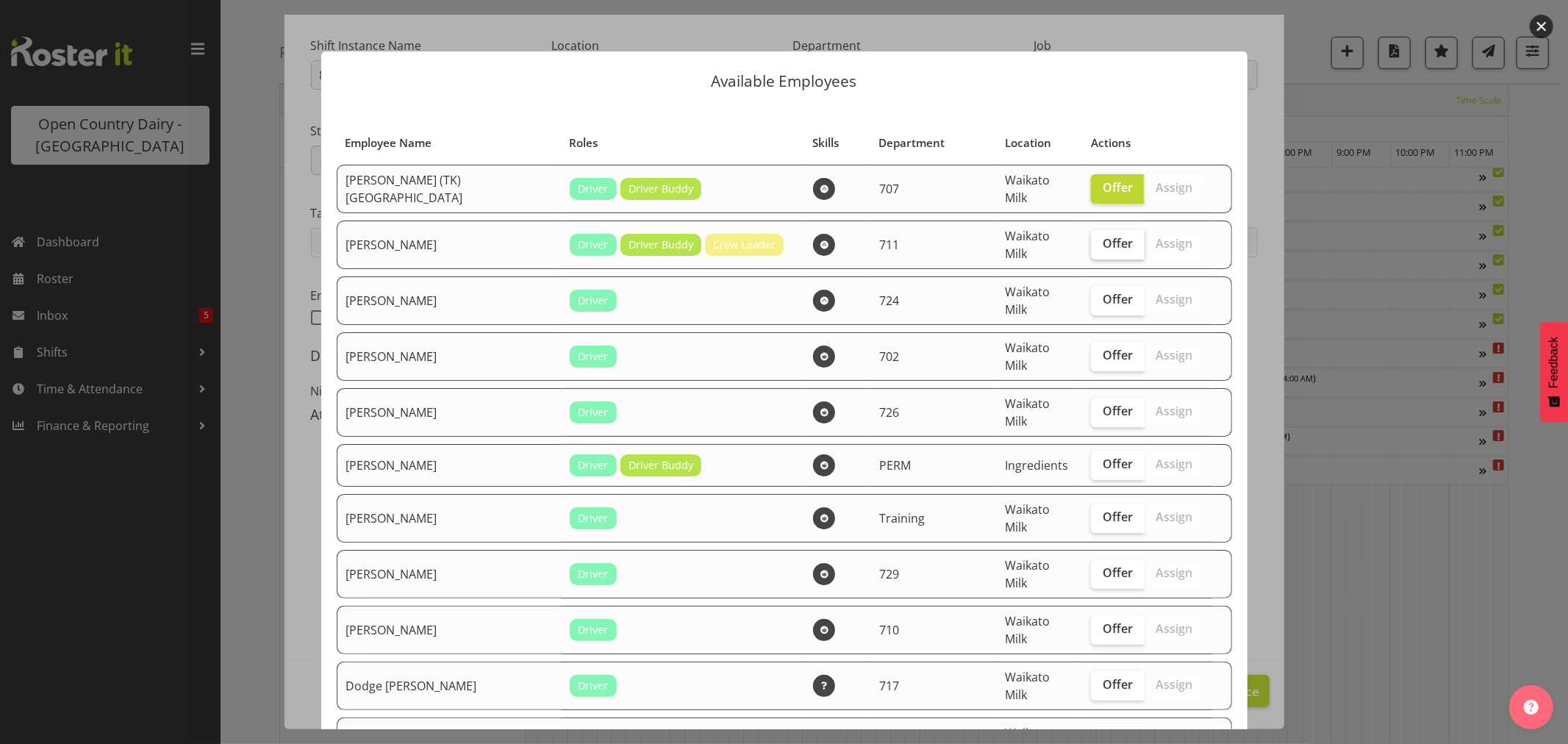
checkbox input "true"
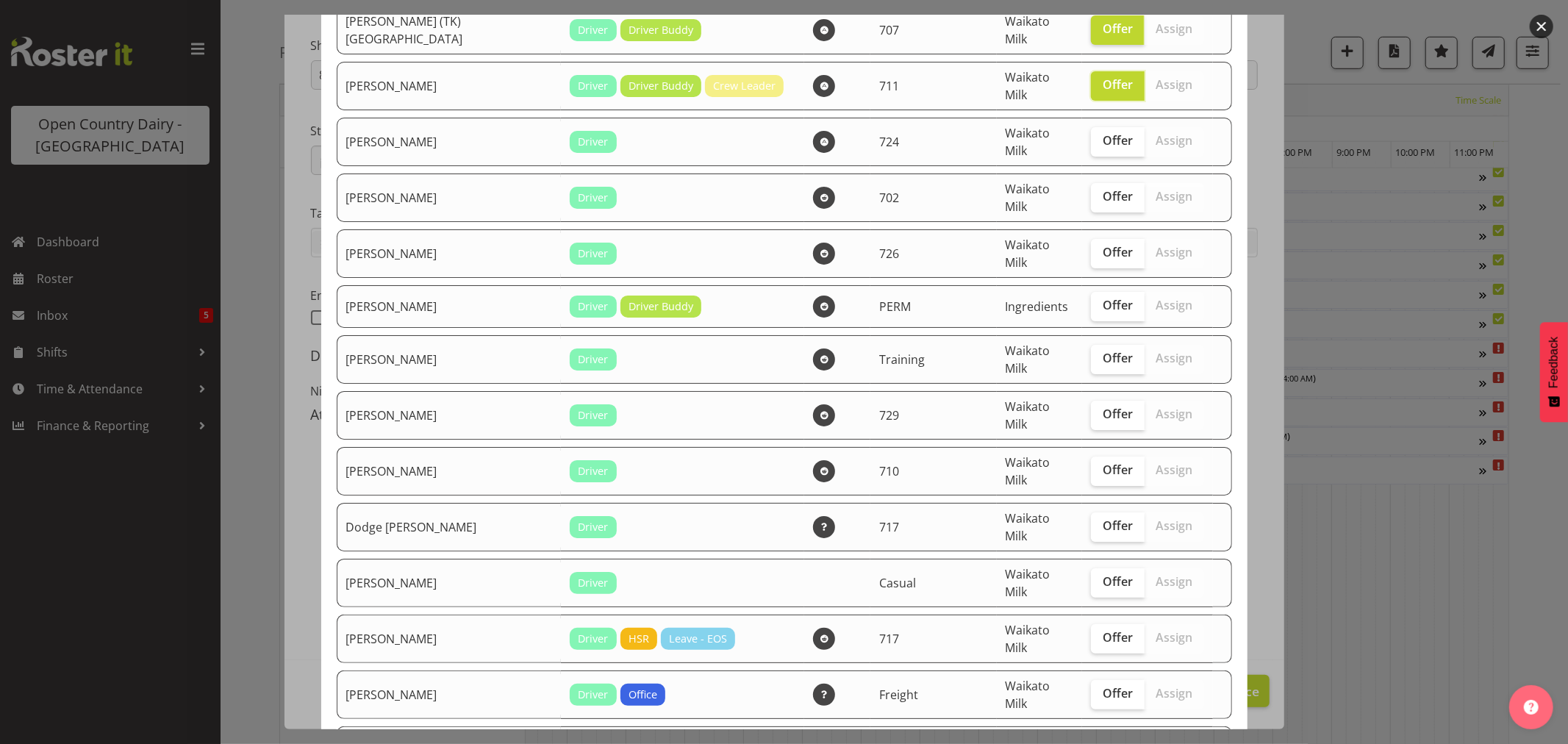
scroll to position [163, 0]
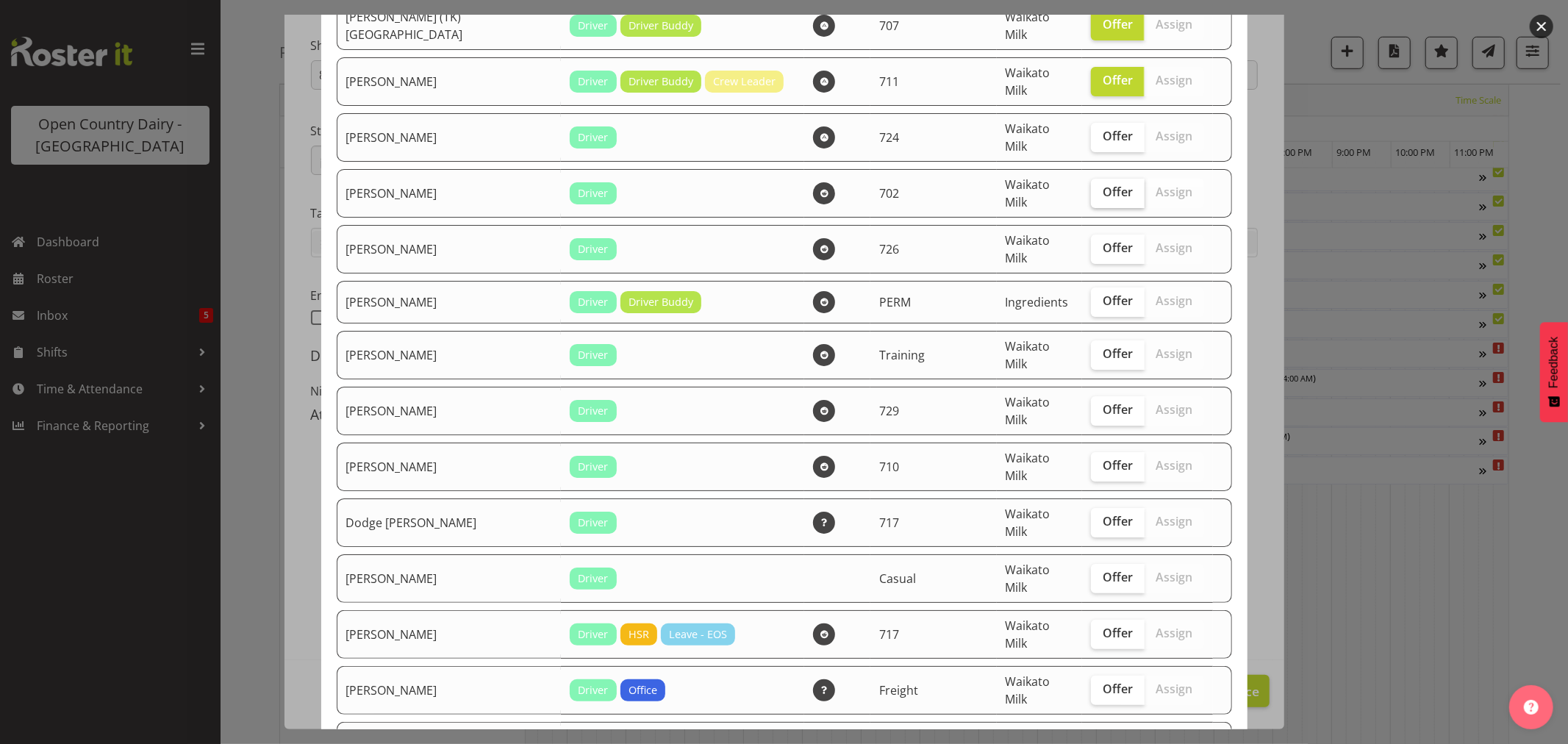
click at [1103, 185] on span "Offer" at bounding box center [1118, 192] width 30 height 15
click at [1091, 188] on input "Offer" at bounding box center [1096, 193] width 10 height 10
checkbox input "true"
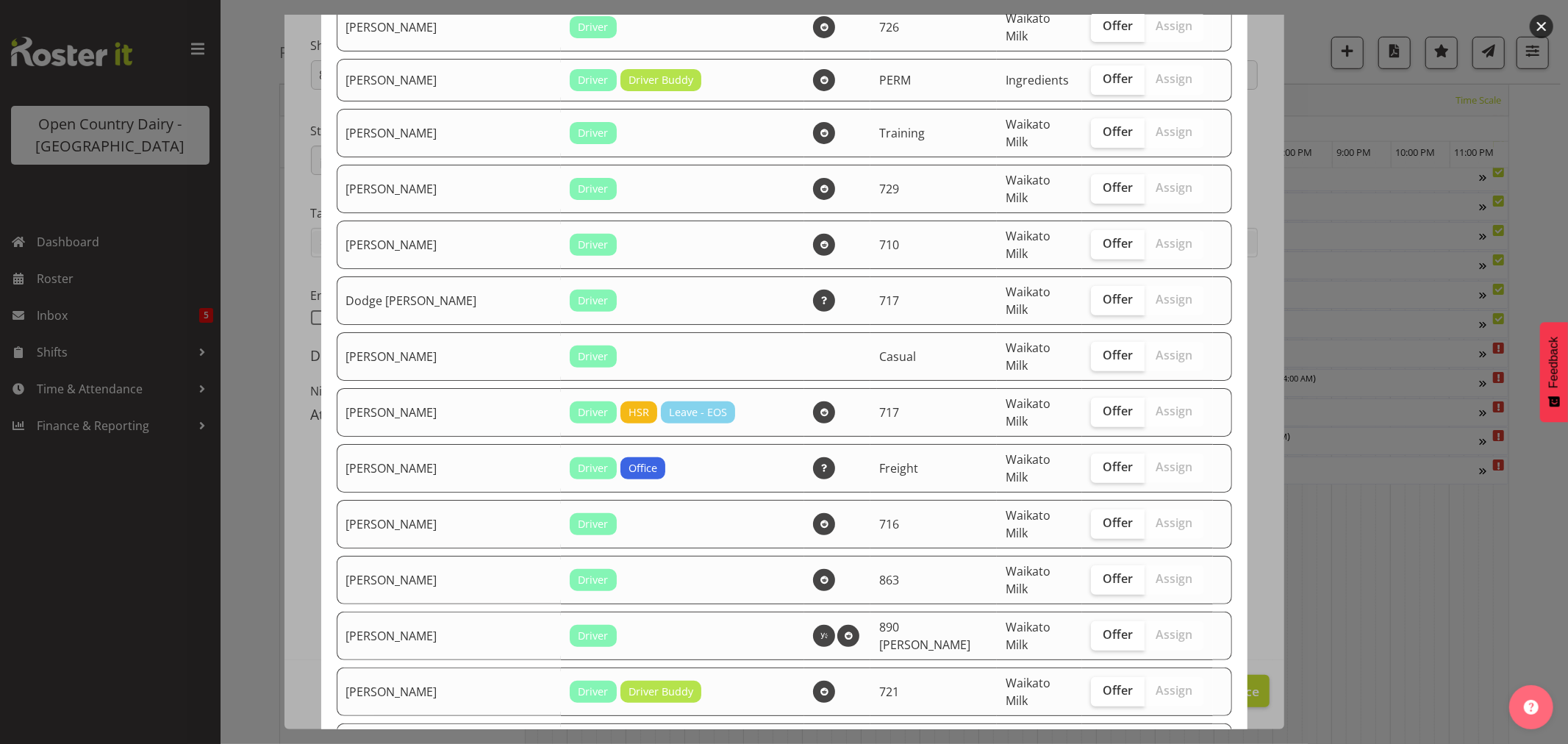
scroll to position [408, 0]
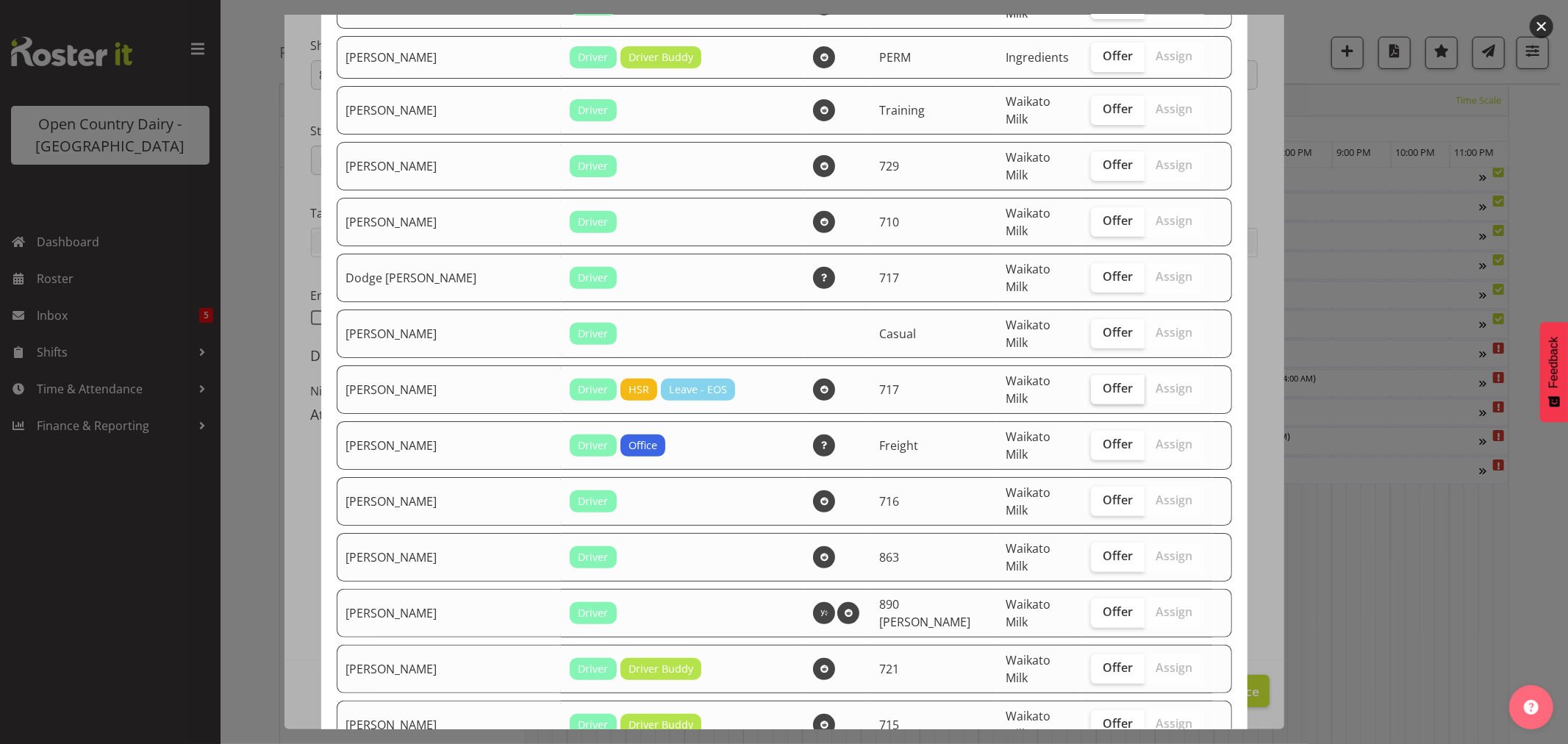
click at [1103, 380] on span "Offer" at bounding box center [1118, 387] width 30 height 15
click at [1091, 383] on input "Offer" at bounding box center [1096, 388] width 10 height 10
checkbox input "true"
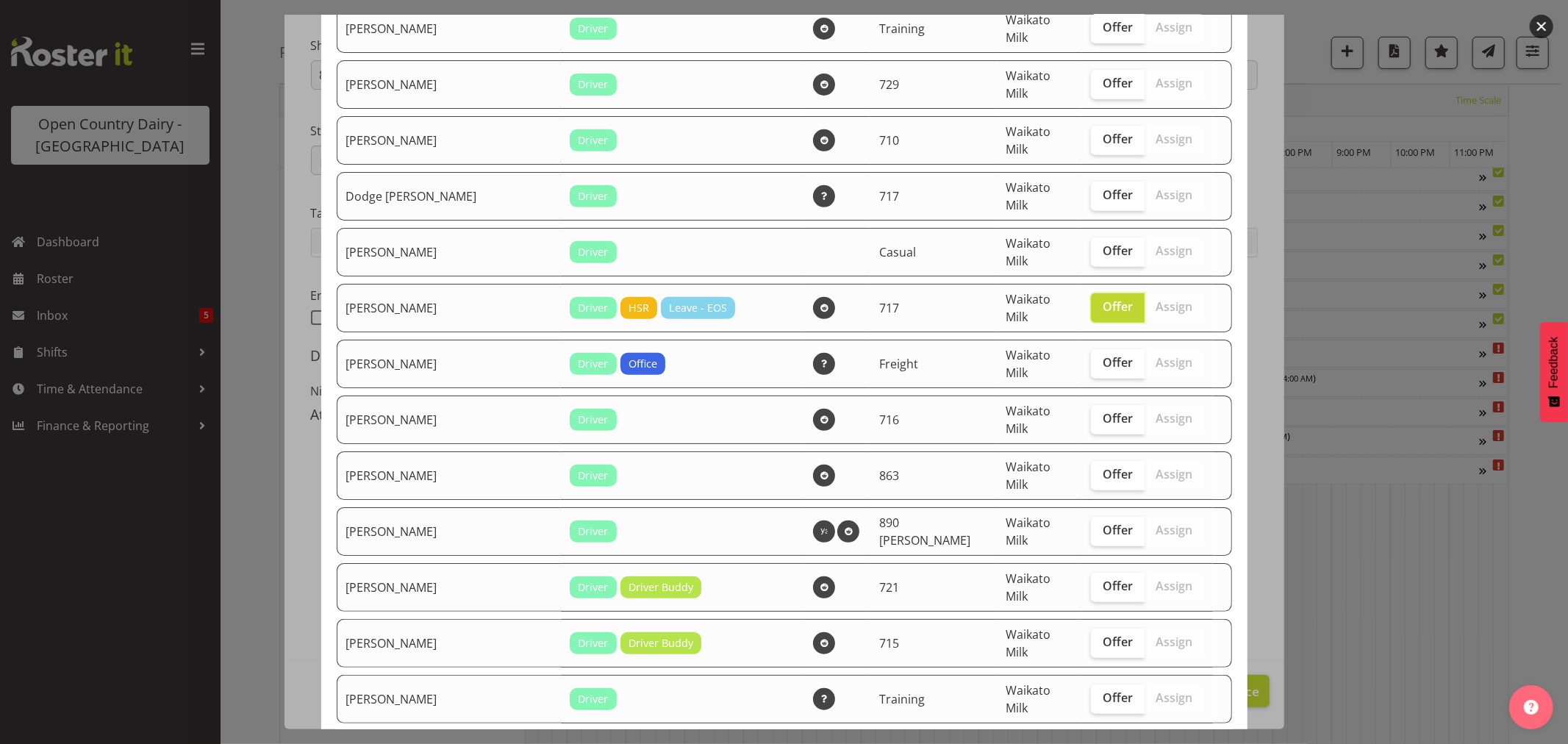
scroll to position [571, 0]
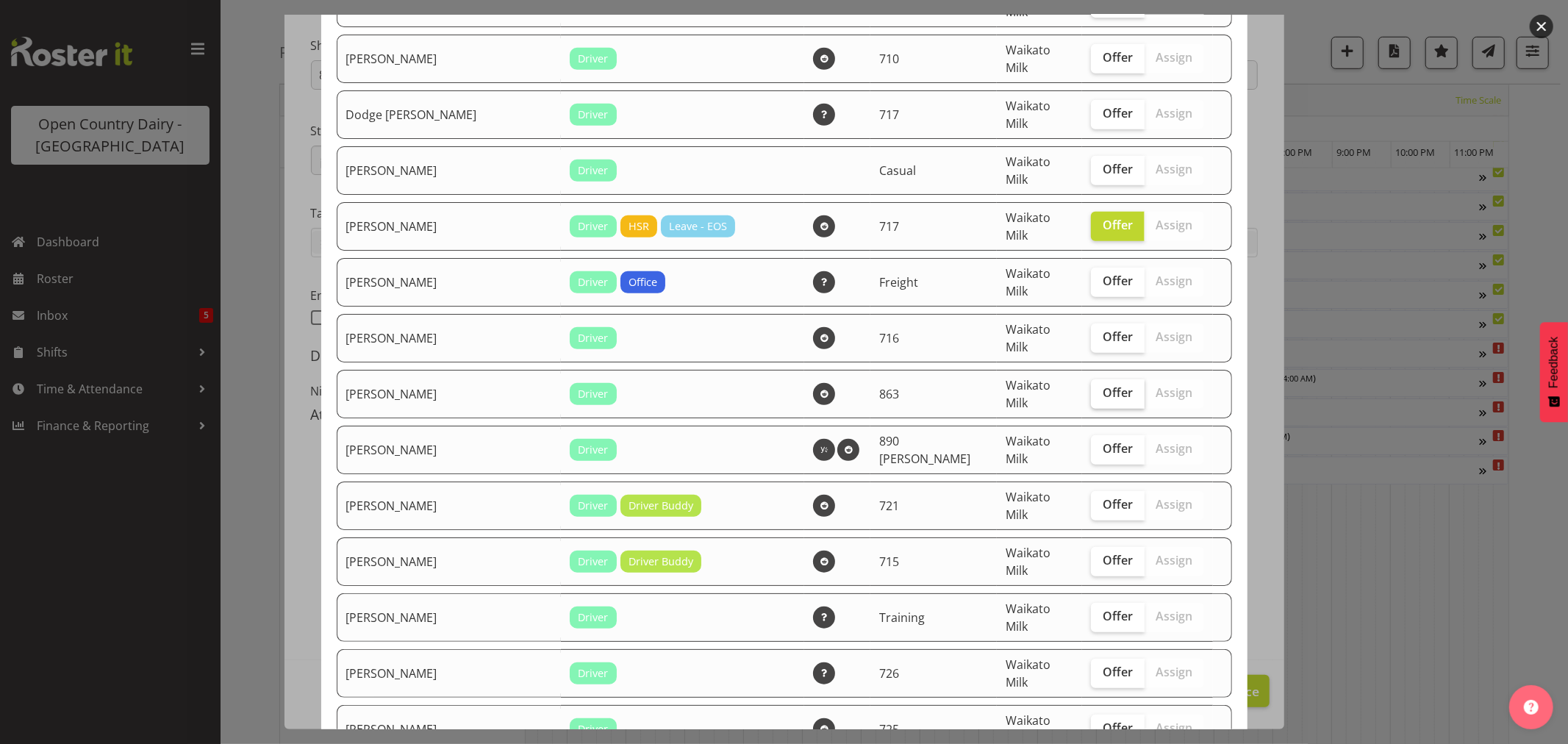
click at [1103, 385] on span "Offer" at bounding box center [1118, 392] width 30 height 15
click at [1091, 388] on input "Offer" at bounding box center [1096, 393] width 10 height 10
checkbox input "true"
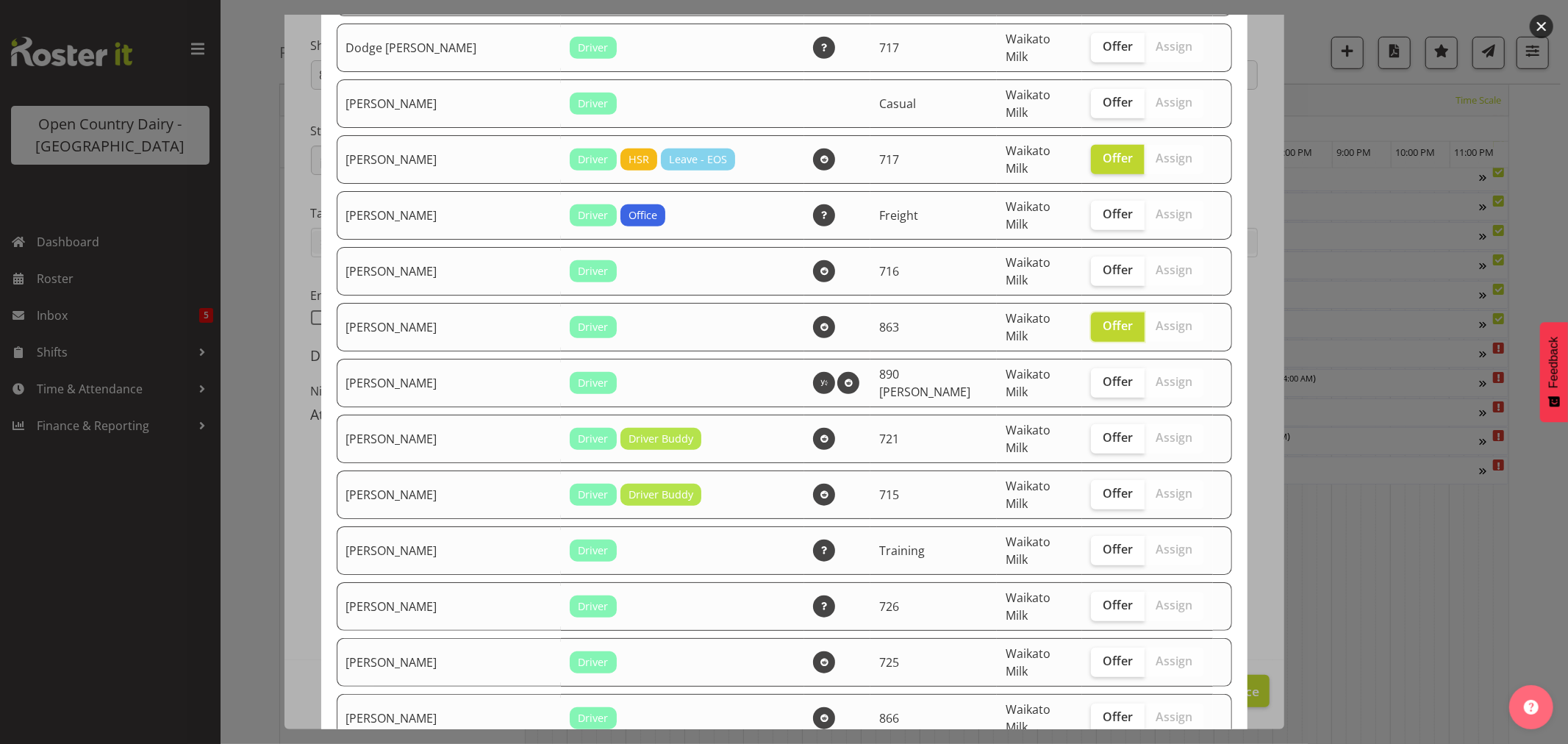
scroll to position [735, 0]
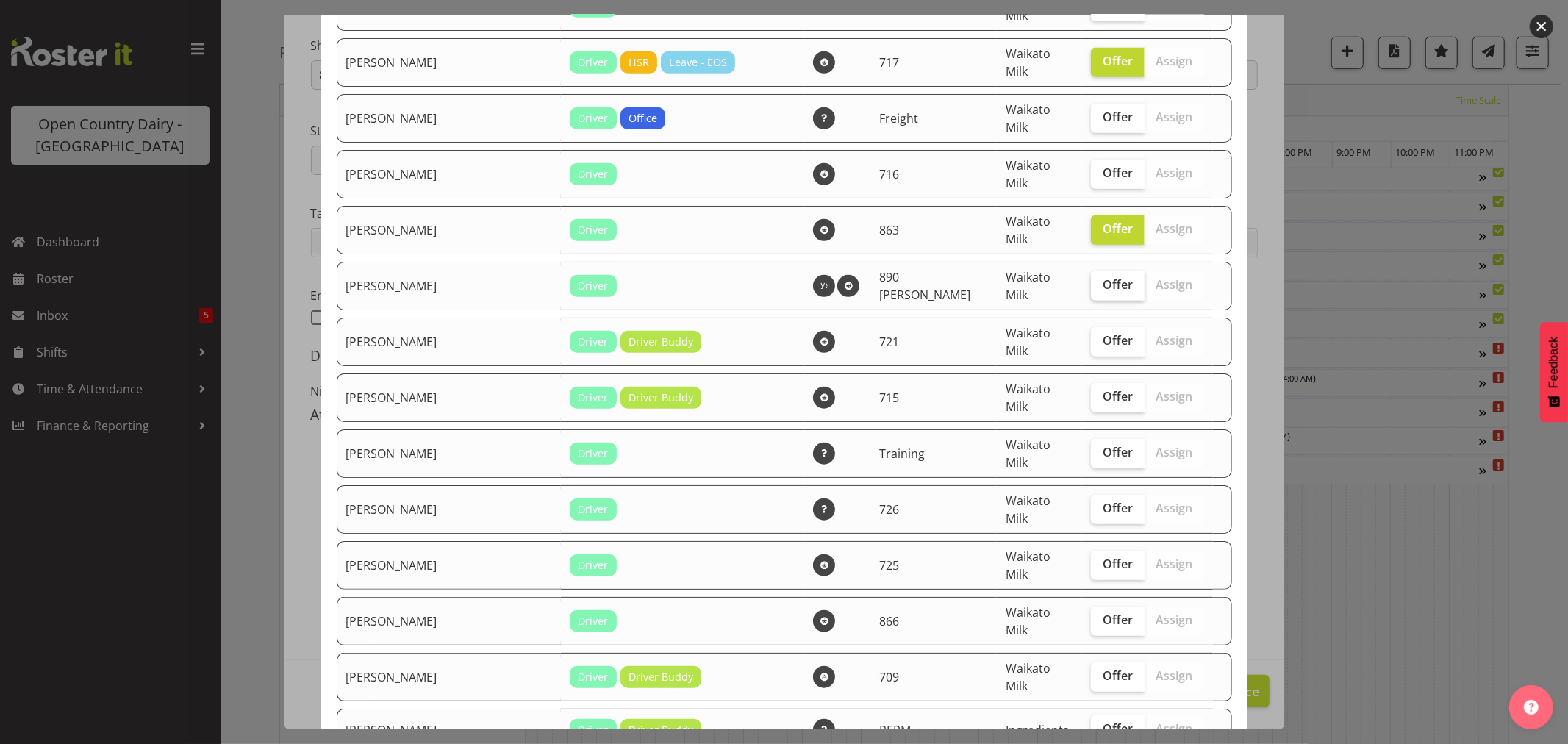
click at [1103, 277] on span "Offer" at bounding box center [1118, 284] width 30 height 15
click at [1091, 280] on input "Offer" at bounding box center [1096, 285] width 10 height 10
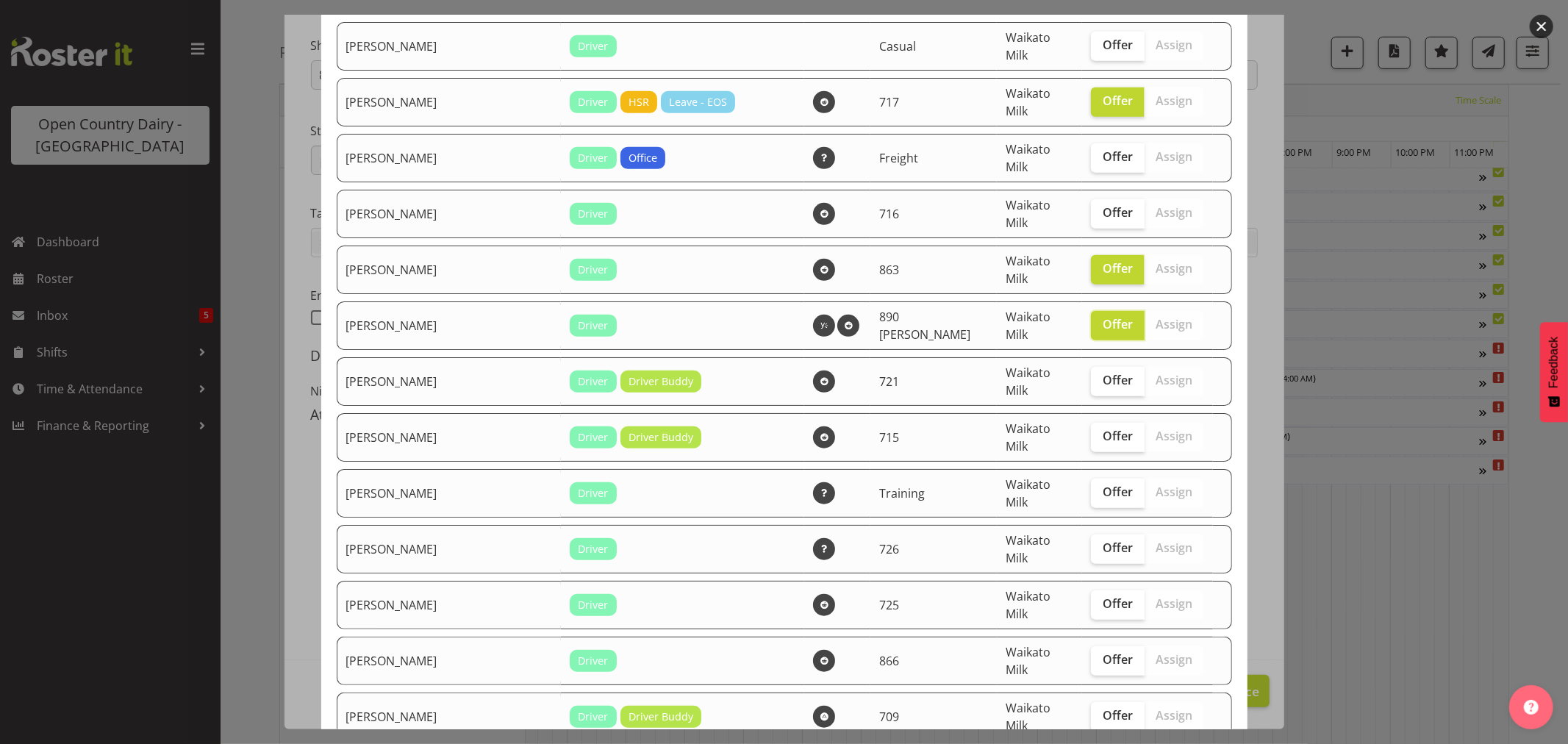
scroll to position [653, 0]
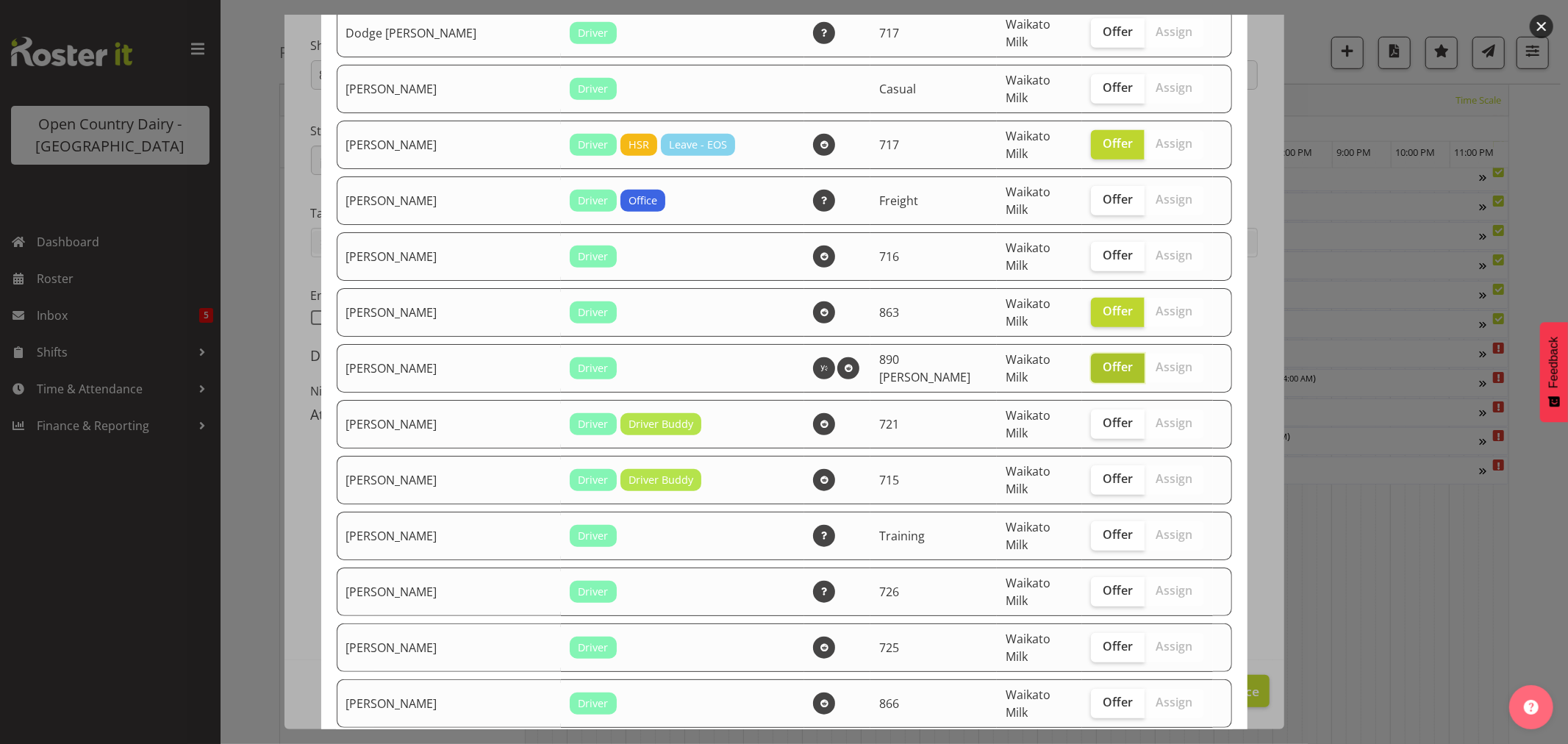
click at [1103, 360] on span "Offer" at bounding box center [1118, 367] width 30 height 15
click at [1091, 363] on input "Offer" at bounding box center [1096, 368] width 10 height 10
checkbox input "false"
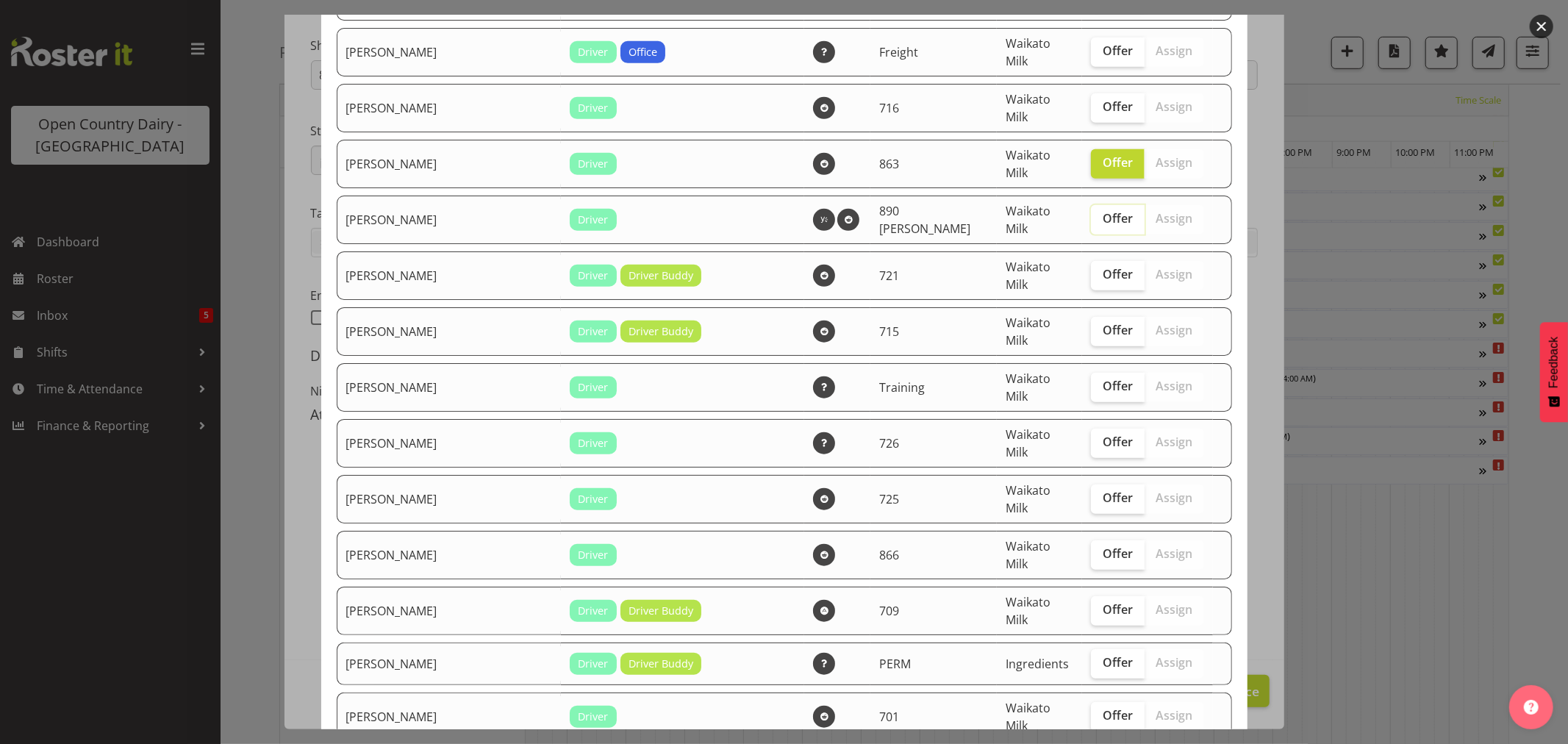
scroll to position [817, 0]
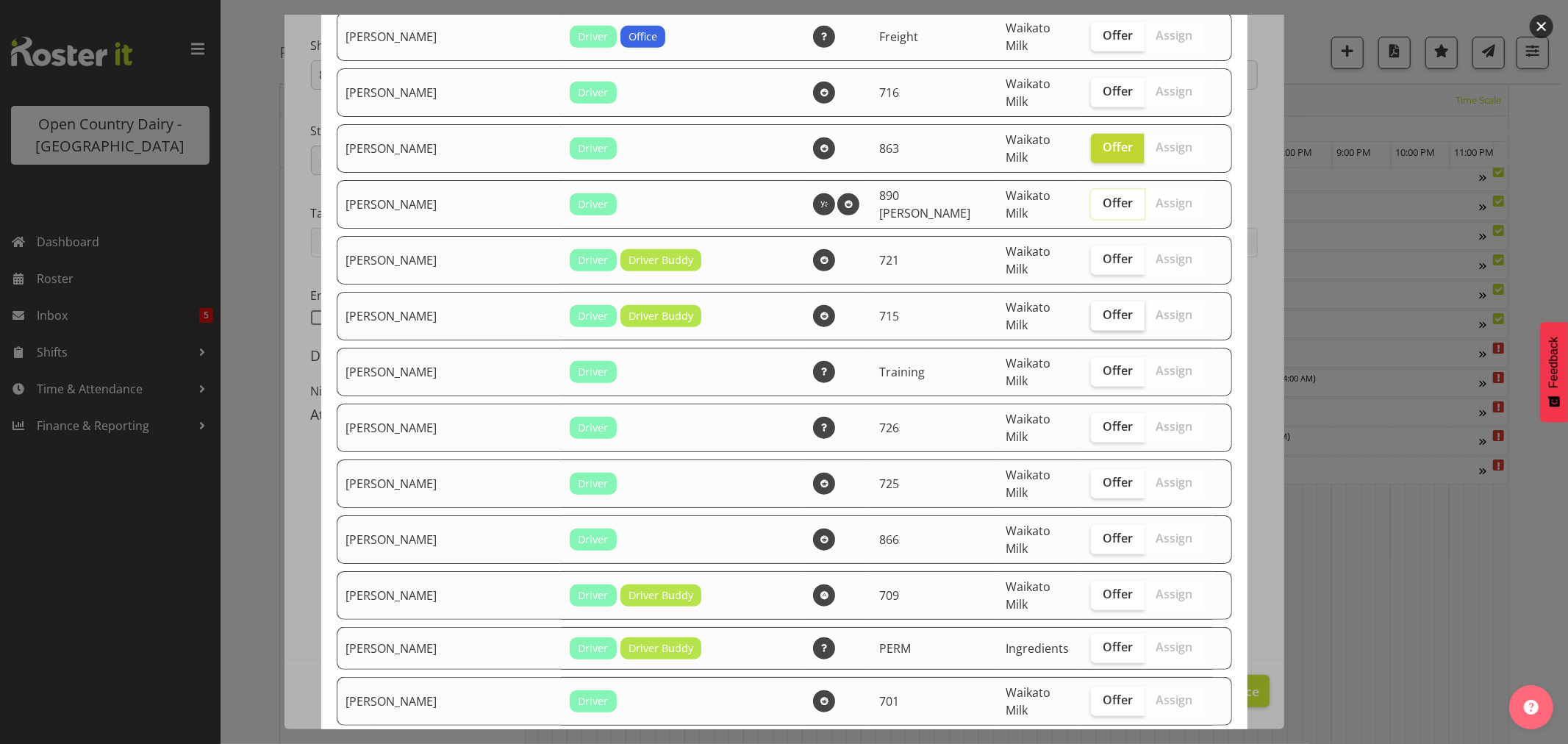
click at [1103, 308] on span "Offer" at bounding box center [1118, 315] width 30 height 15
click at [1091, 311] on input "Offer" at bounding box center [1096, 315] width 10 height 10
checkbox input "true"
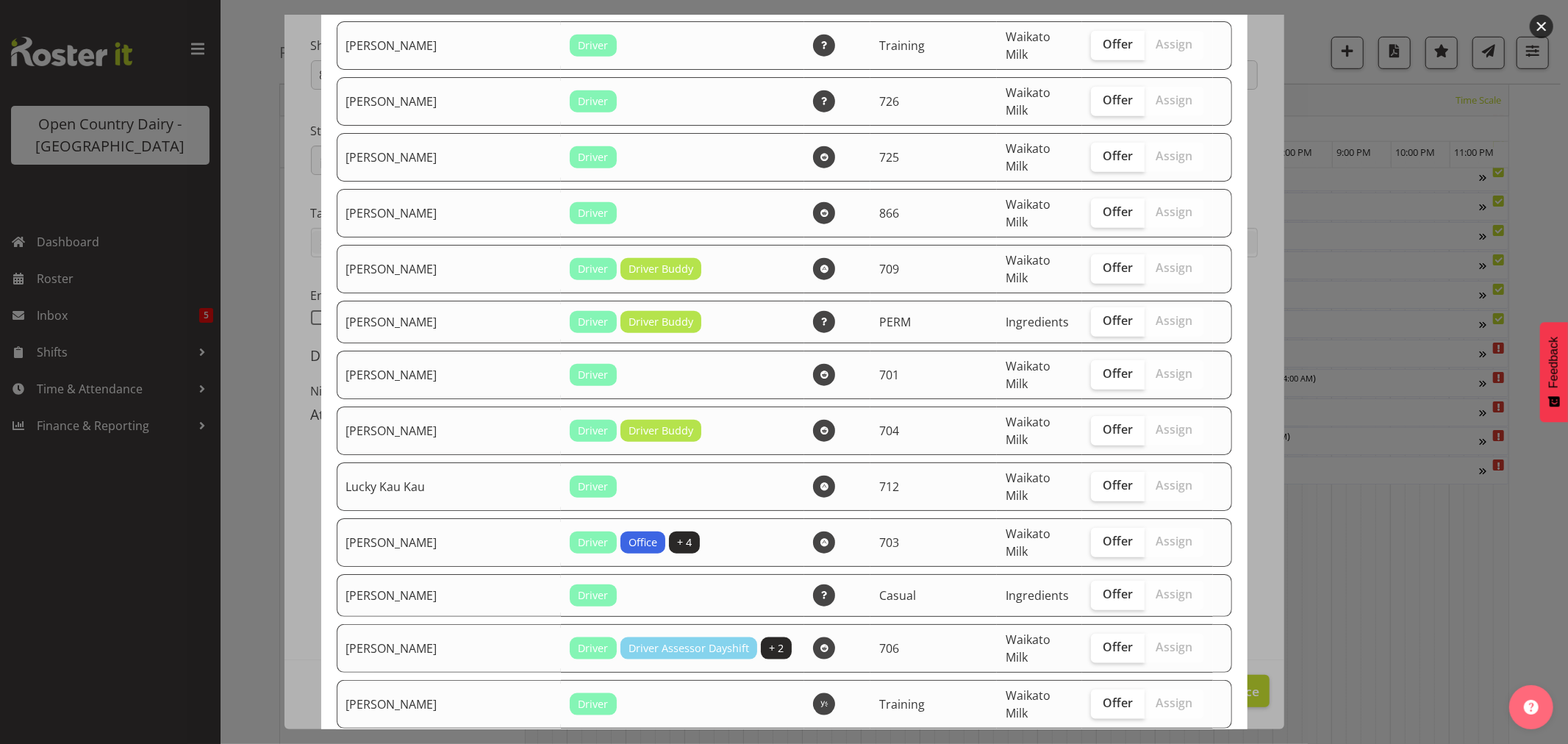
scroll to position [1225, 0]
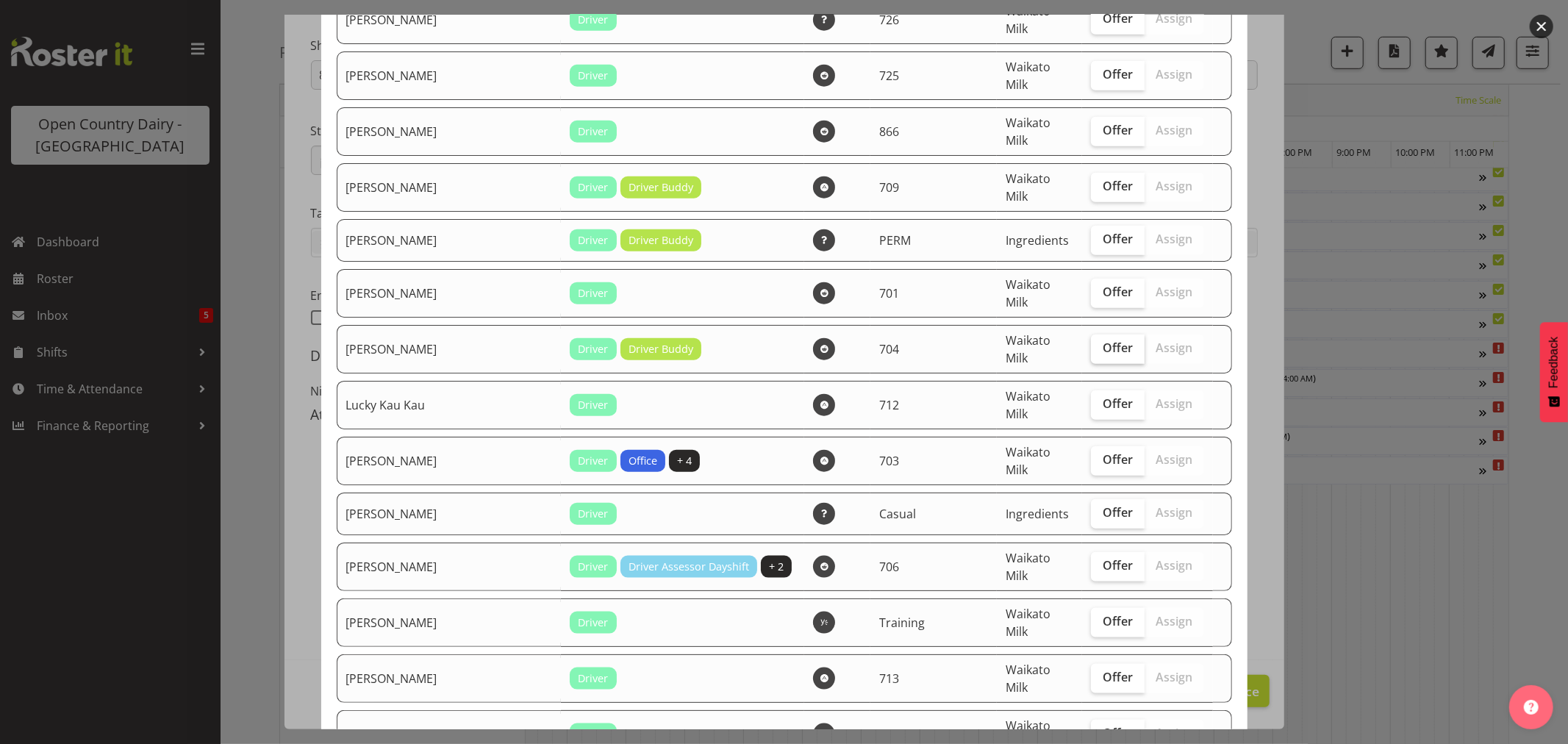
click at [1103, 340] on span "Offer" at bounding box center [1118, 347] width 30 height 15
click at [1091, 343] on input "Offer" at bounding box center [1096, 348] width 10 height 10
checkbox input "true"
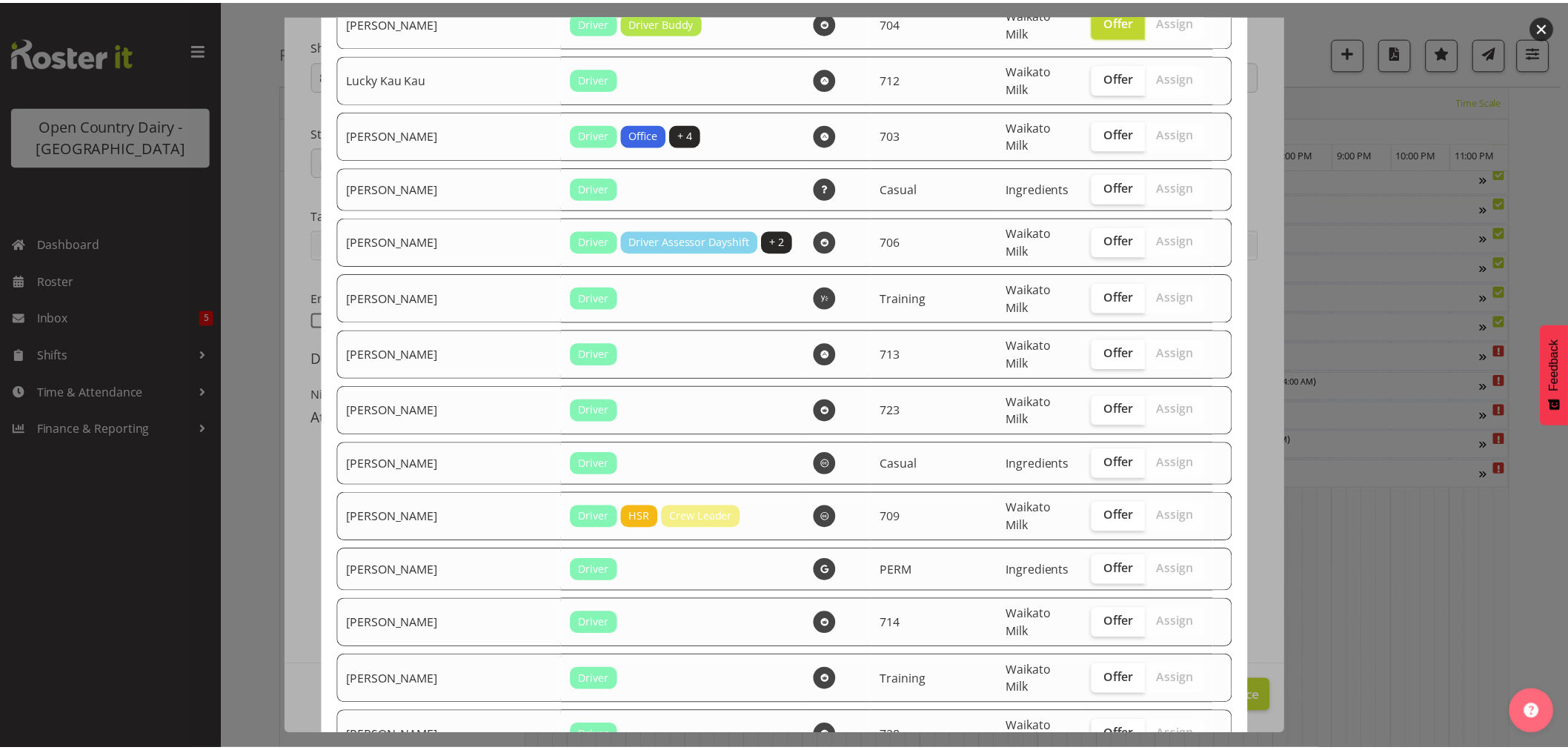
scroll to position [1605, 0]
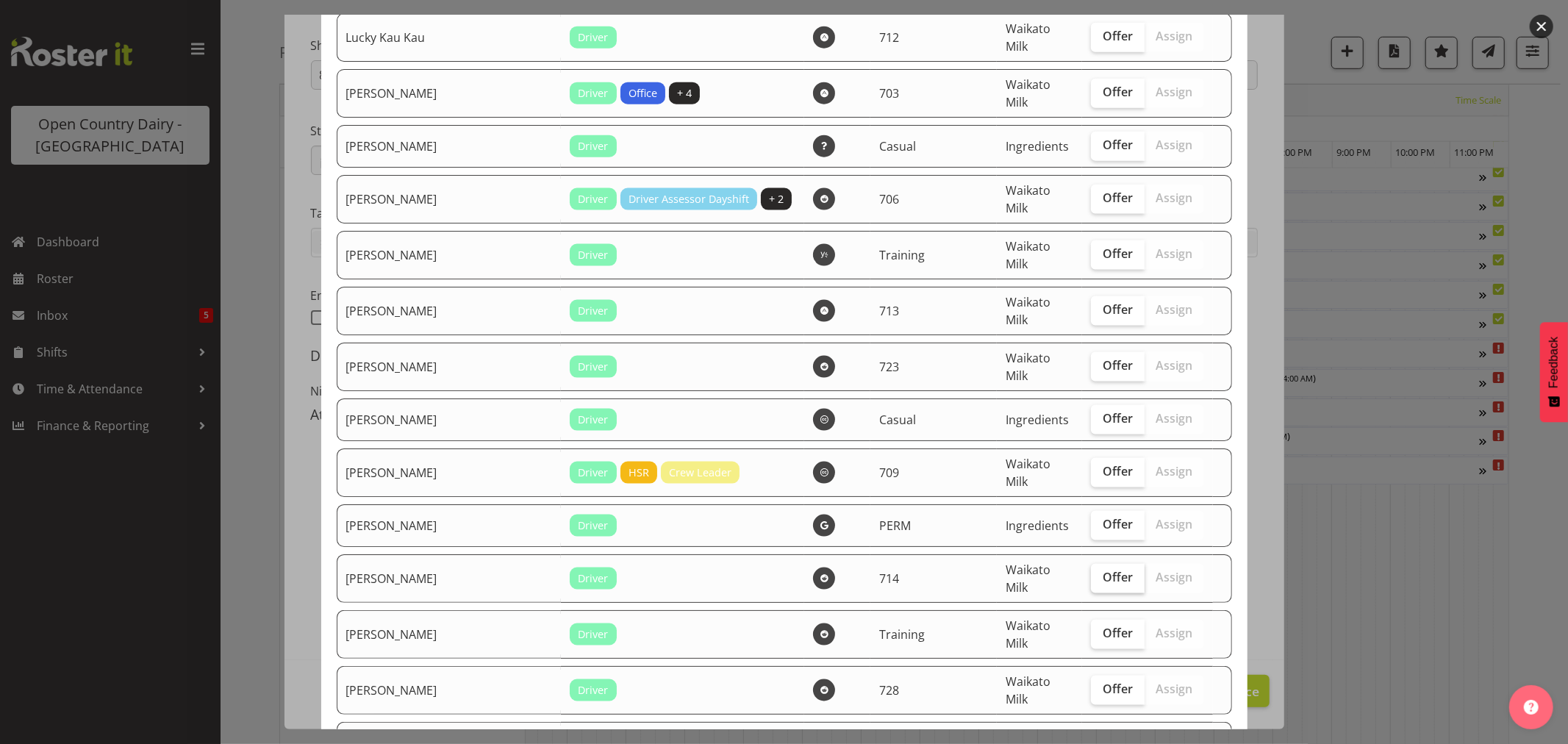
click at [1091, 573] on input "Offer" at bounding box center [1096, 578] width 10 height 10
checkbox input "true"
click at [1103, 681] on span "Offer" at bounding box center [1118, 688] width 30 height 15
click at [1091, 684] on input "Offer" at bounding box center [1096, 689] width 10 height 10
checkbox input "true"
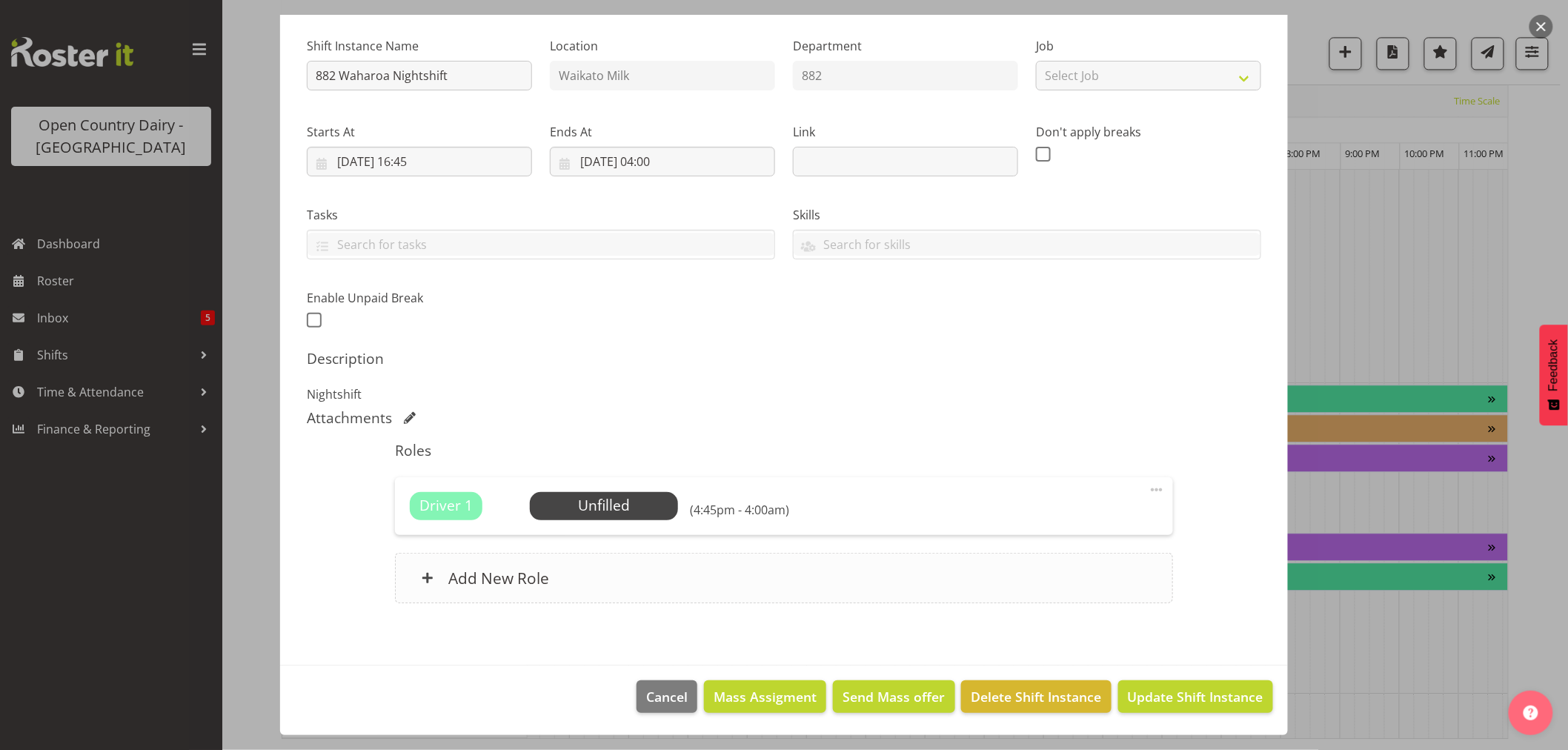
scroll to position [1334, 0]
click at [1176, 688] on span "Update Shift Instance" at bounding box center [1195, 696] width 136 height 19
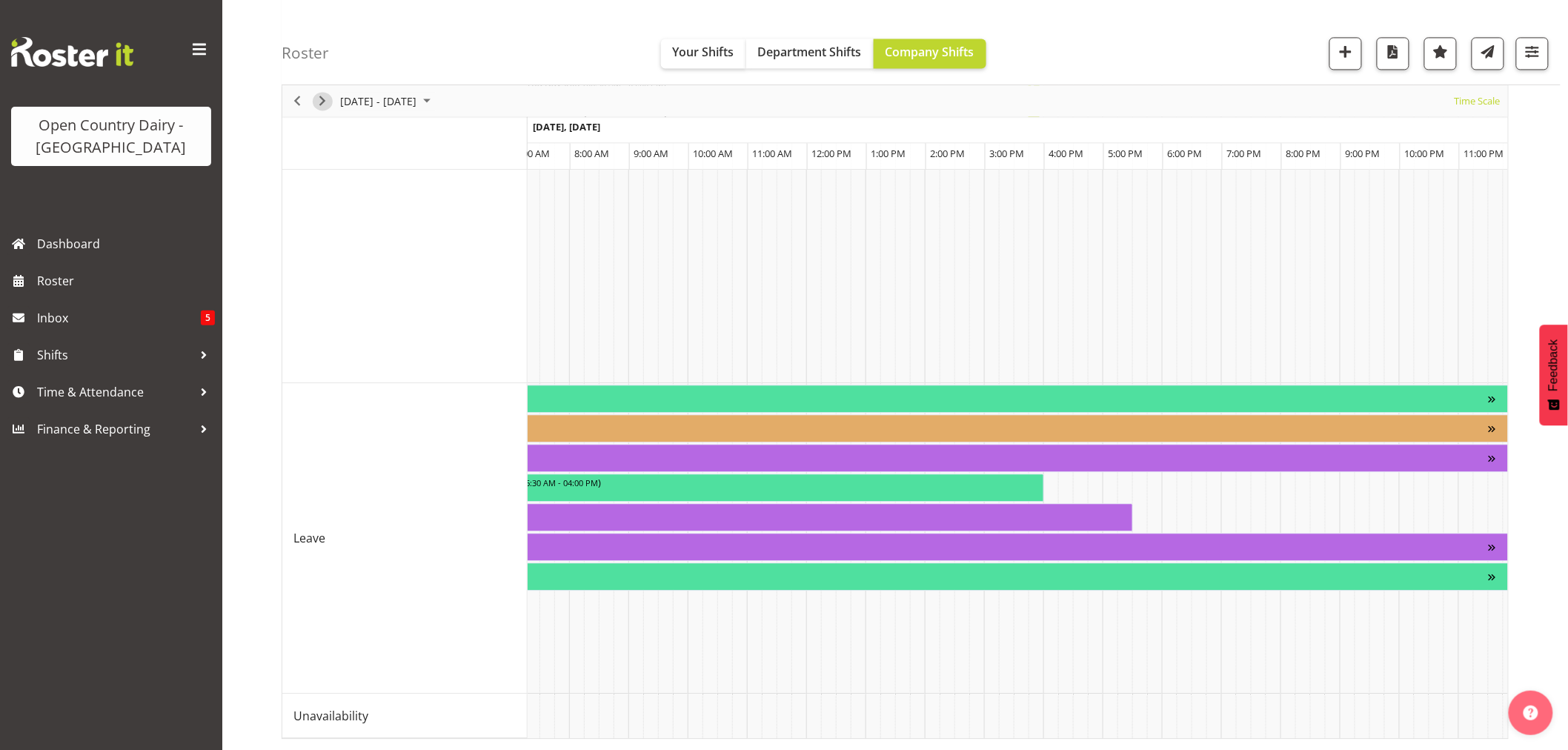
click at [326, 102] on span "Next" at bounding box center [322, 101] width 18 height 19
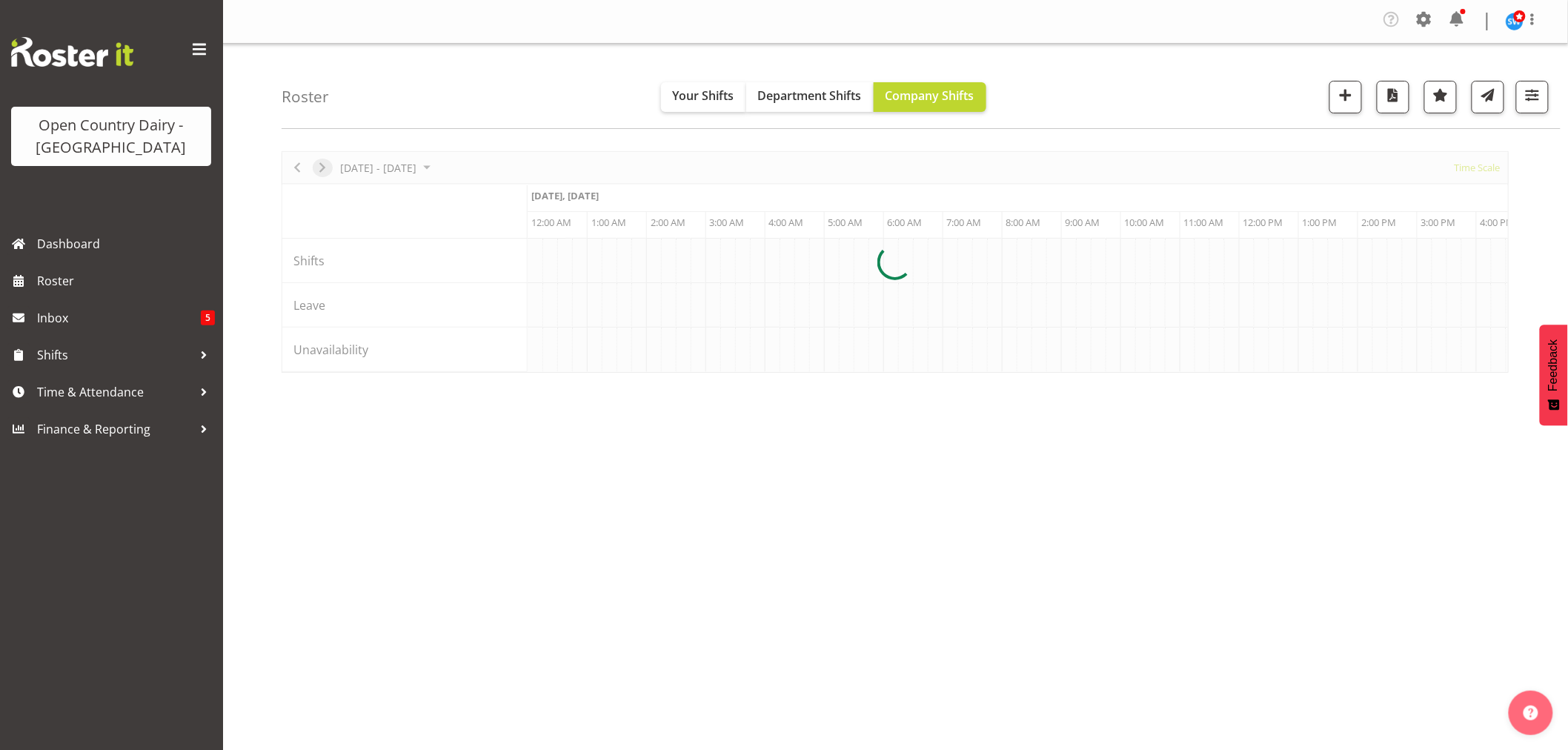
scroll to position [0, 0]
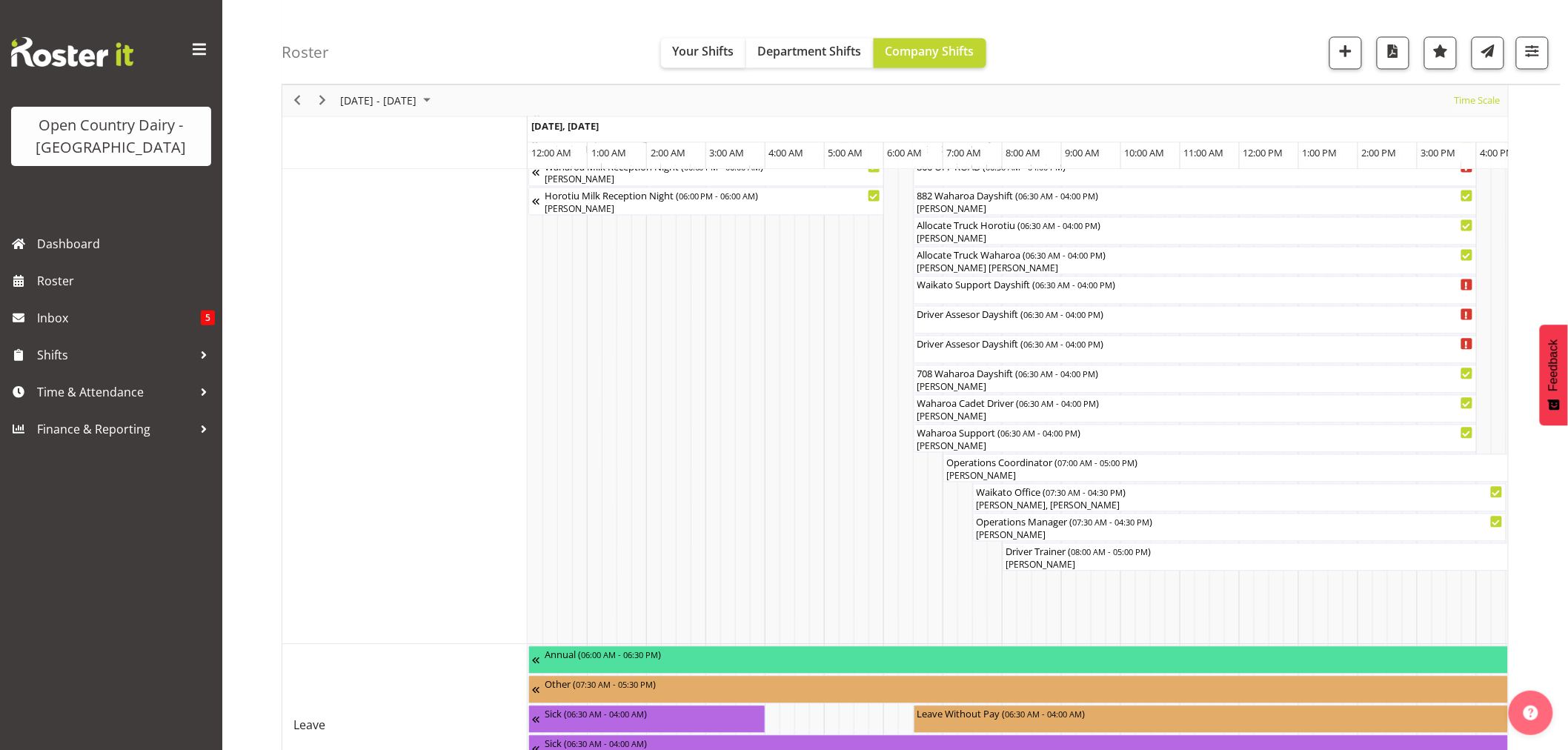
scroll to position [945, 0]
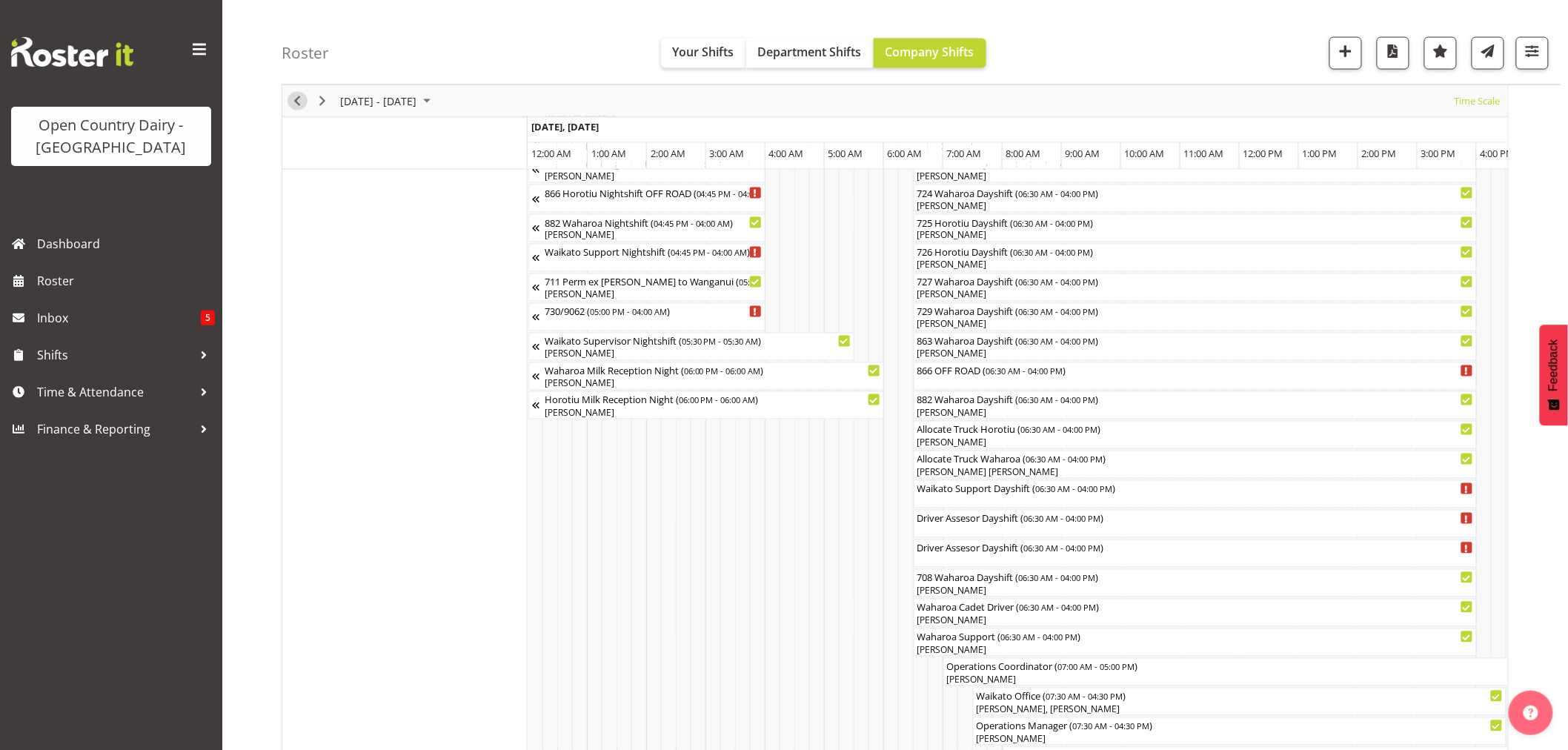
click at [300, 101] on span "Previous" at bounding box center [297, 101] width 18 height 19
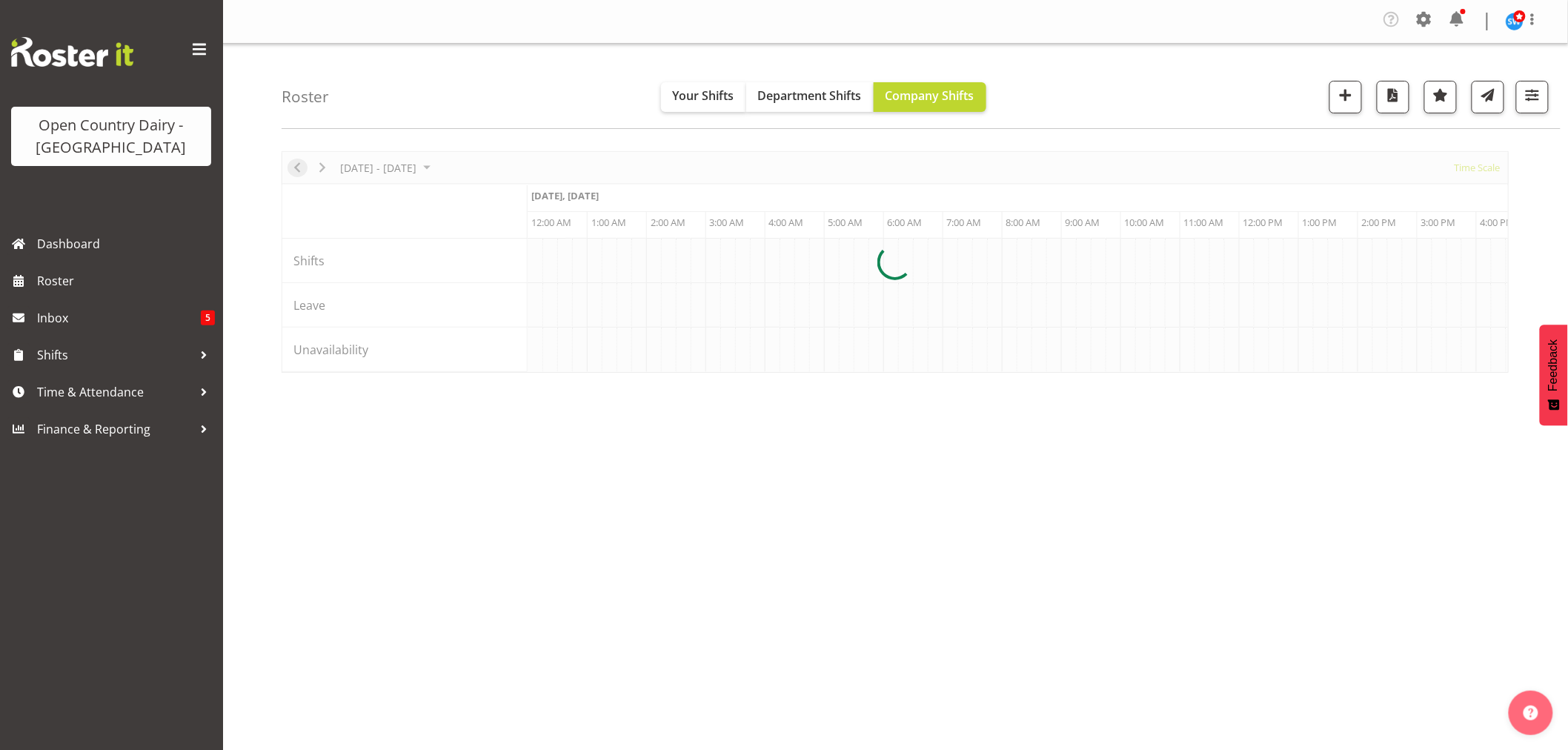
scroll to position [0, 7116]
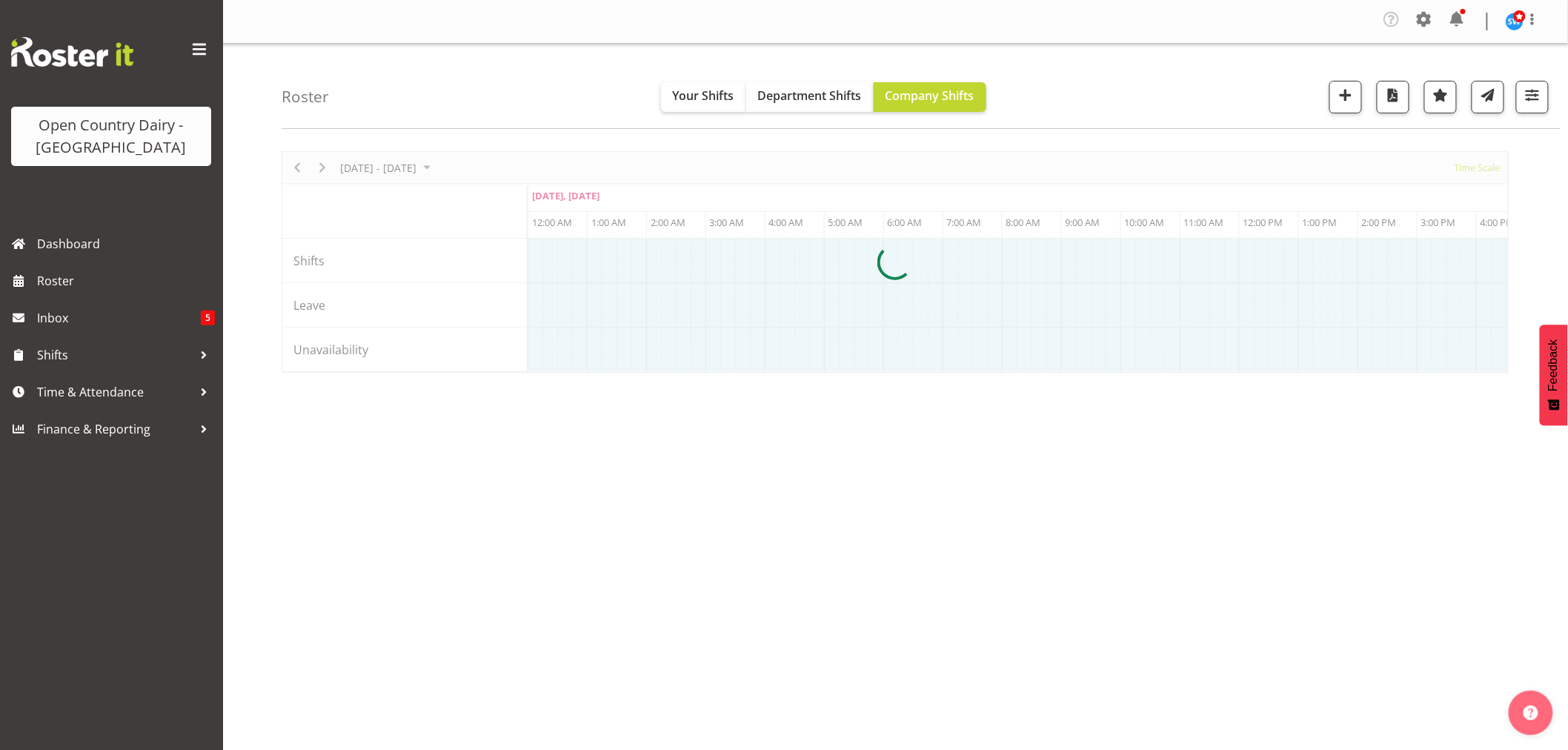
click at [1568, 410] on html "Open Country Dairy - North Island Dashboard Roster Inbox 5 Shifts Time & Attend…" at bounding box center [784, 375] width 1568 height 750
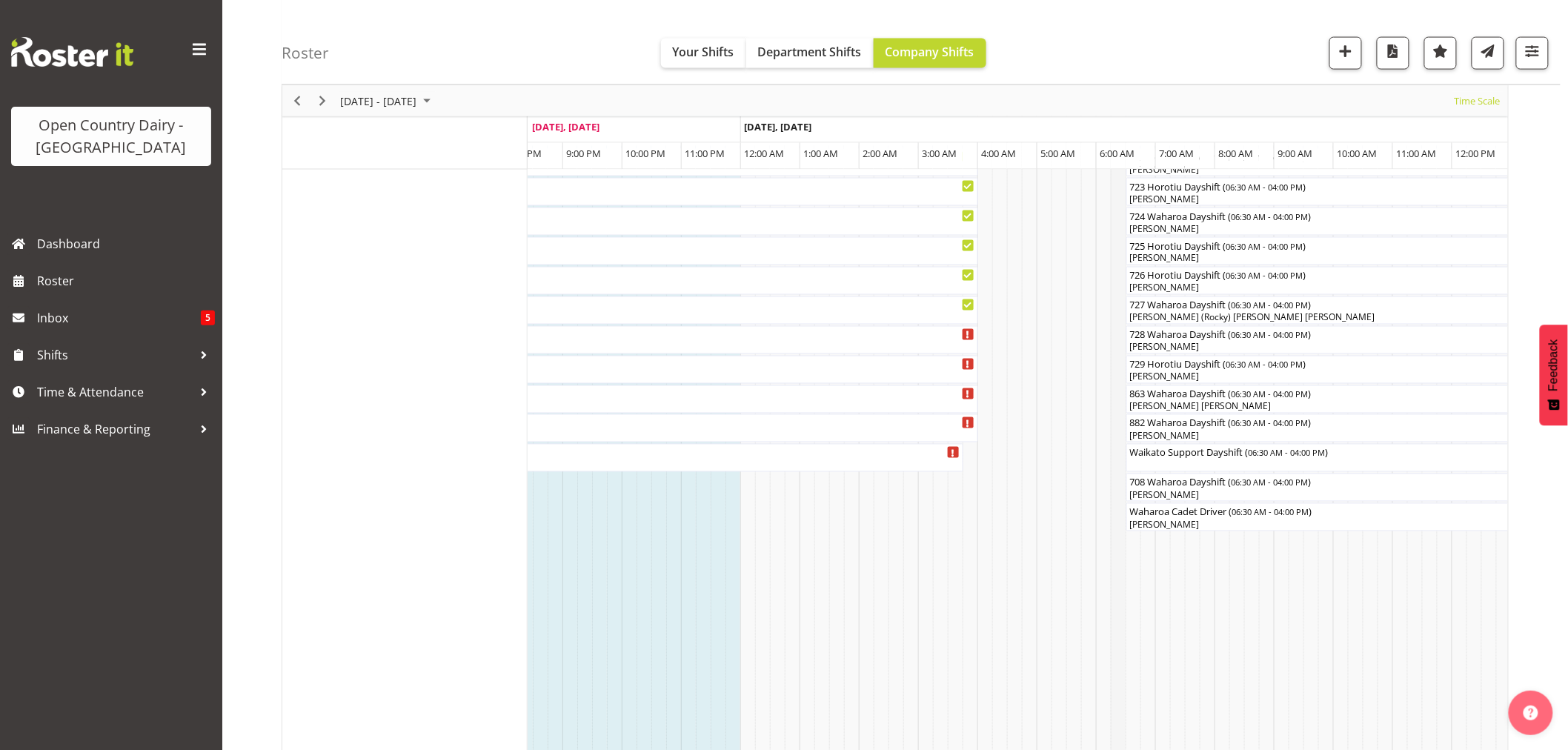
scroll to position [1334, 0]
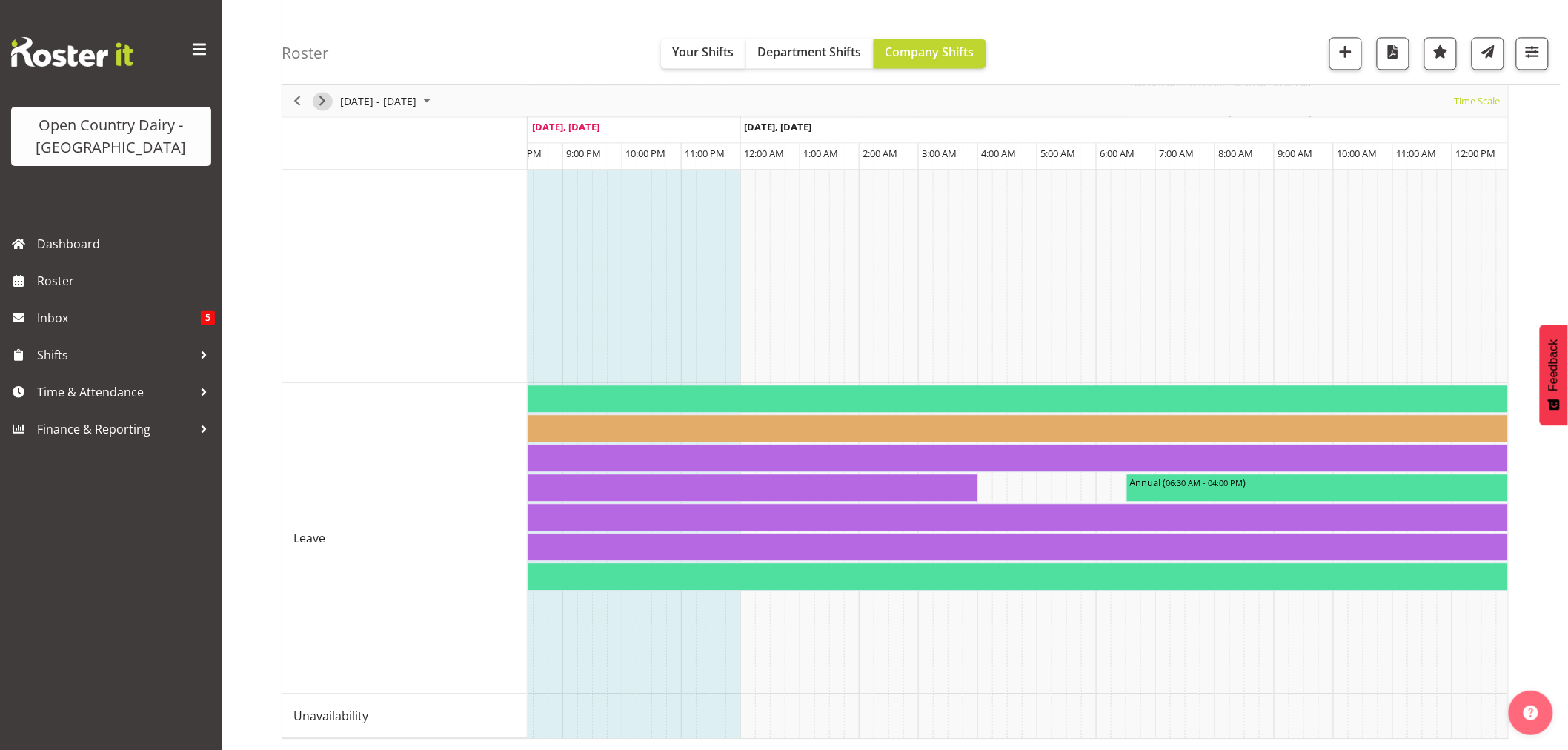
click at [321, 105] on span "Next" at bounding box center [322, 101] width 18 height 19
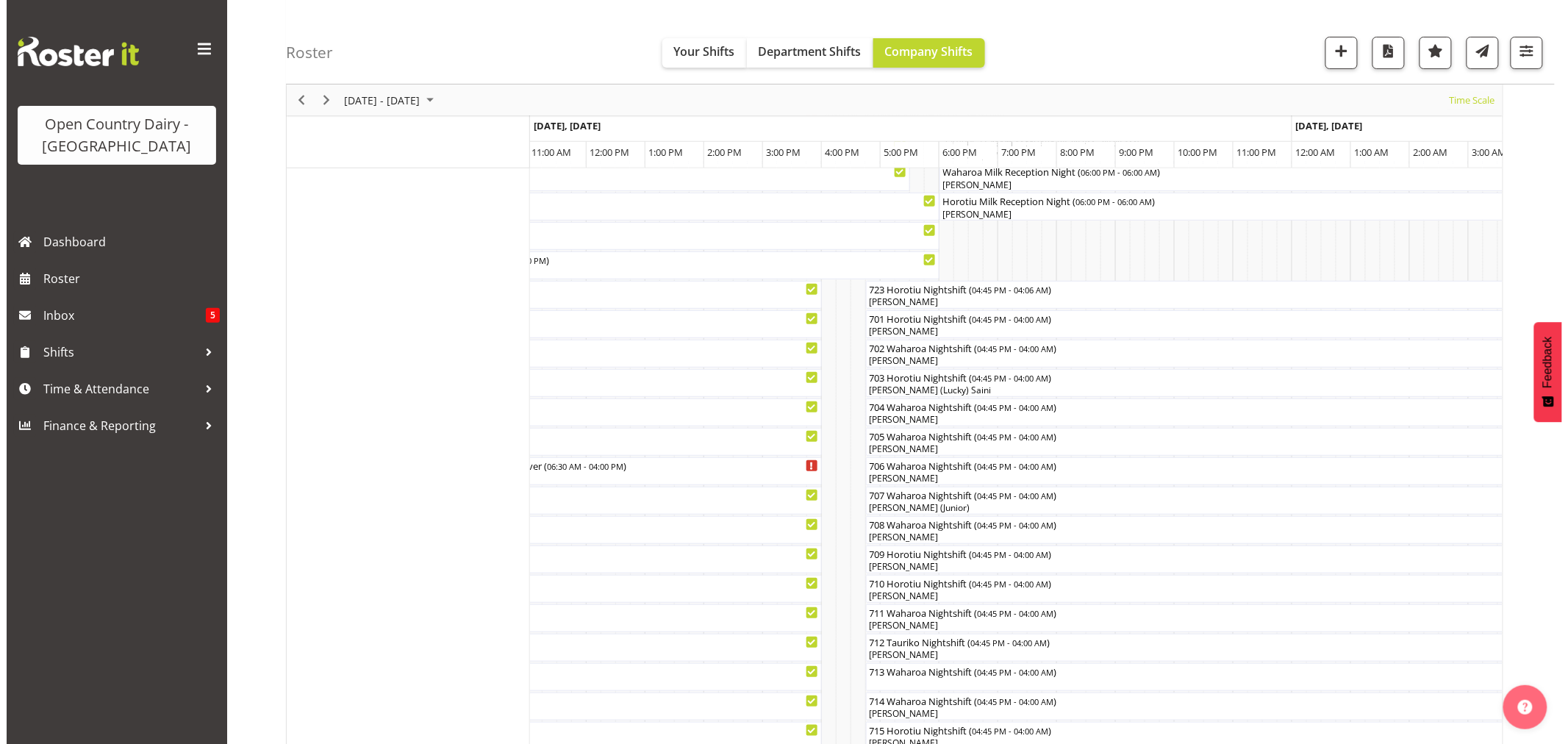
scroll to position [245, 0]
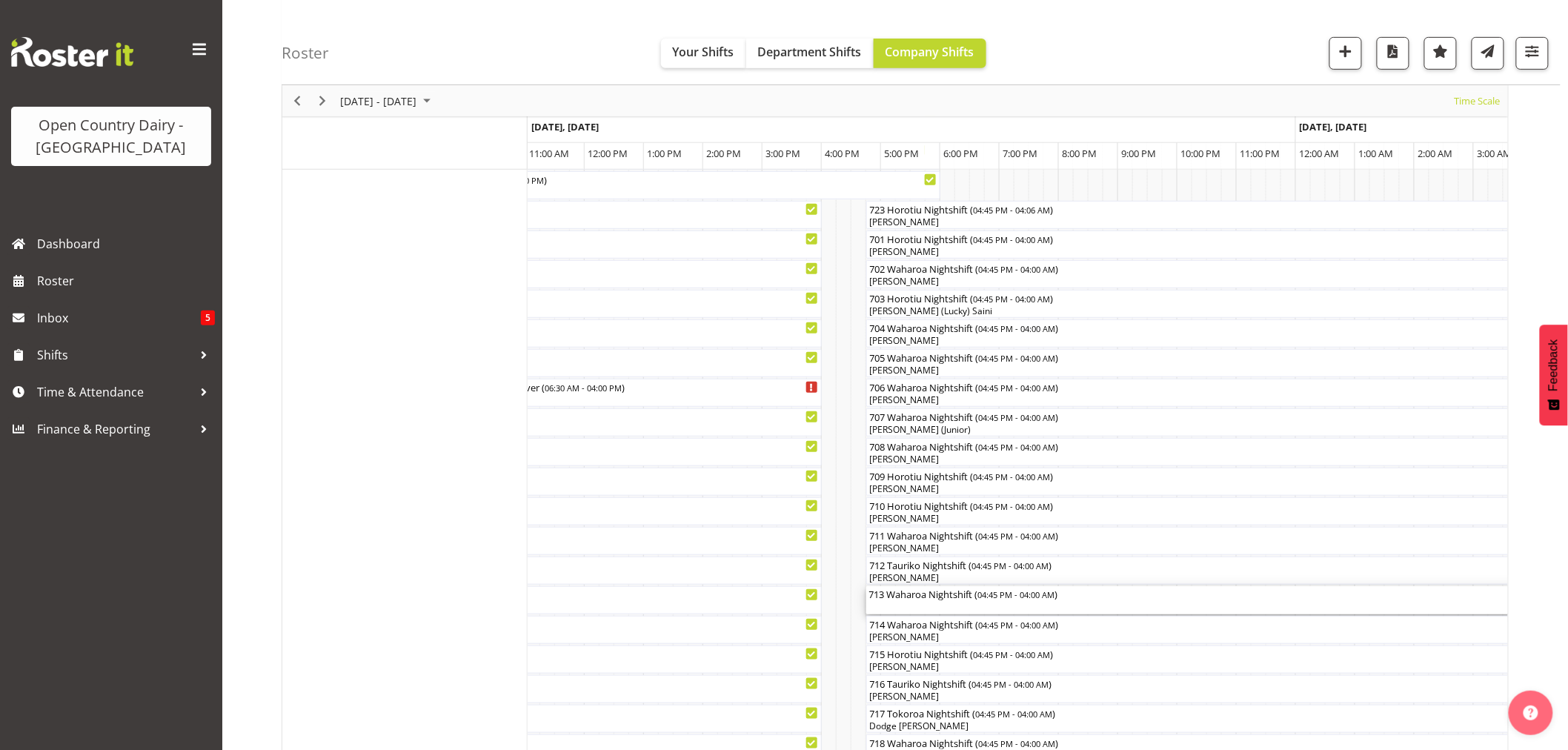
click at [944, 601] on div "713 Waharoa Nightshift ( 04:45 PM - 04:00 AM )" at bounding box center [1199, 600] width 661 height 28
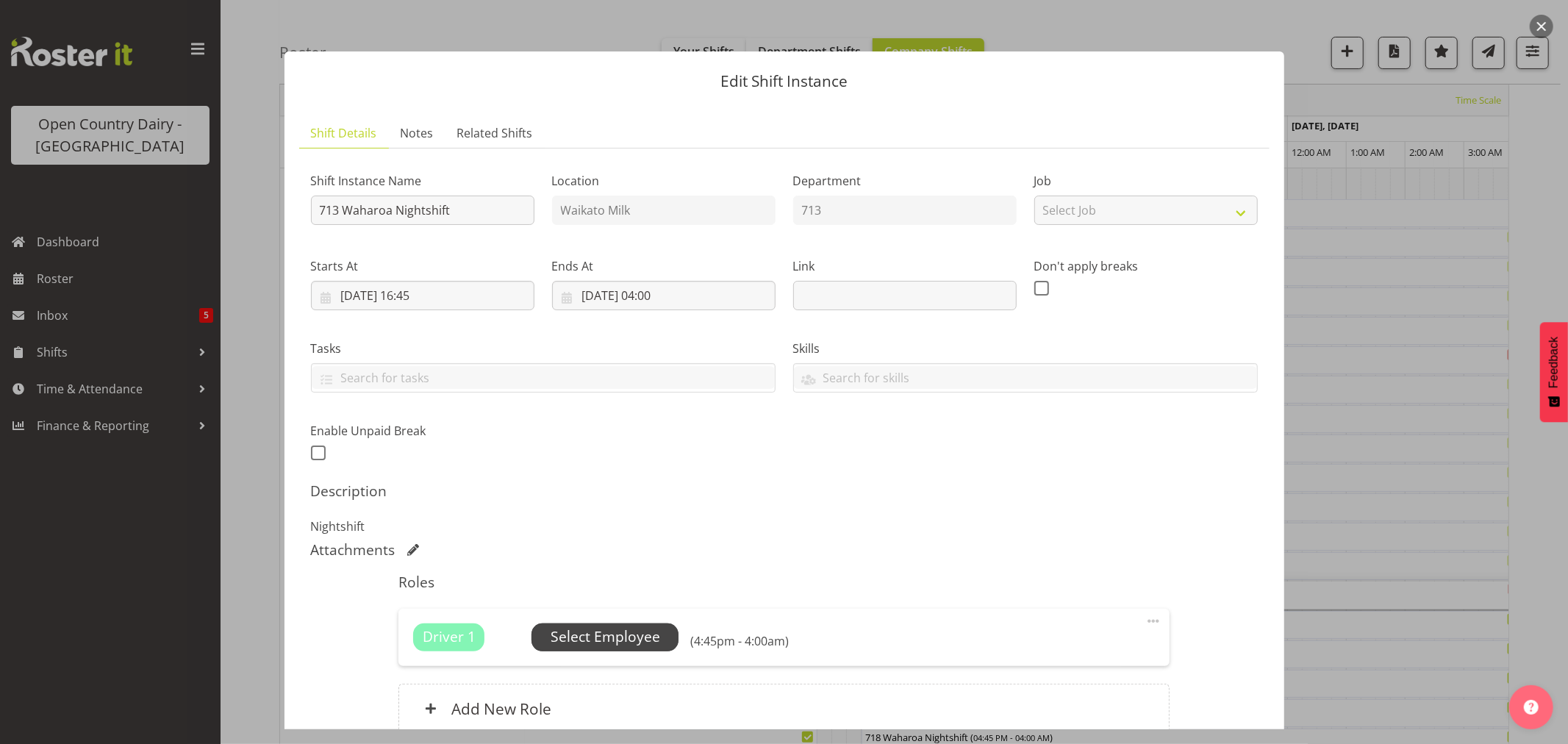
click at [612, 631] on span "Select Employee" at bounding box center [605, 637] width 109 height 22
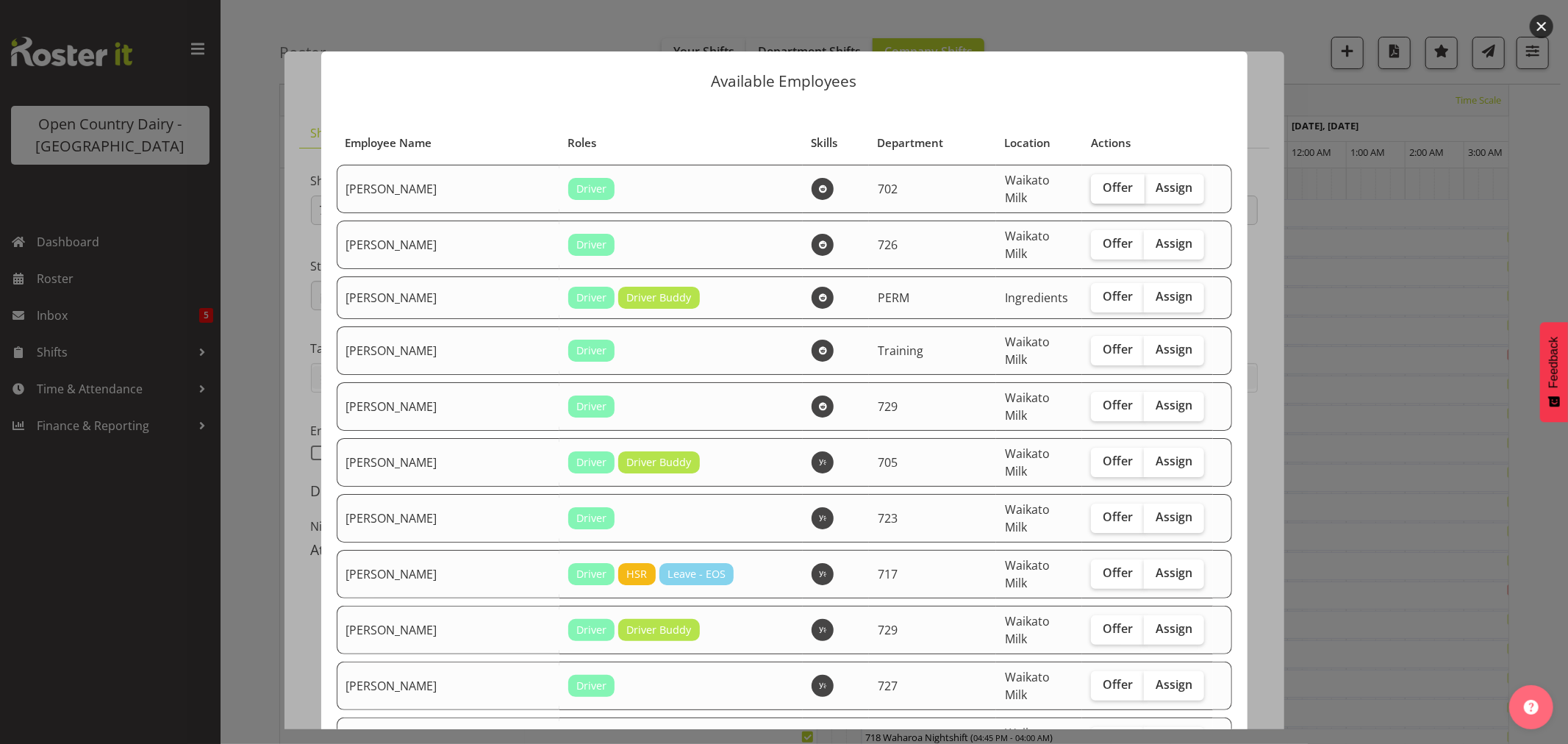
click at [1103, 188] on span "Offer" at bounding box center [1118, 187] width 30 height 15
click at [1098, 188] on input "Offer" at bounding box center [1096, 188] width 10 height 10
checkbox input "true"
click at [1091, 447] on label "Offer" at bounding box center [1118, 462] width 54 height 29
click at [1091, 456] on input "Offer" at bounding box center [1096, 461] width 10 height 10
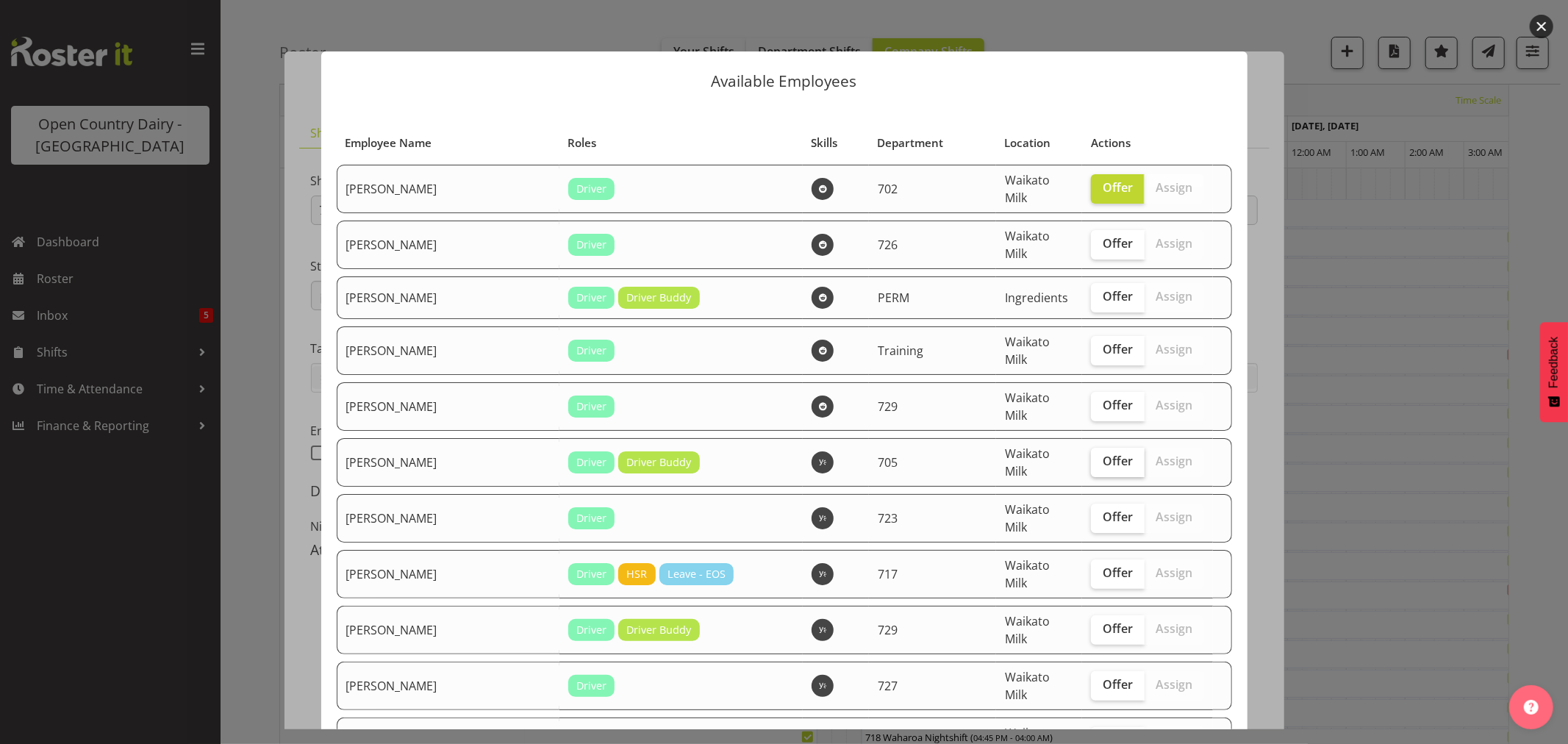
checkbox input "true"
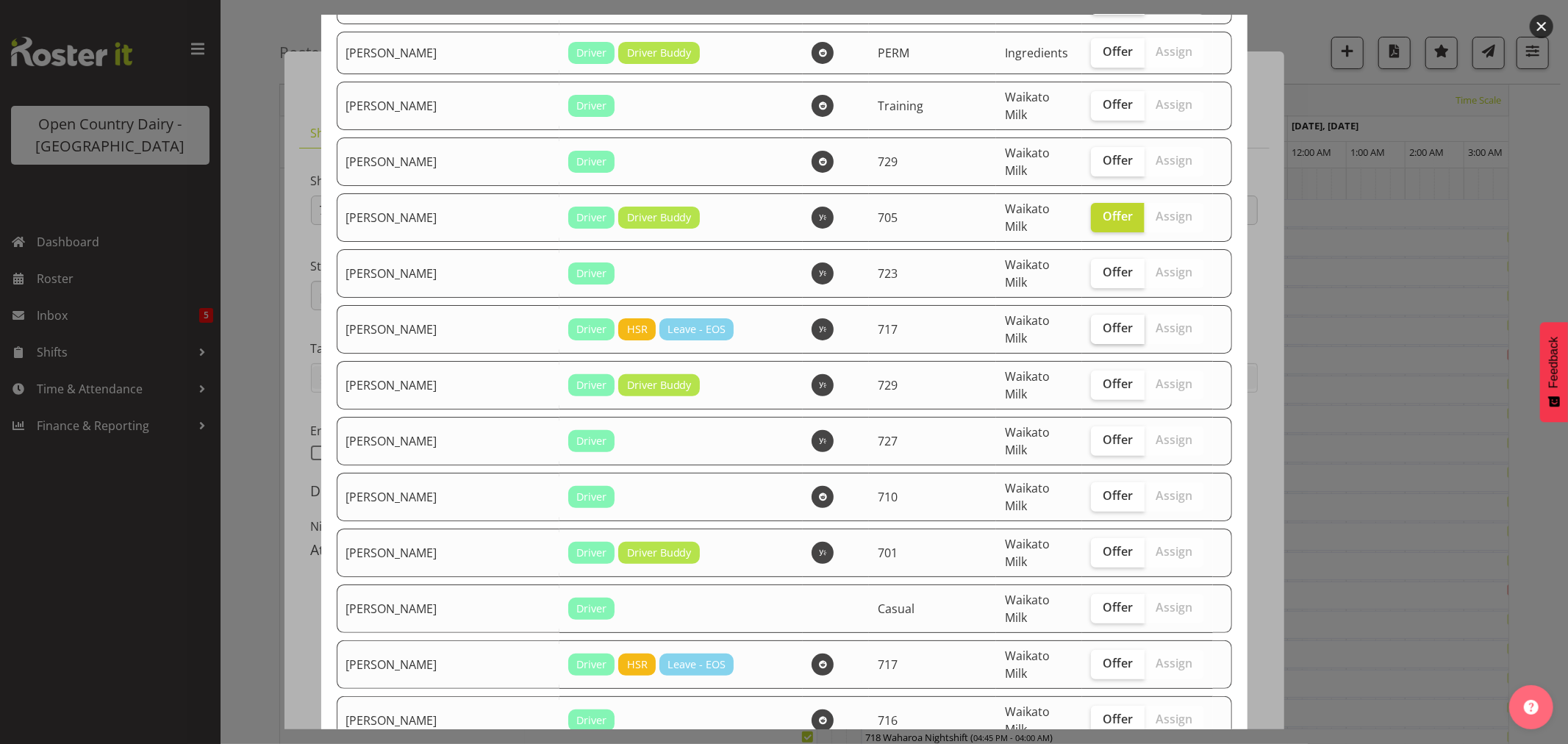
click at [1103, 320] on span "Offer" at bounding box center [1118, 327] width 30 height 15
click at [1097, 323] on input "Offer" at bounding box center [1096, 328] width 10 height 10
checkbox input "true"
click at [1091, 435] on input "Offer" at bounding box center [1096, 440] width 10 height 10
checkbox input "true"
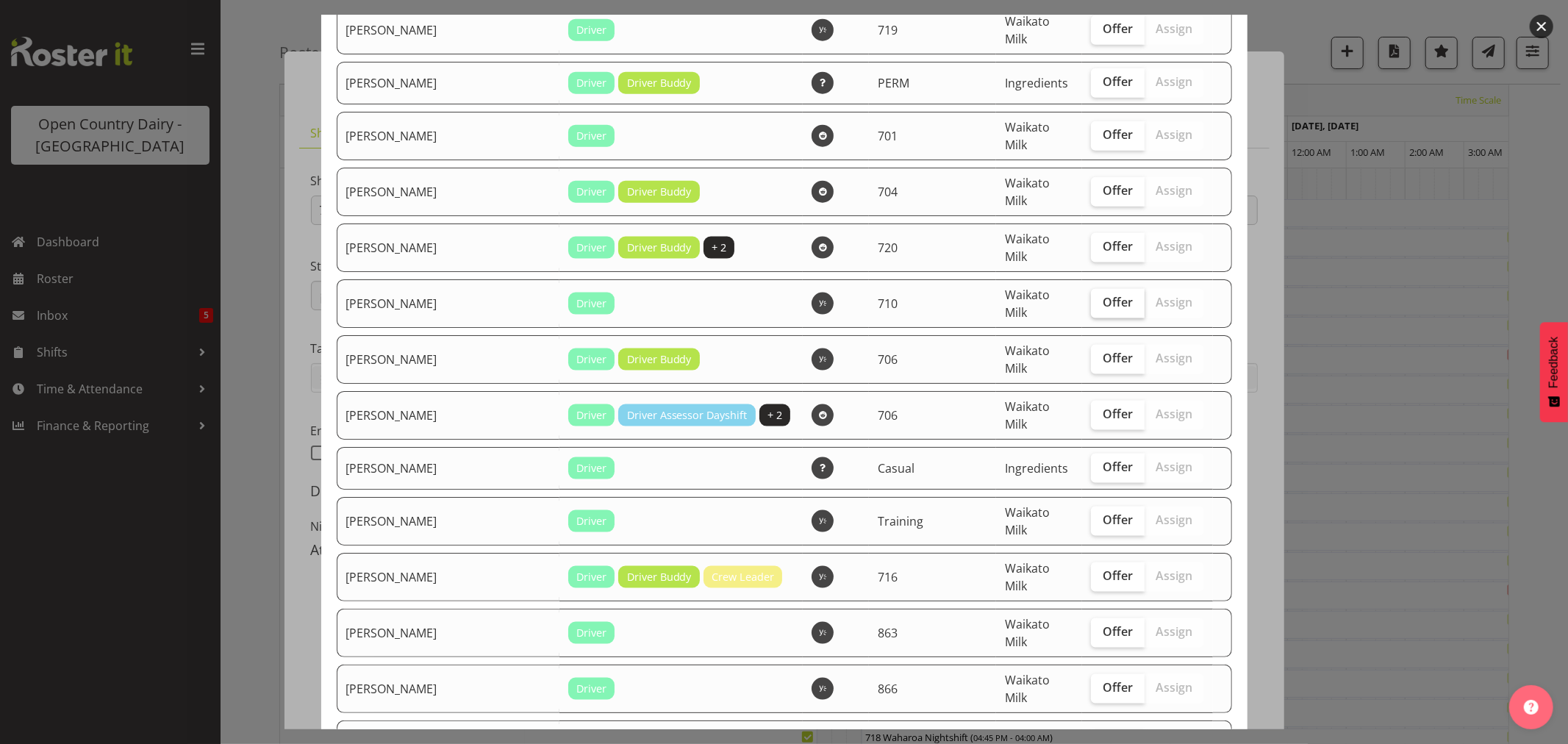
scroll to position [1552, 0]
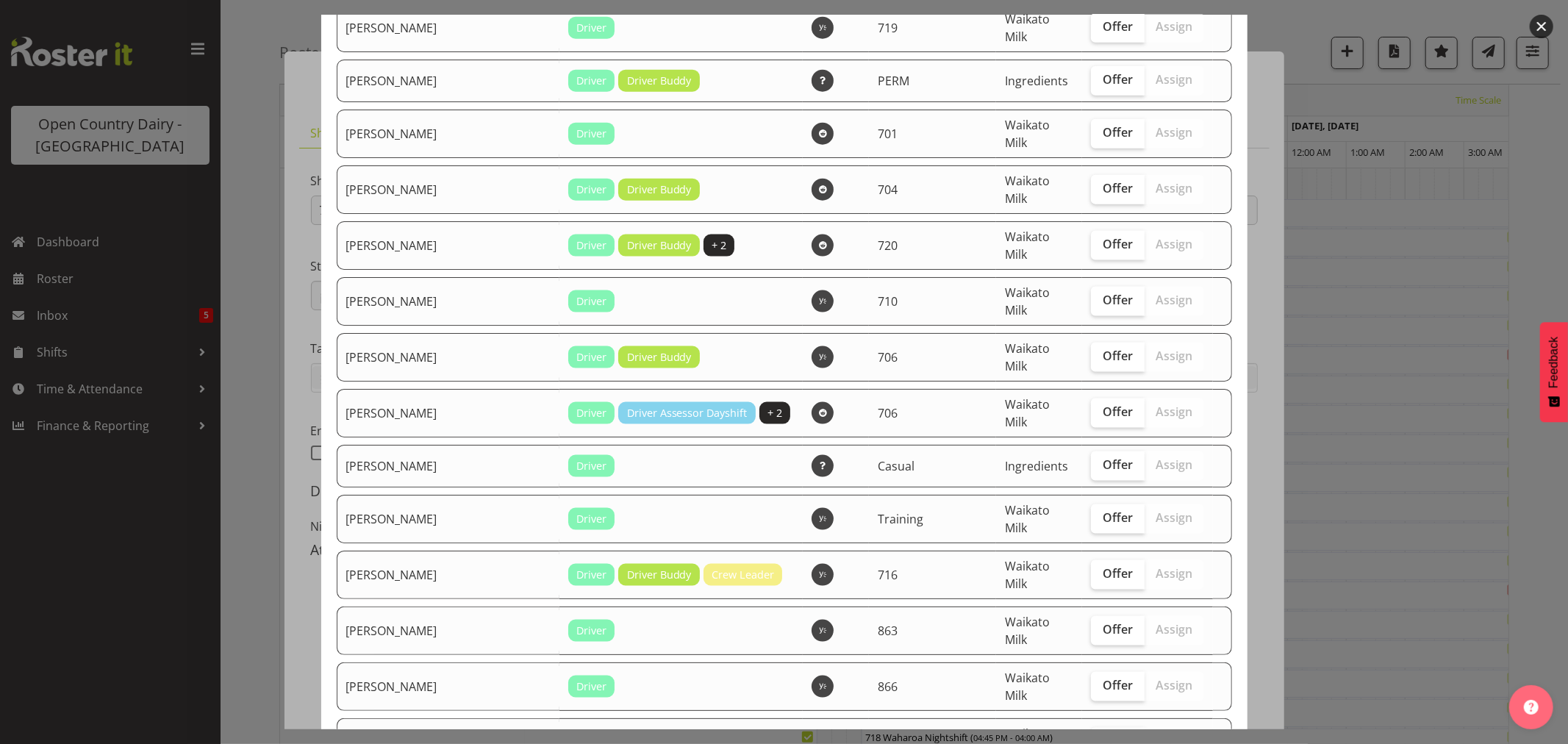
checkbox input "true"
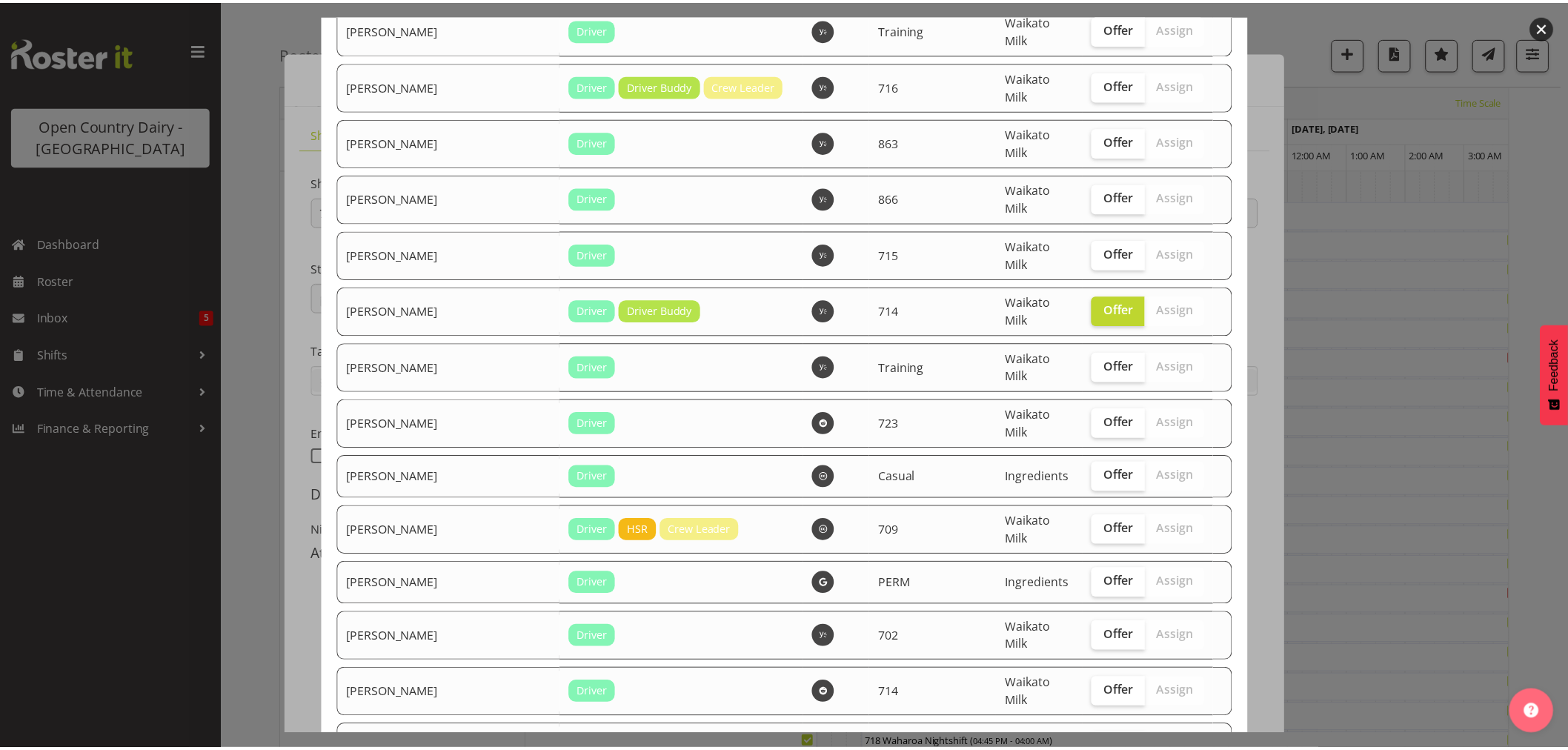
scroll to position [2262, 0]
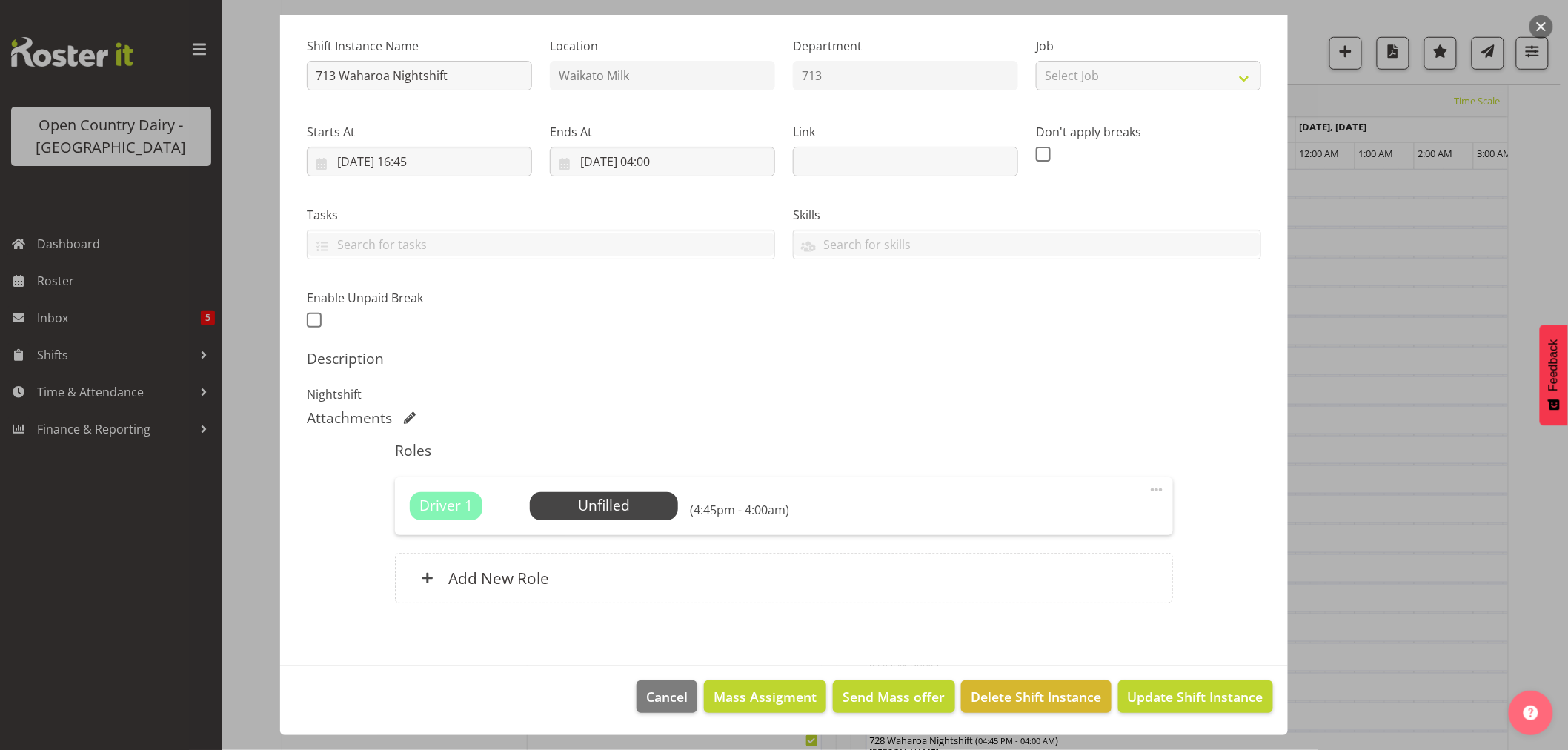
scroll to position [576, 0]
click at [1191, 696] on span "Update Shift Instance" at bounding box center [1195, 696] width 136 height 19
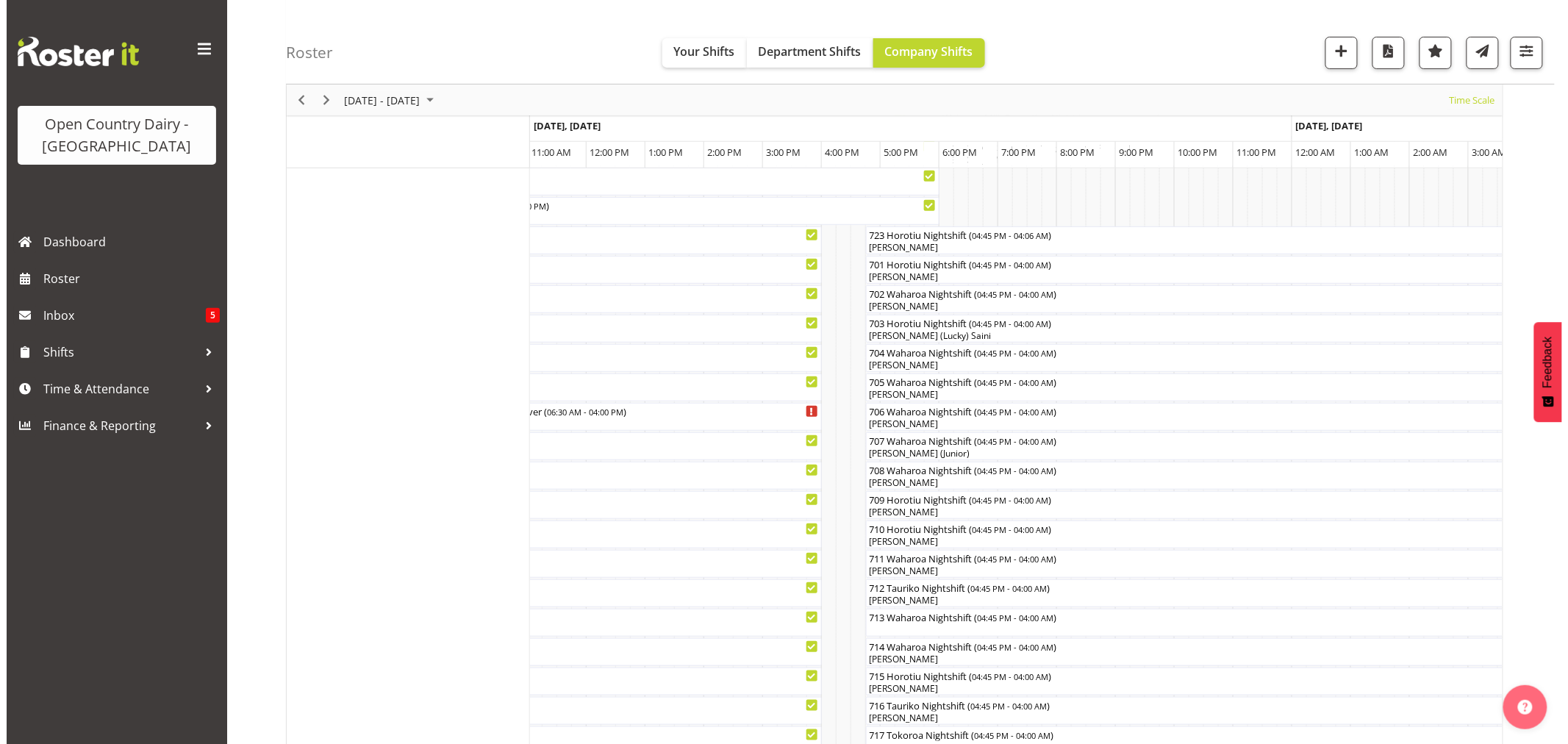
scroll to position [326, 0]
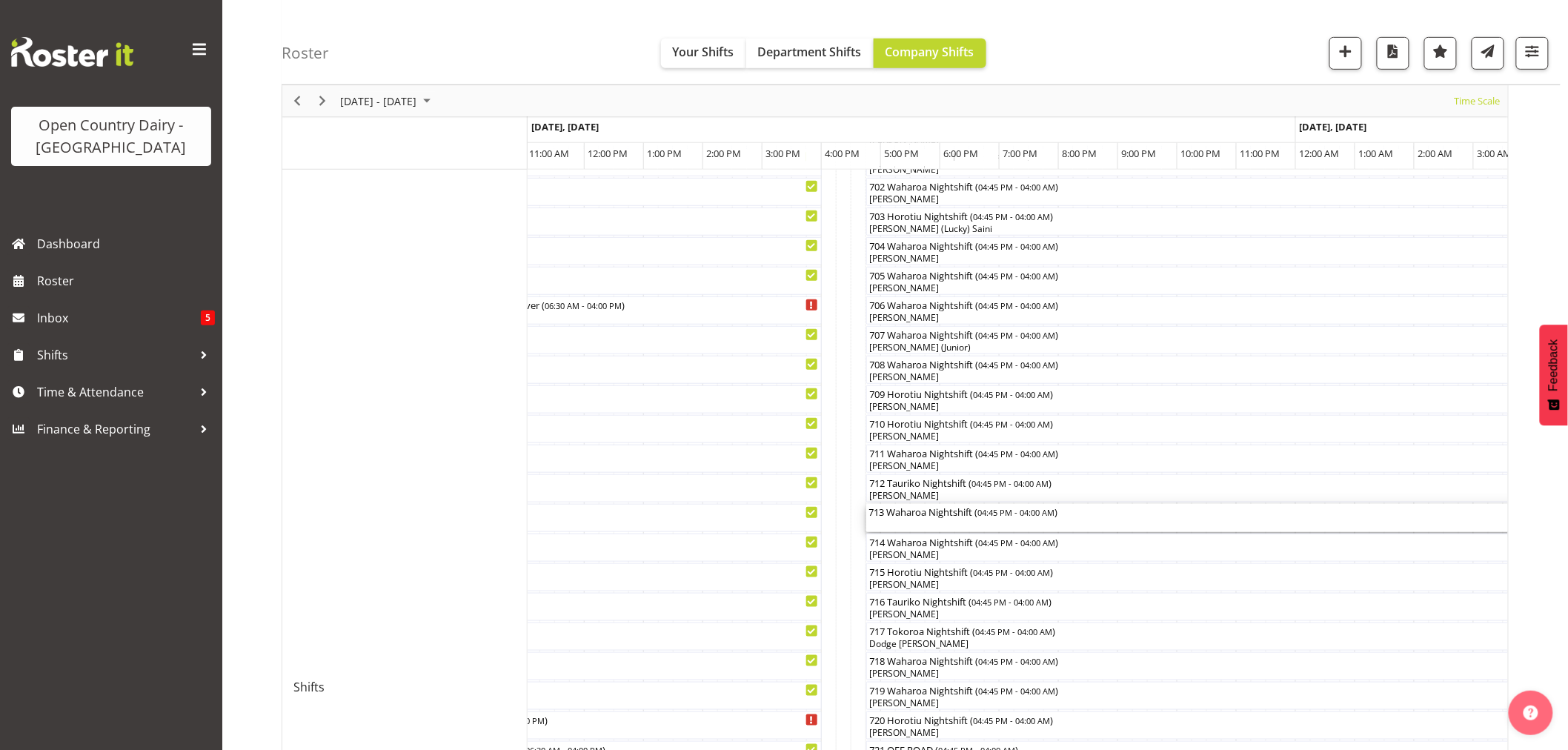
click at [907, 516] on div "713 Waharoa Nightshift ( 04:45 PM - 04:00 AM )" at bounding box center [1199, 511] width 661 height 15
click at [0, 0] on div at bounding box center [0, 0] width 0 height 0
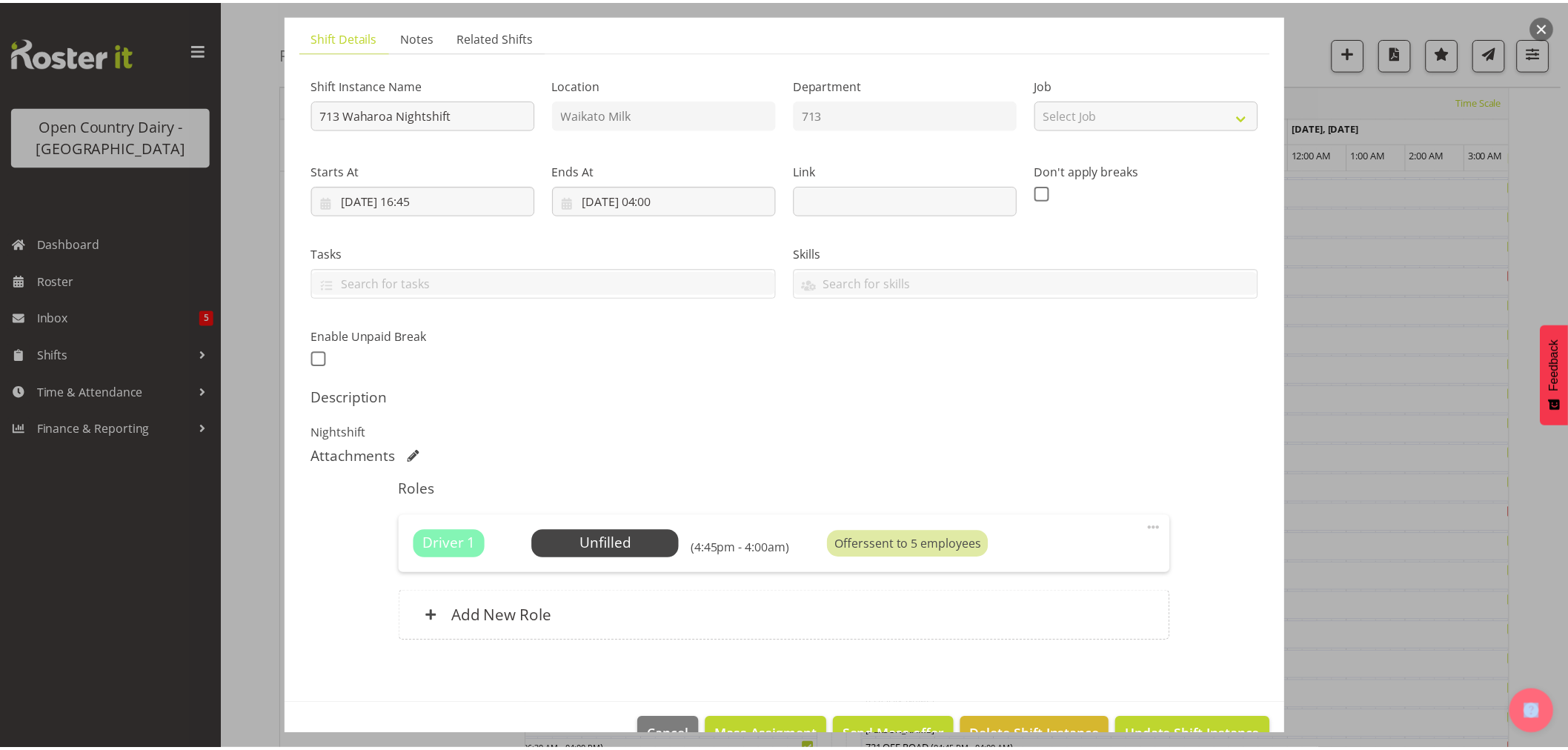
scroll to position [137, 0]
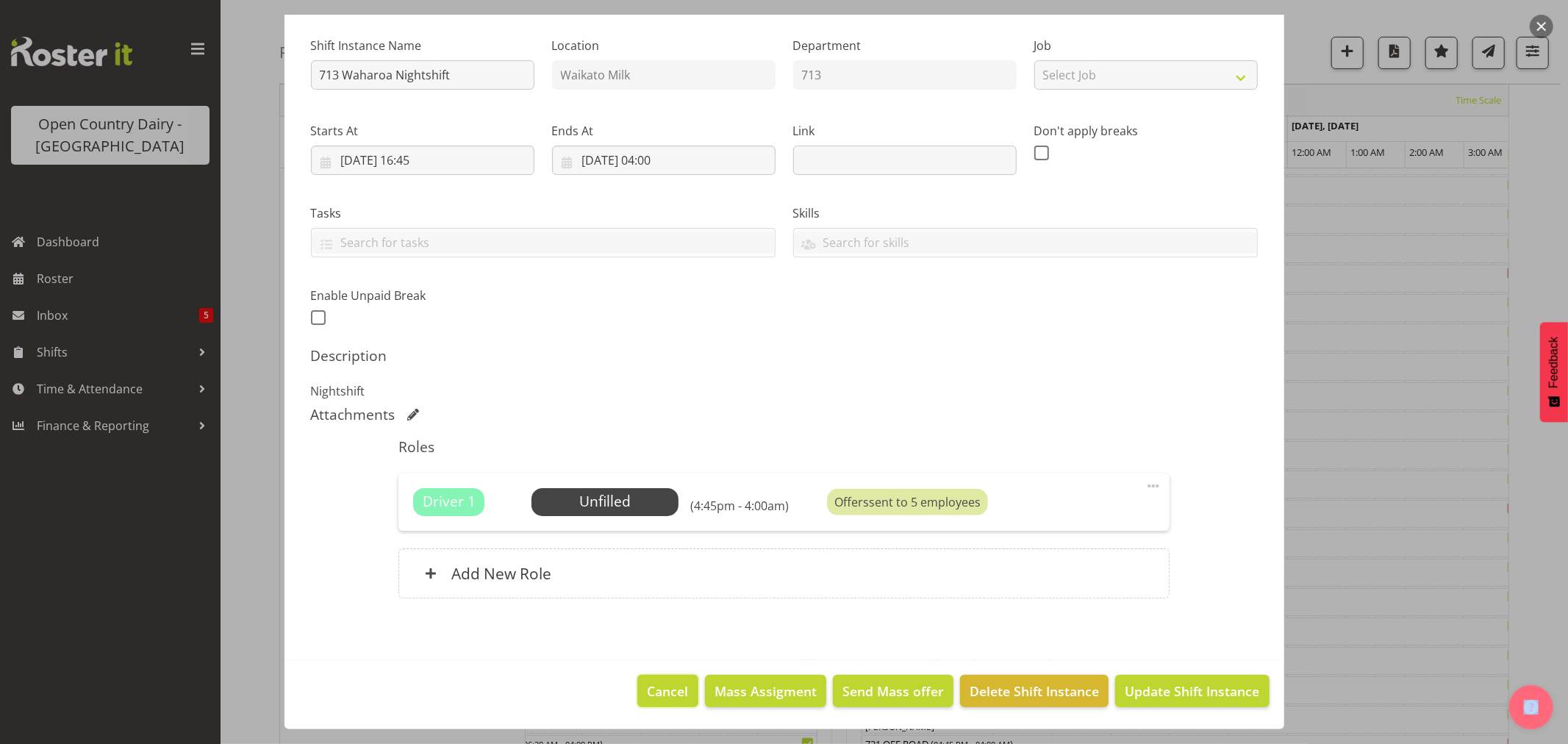
click at [648, 692] on span "Cancel" at bounding box center [668, 690] width 41 height 19
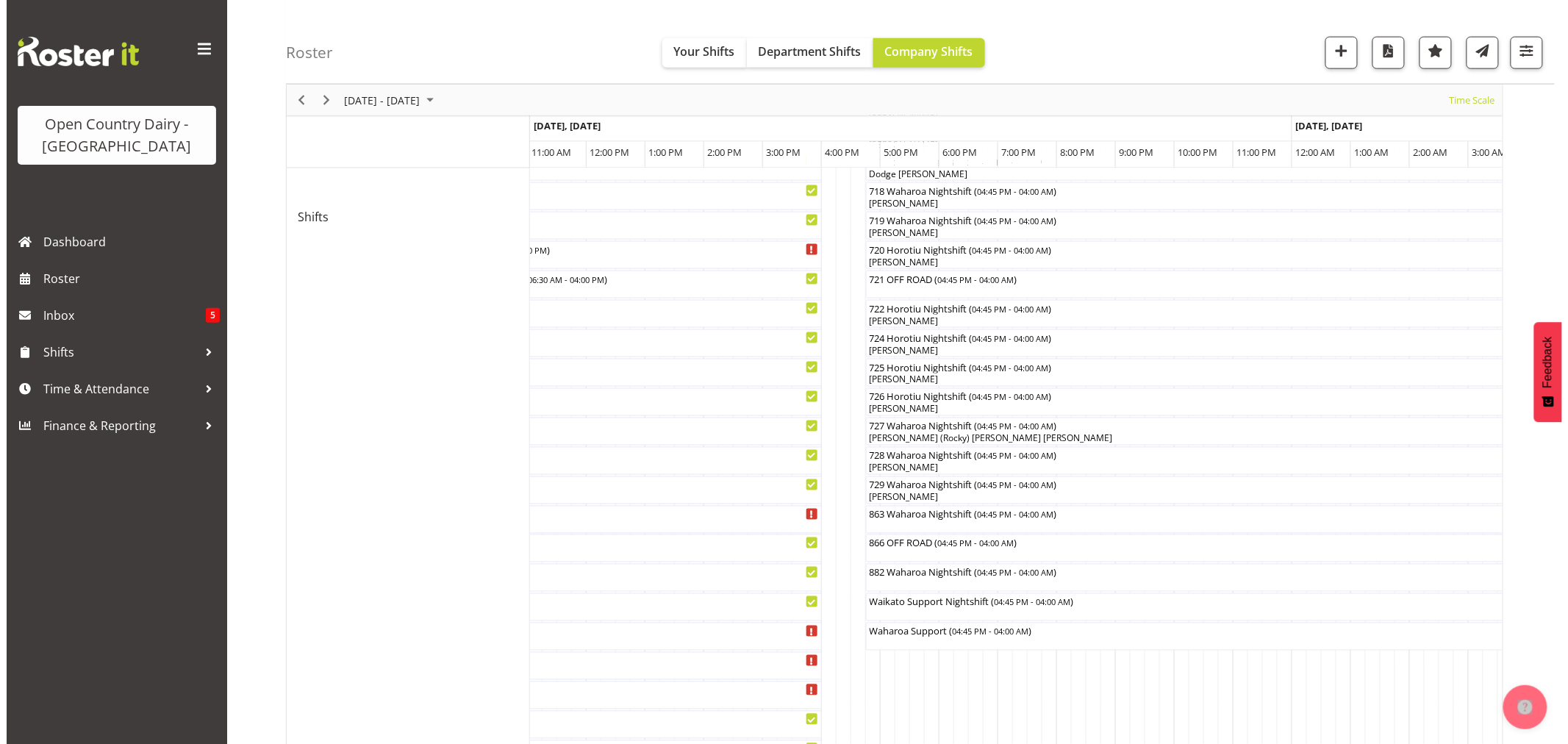
scroll to position [817, 0]
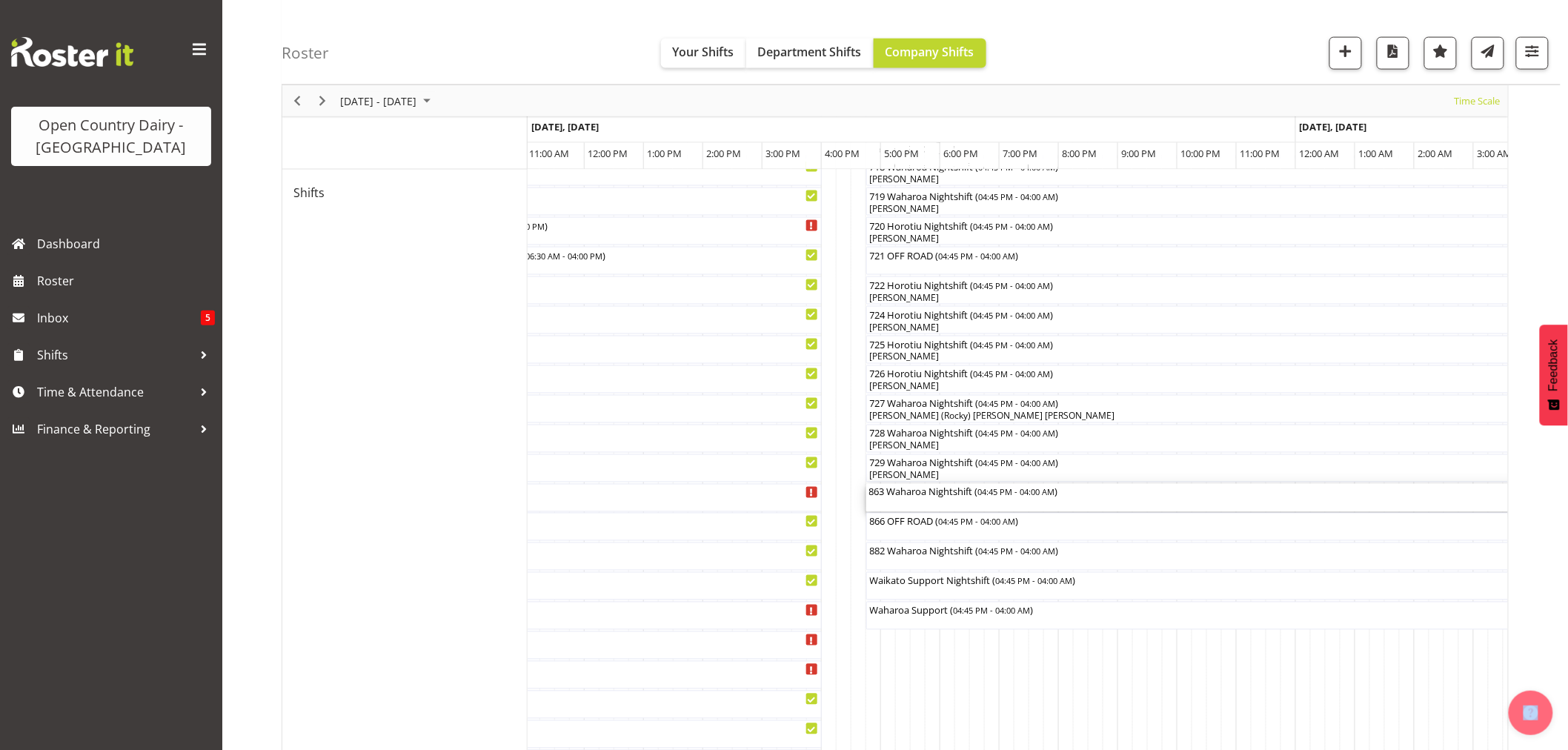
click at [920, 493] on div "863 Waharoa Nightshift ( 04:45 PM - 04:00 AM )" at bounding box center [1199, 490] width 661 height 15
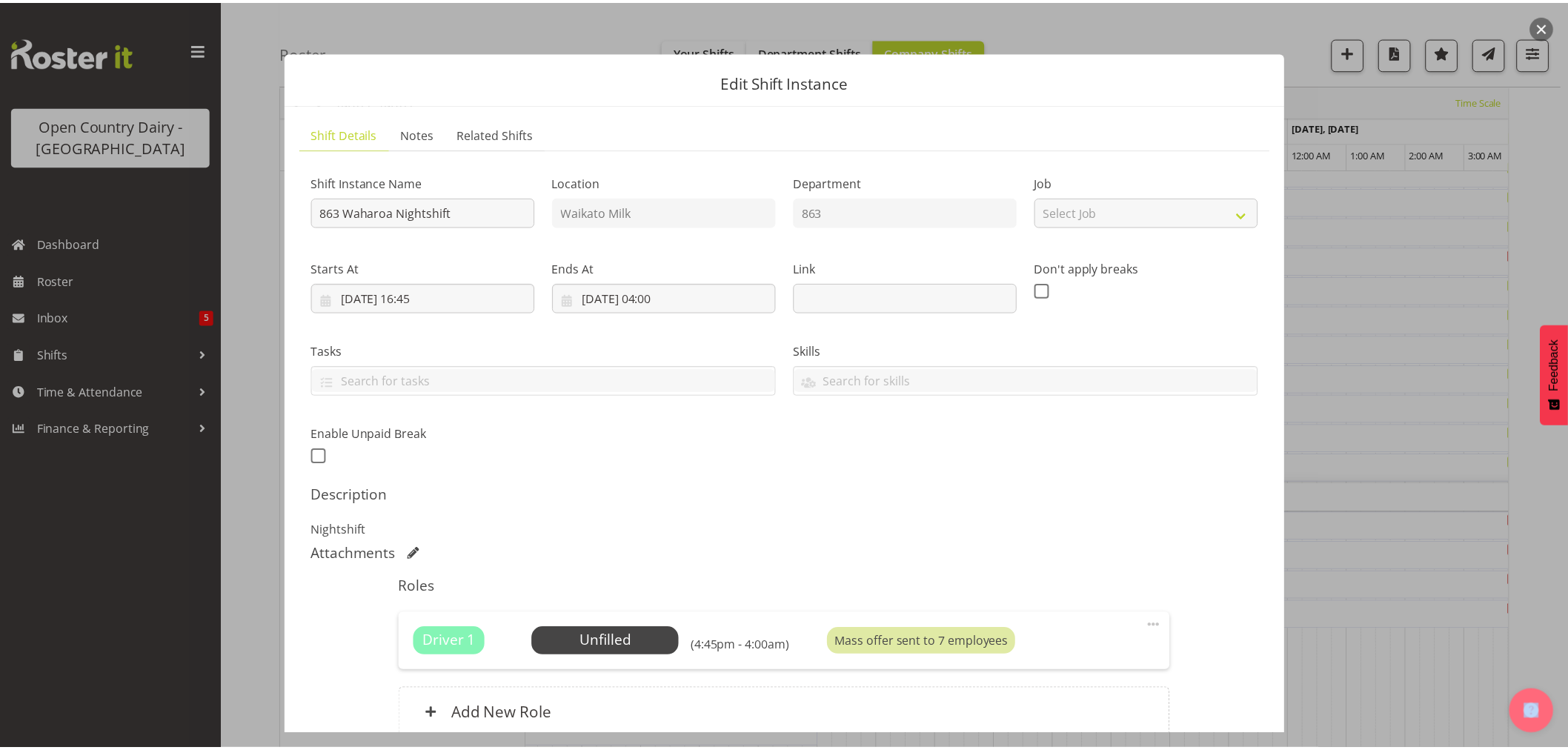
scroll to position [137, 0]
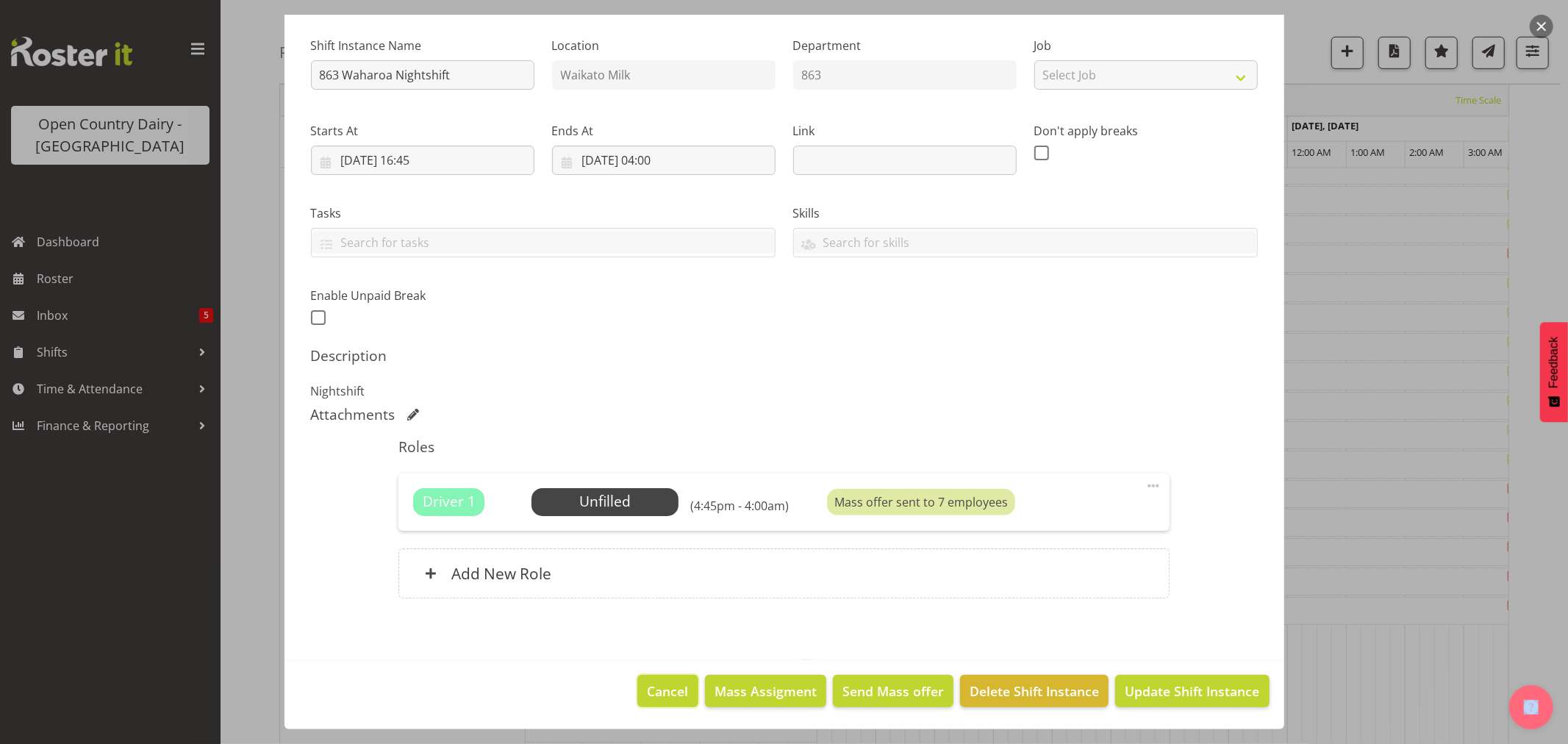
click at [657, 698] on span "Cancel" at bounding box center [668, 690] width 41 height 19
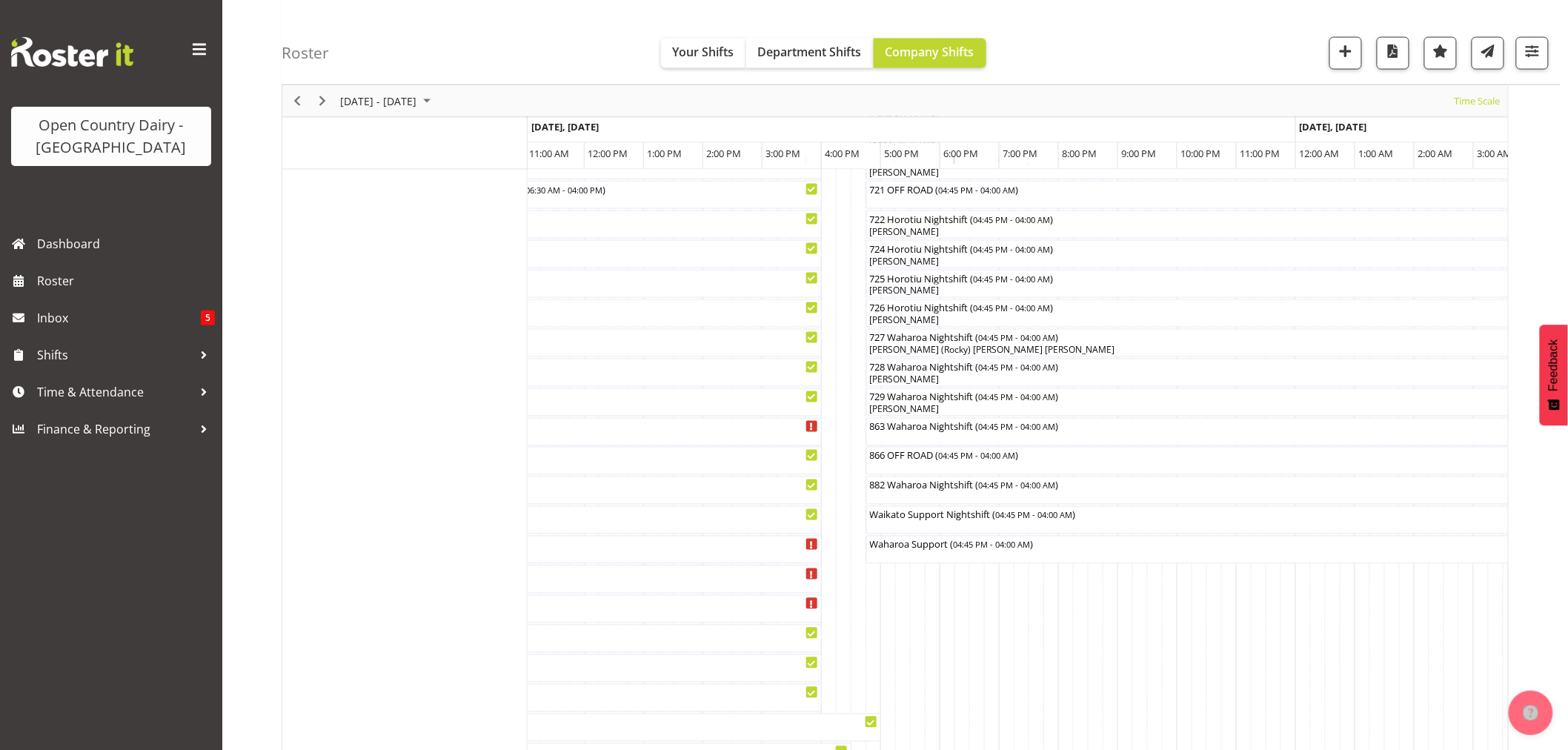
scroll to position [697, 0]
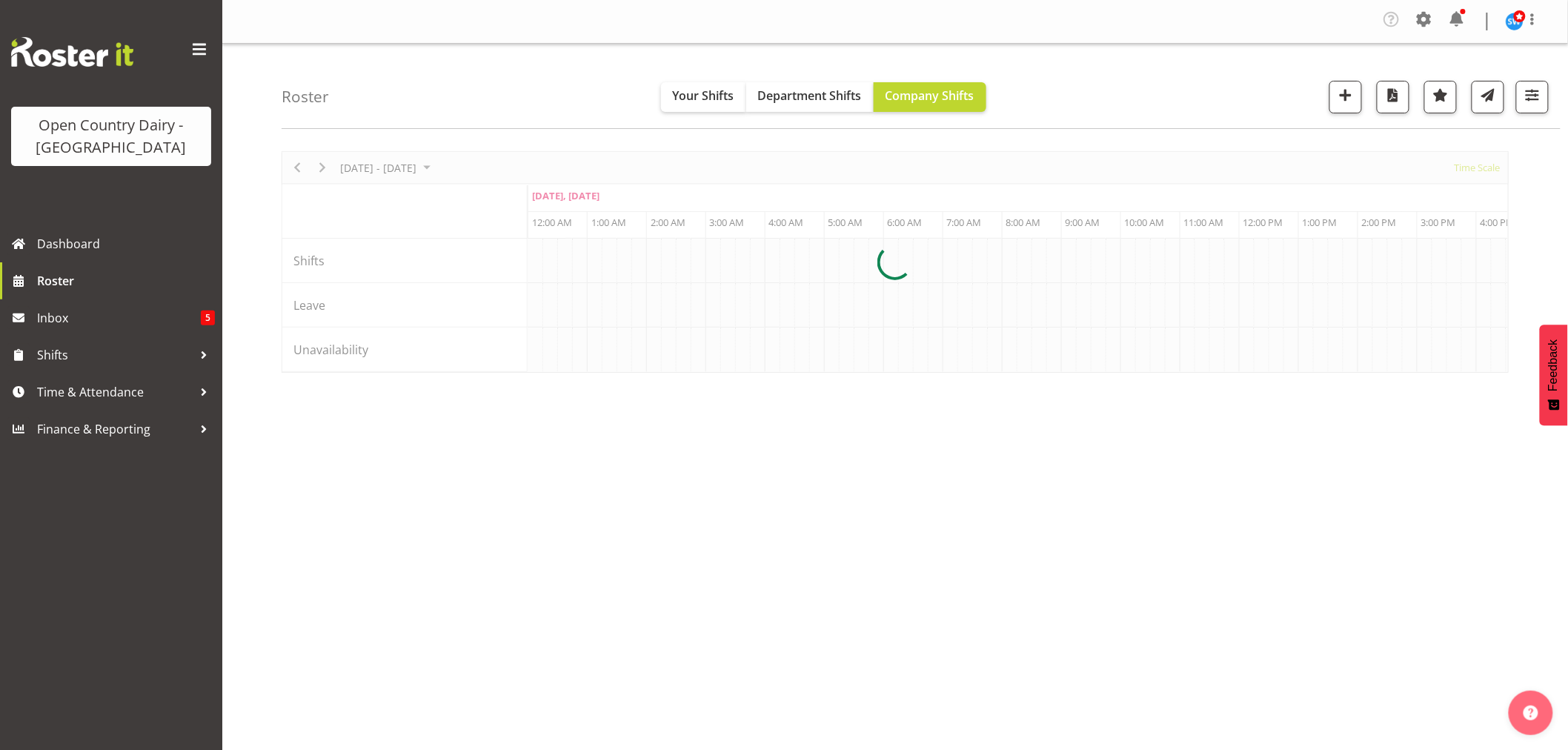
scroll to position [0, 7116]
